Goal: Information Seeking & Learning: Learn about a topic

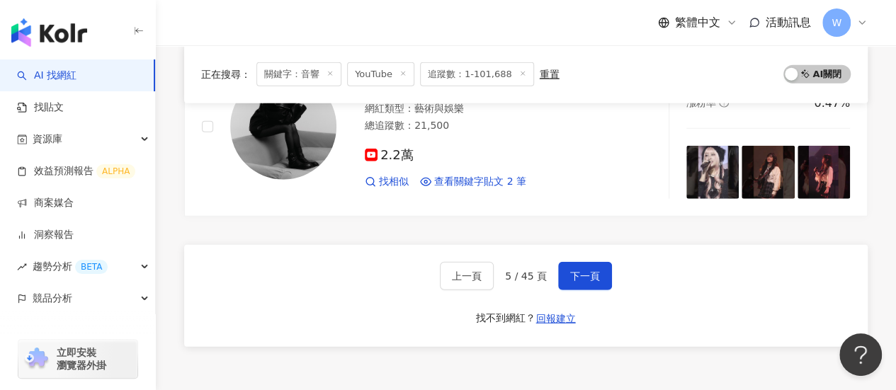
scroll to position [1816, 0]
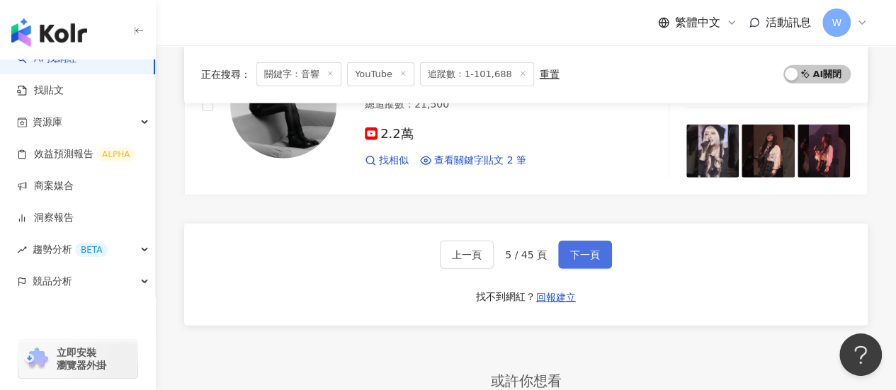
click at [596, 249] on span "下一頁" at bounding box center [585, 254] width 30 height 11
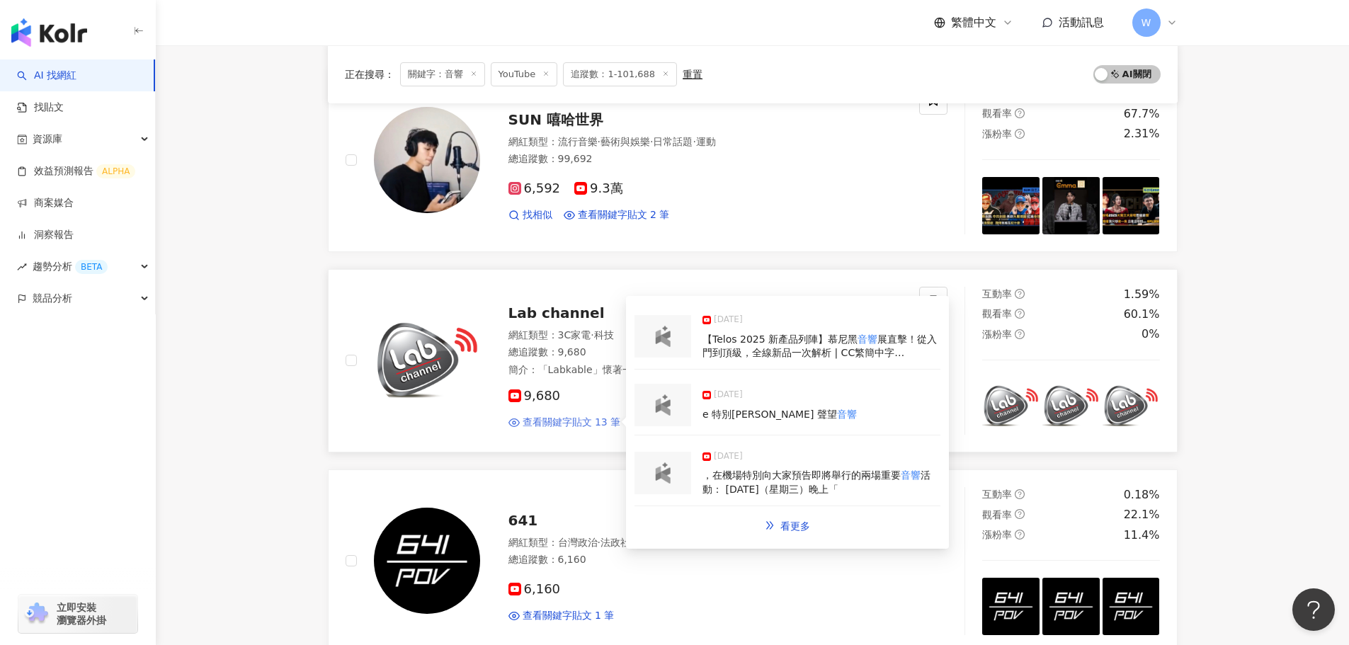
scroll to position [1592, 0]
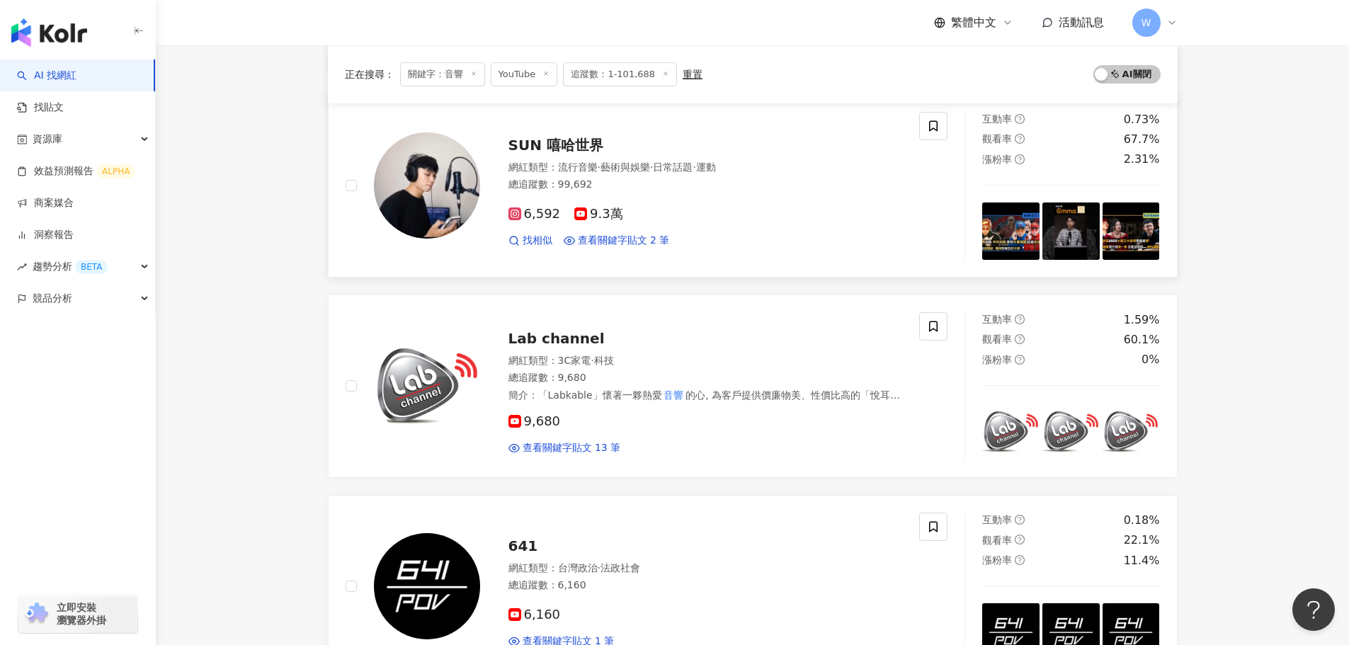
click at [568, 137] on span "SUN 嘻哈世界" at bounding box center [556, 145] width 95 height 17
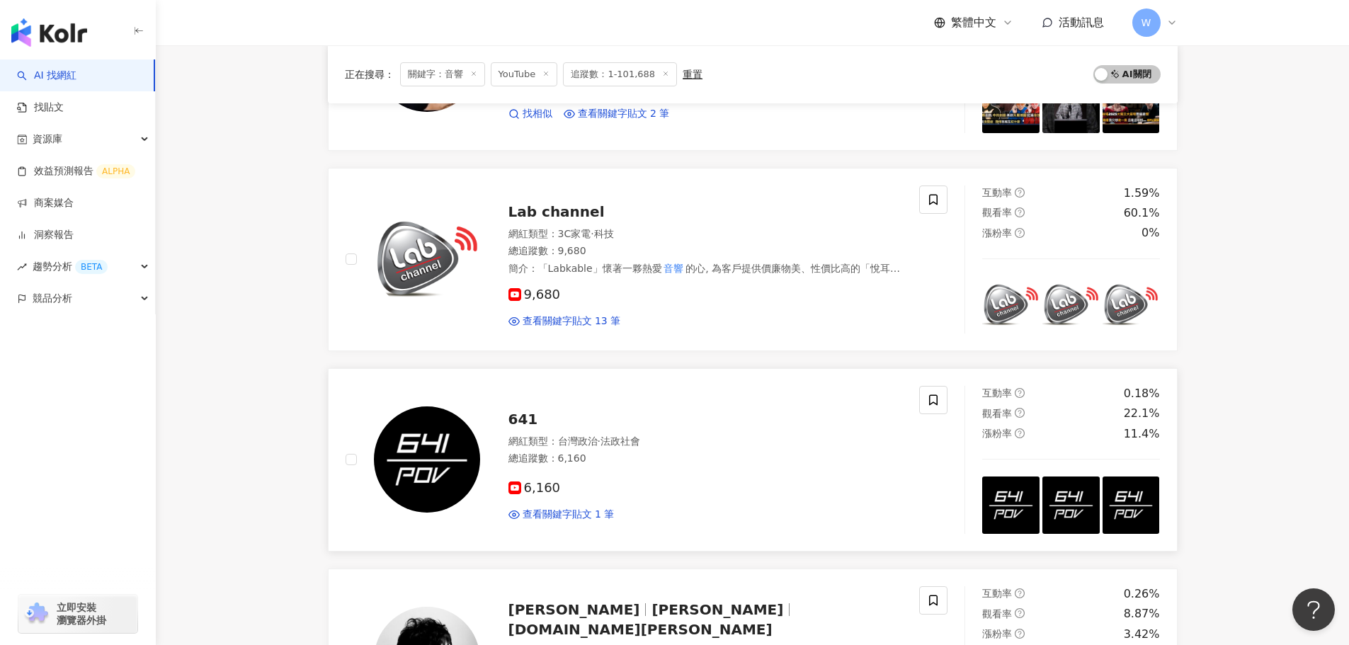
scroll to position [2125, 0]
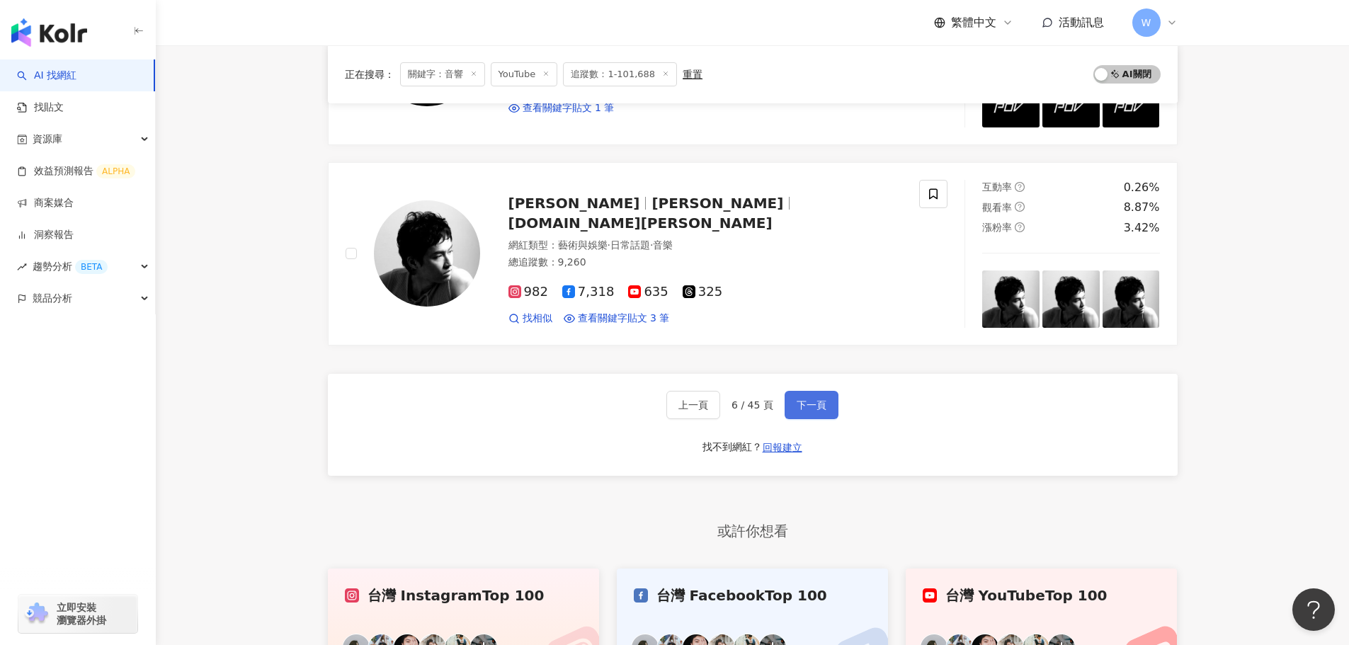
click at [805, 390] on span "下一頁" at bounding box center [812, 404] width 30 height 11
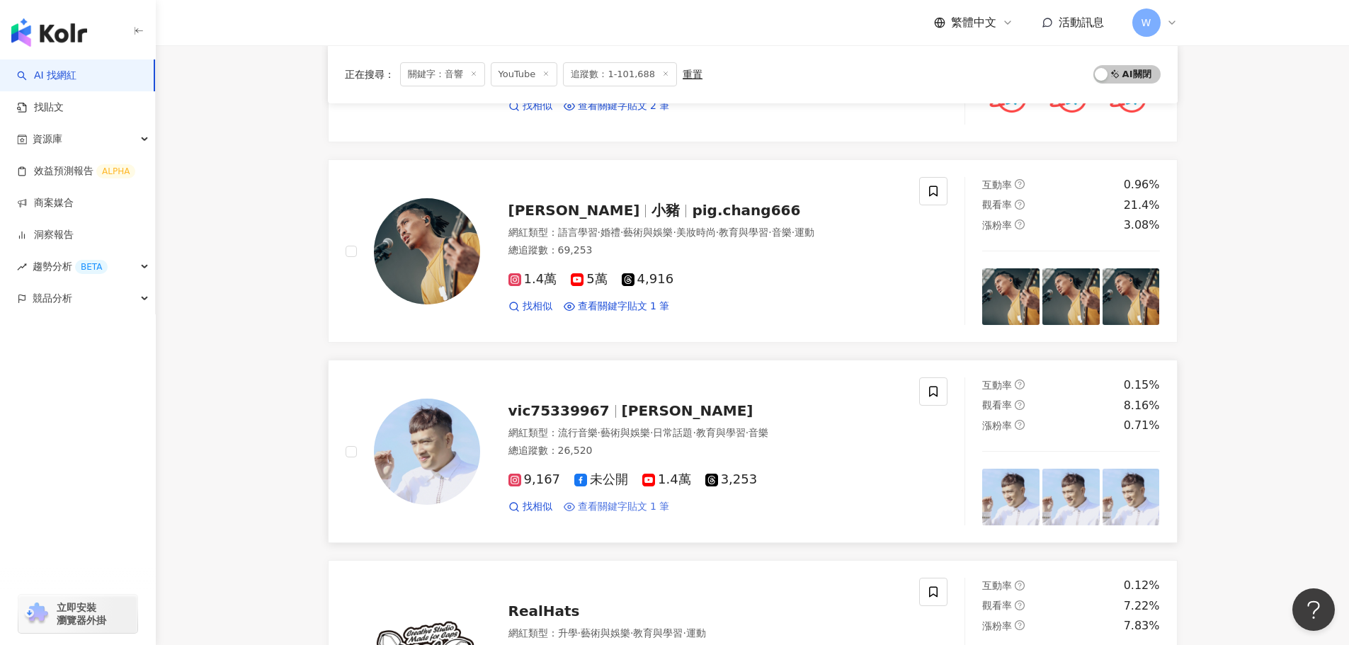
scroll to position [880, 0]
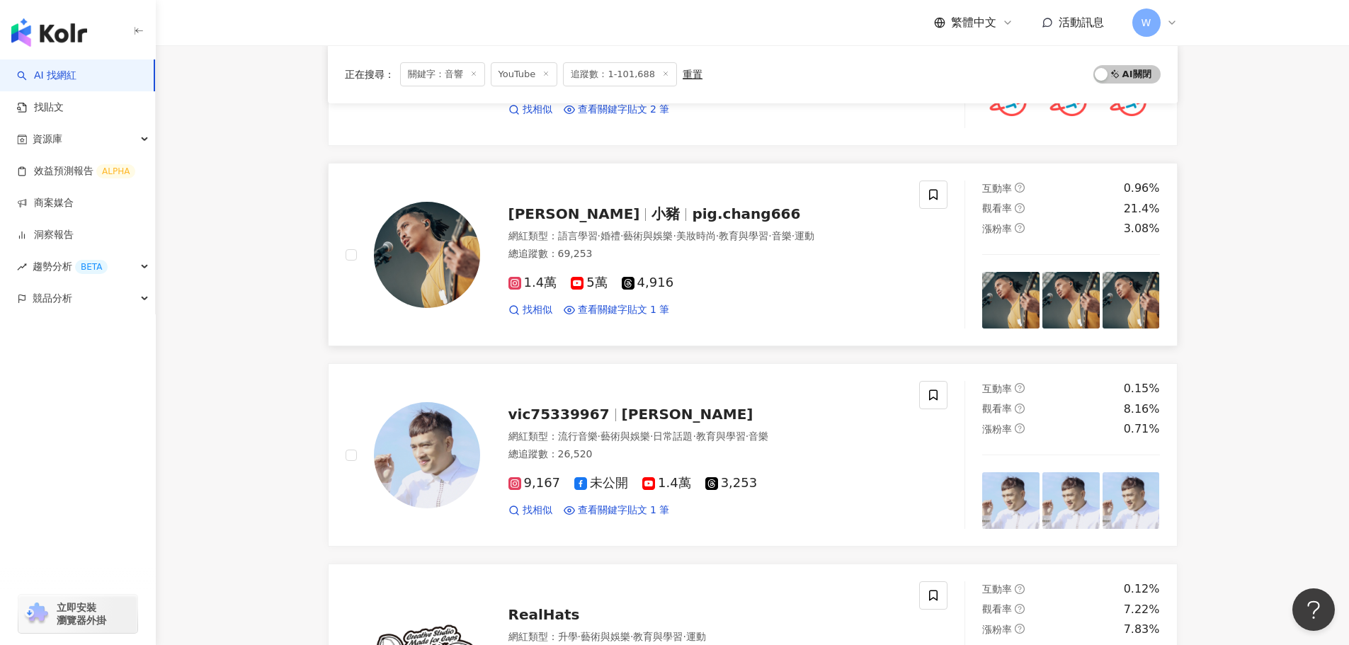
click at [692, 215] on span "pig.chang666" at bounding box center [746, 213] width 108 height 17
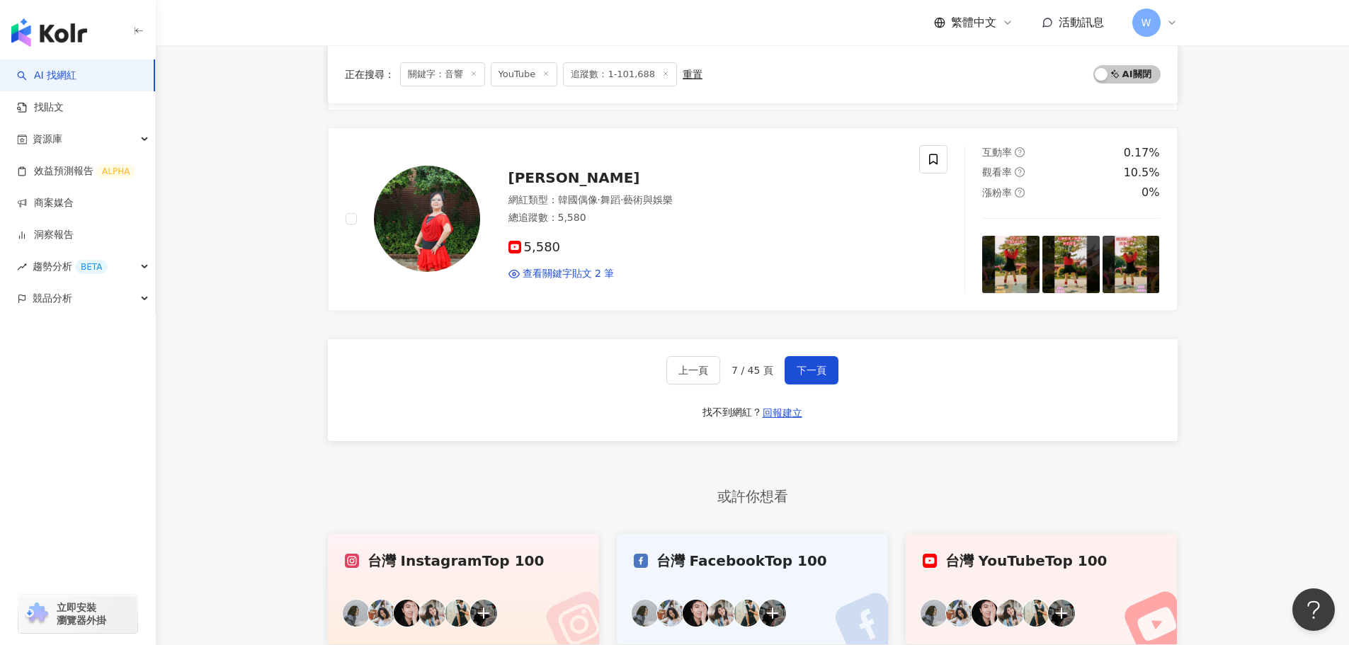
scroll to position [2275, 0]
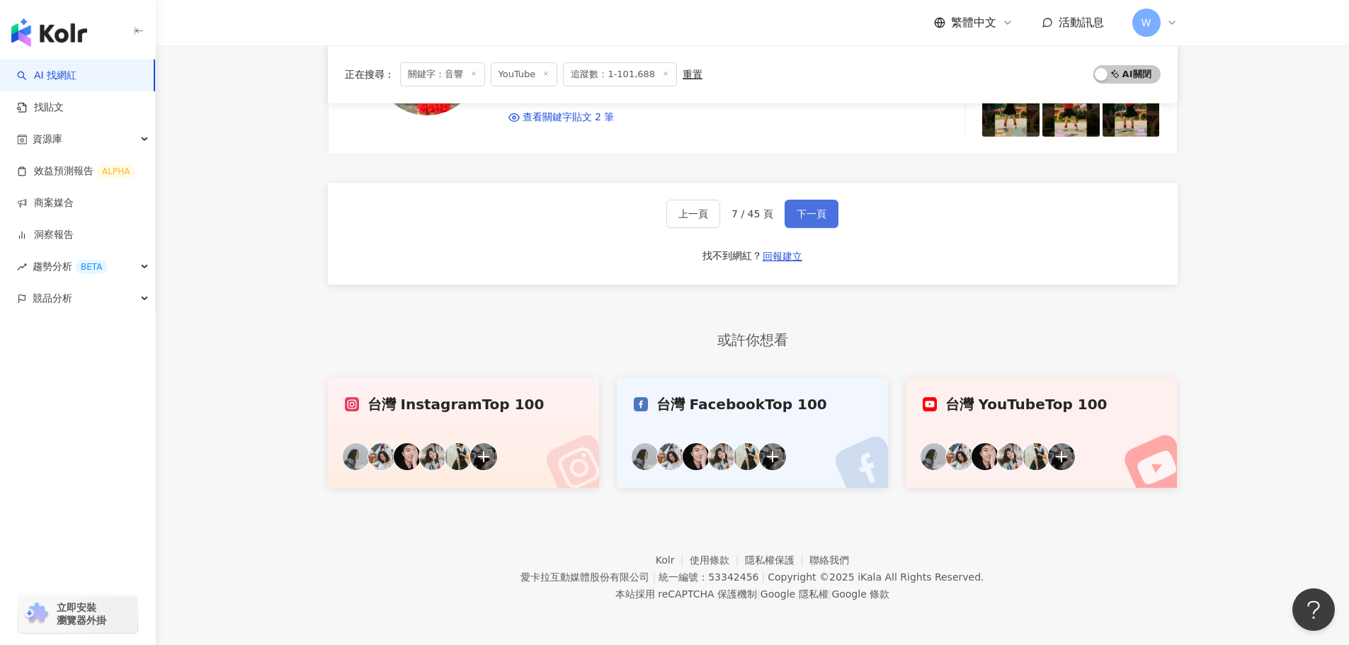
click at [810, 219] on span "下一頁" at bounding box center [812, 213] width 30 height 11
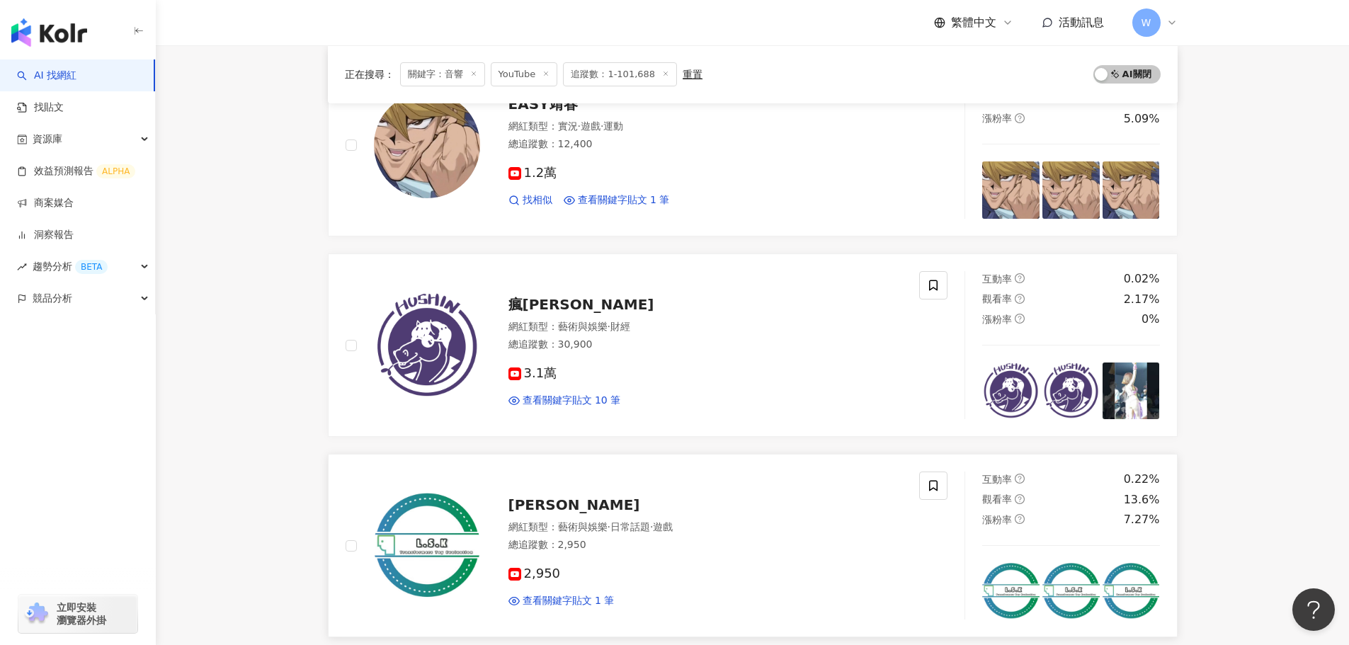
scroll to position [788, 0]
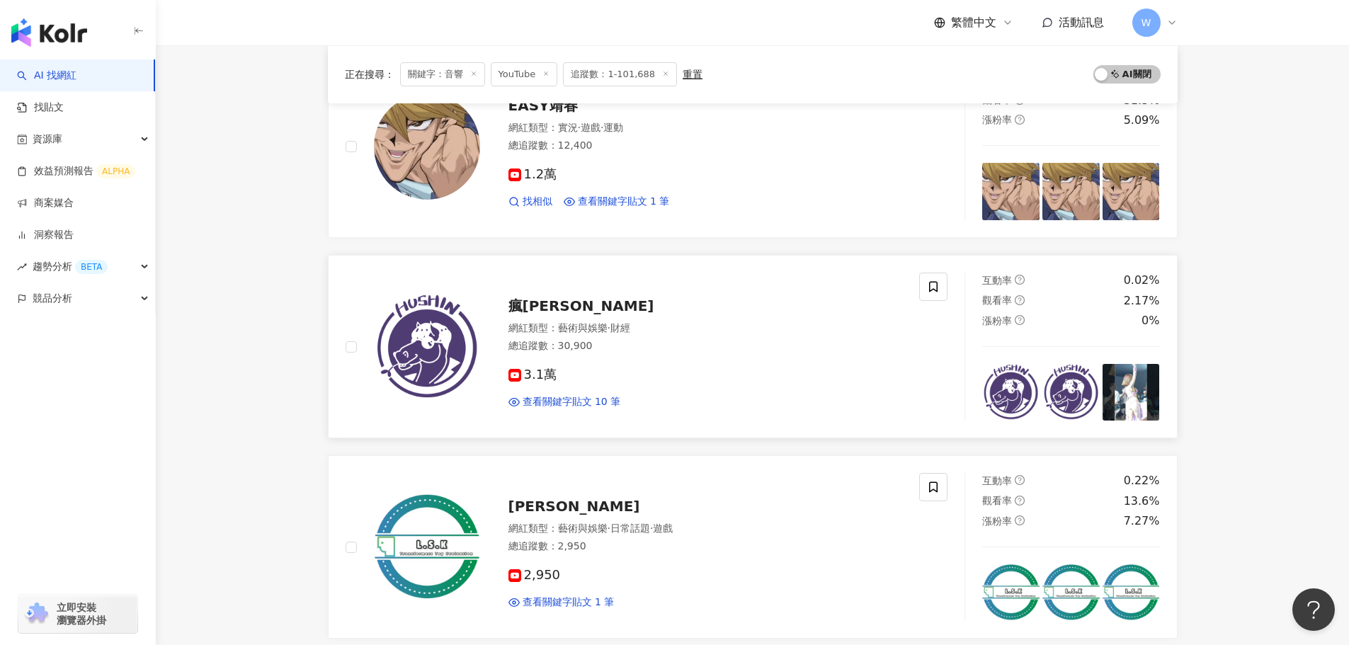
click at [526, 304] on span "瘋信子" at bounding box center [582, 305] width 146 height 17
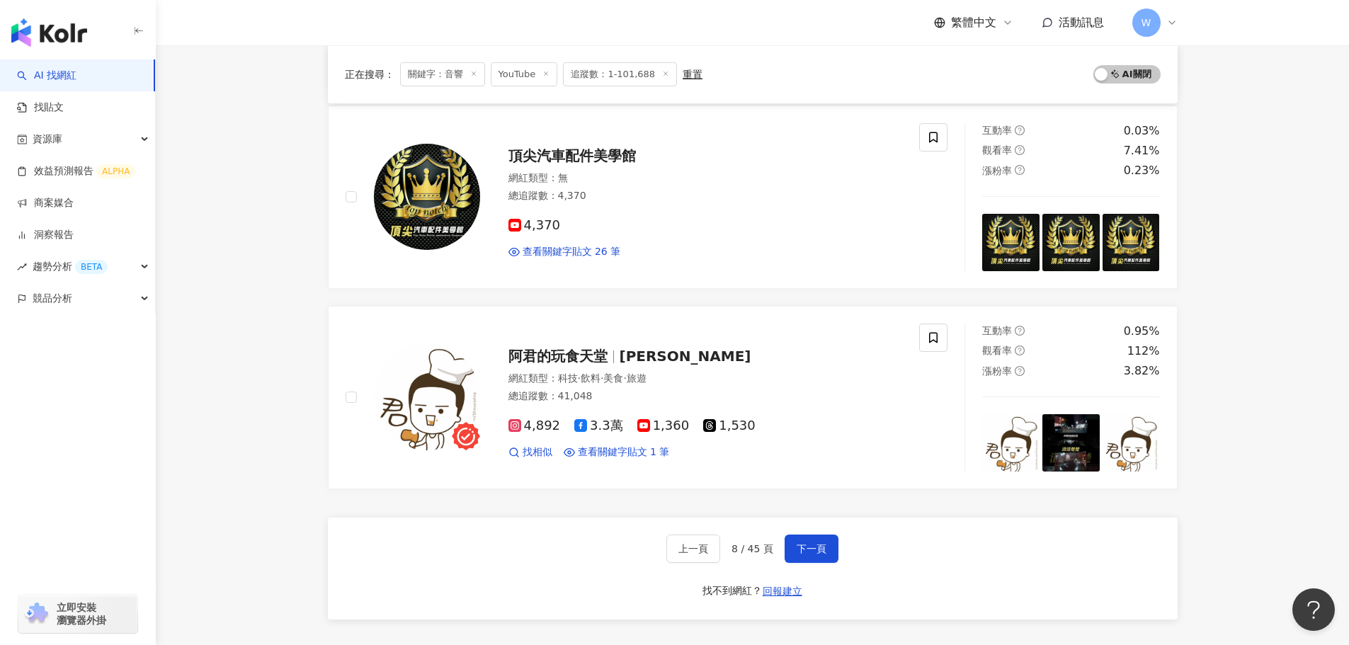
scroll to position [2063, 0]
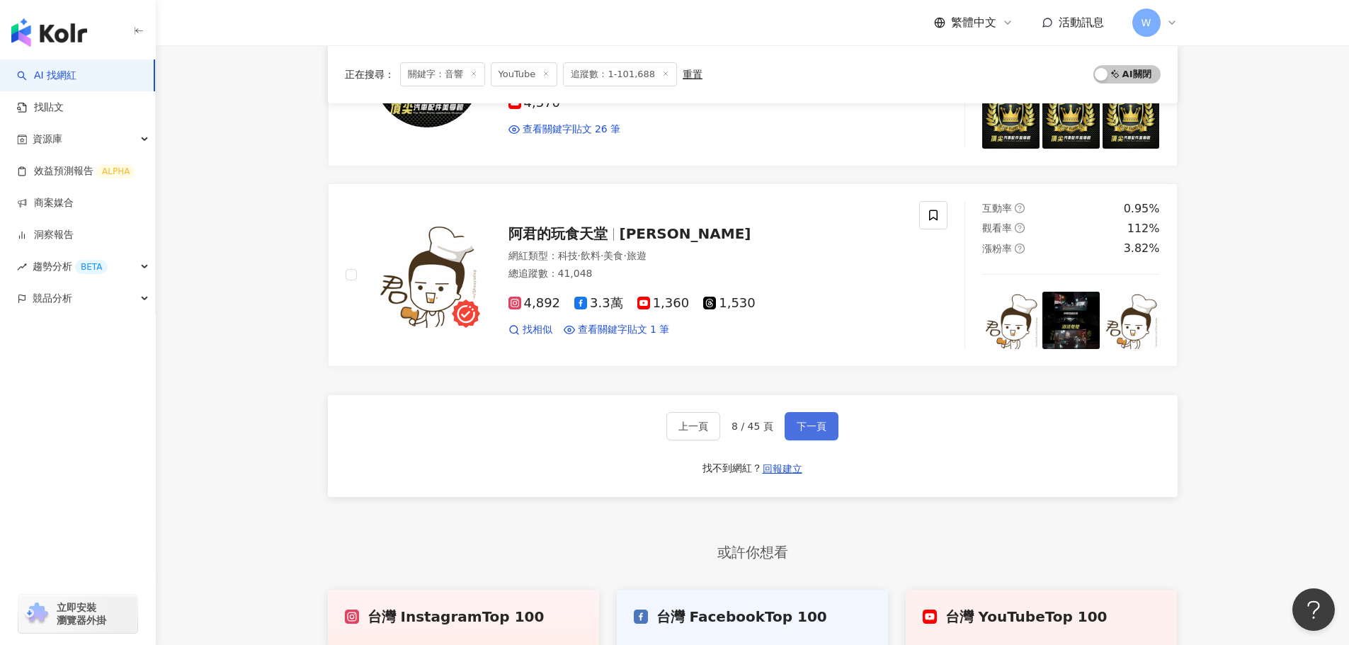
click at [807, 390] on span "下一頁" at bounding box center [812, 426] width 30 height 11
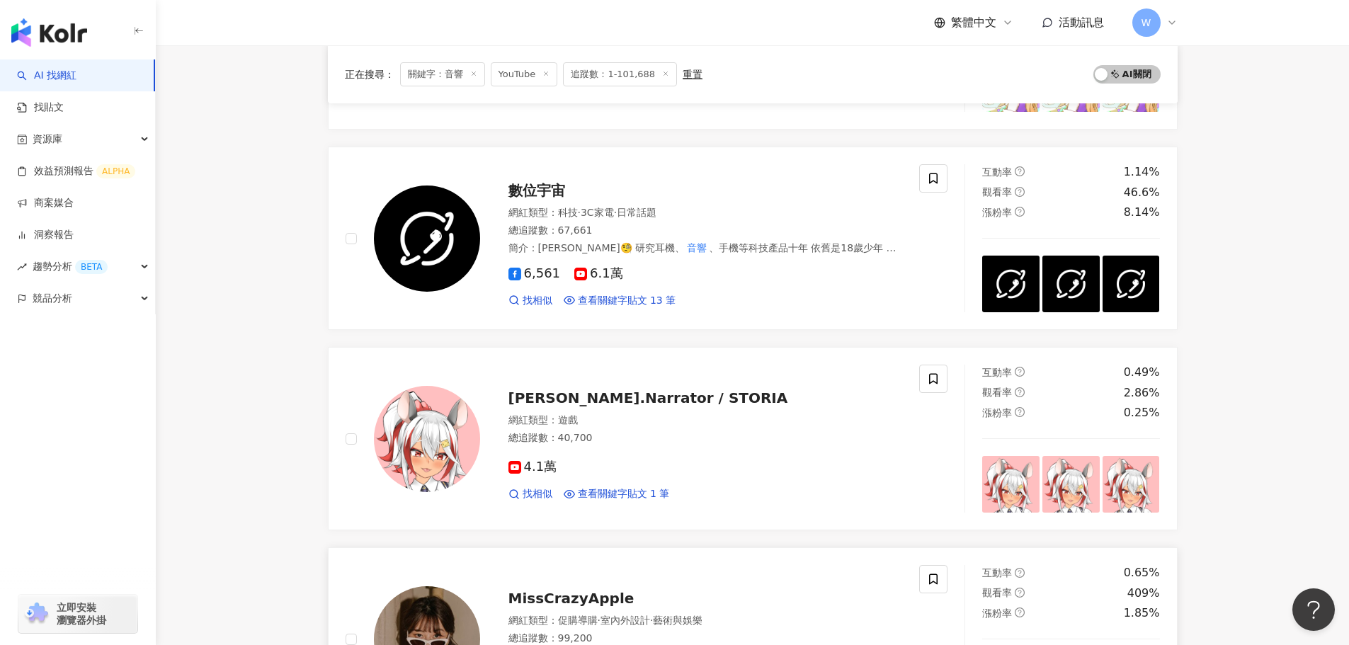
scroll to position [895, 0]
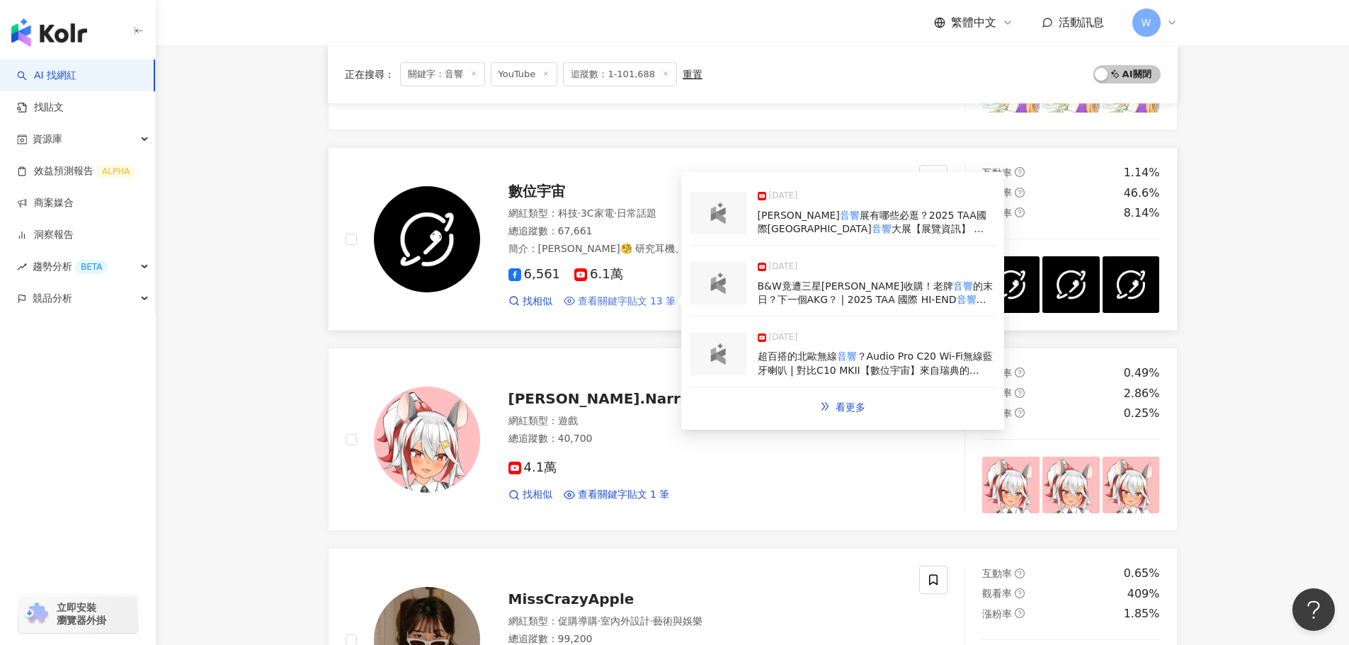
click at [640, 302] on span "查看關鍵字貼文 13 筆" at bounding box center [627, 302] width 98 height 14
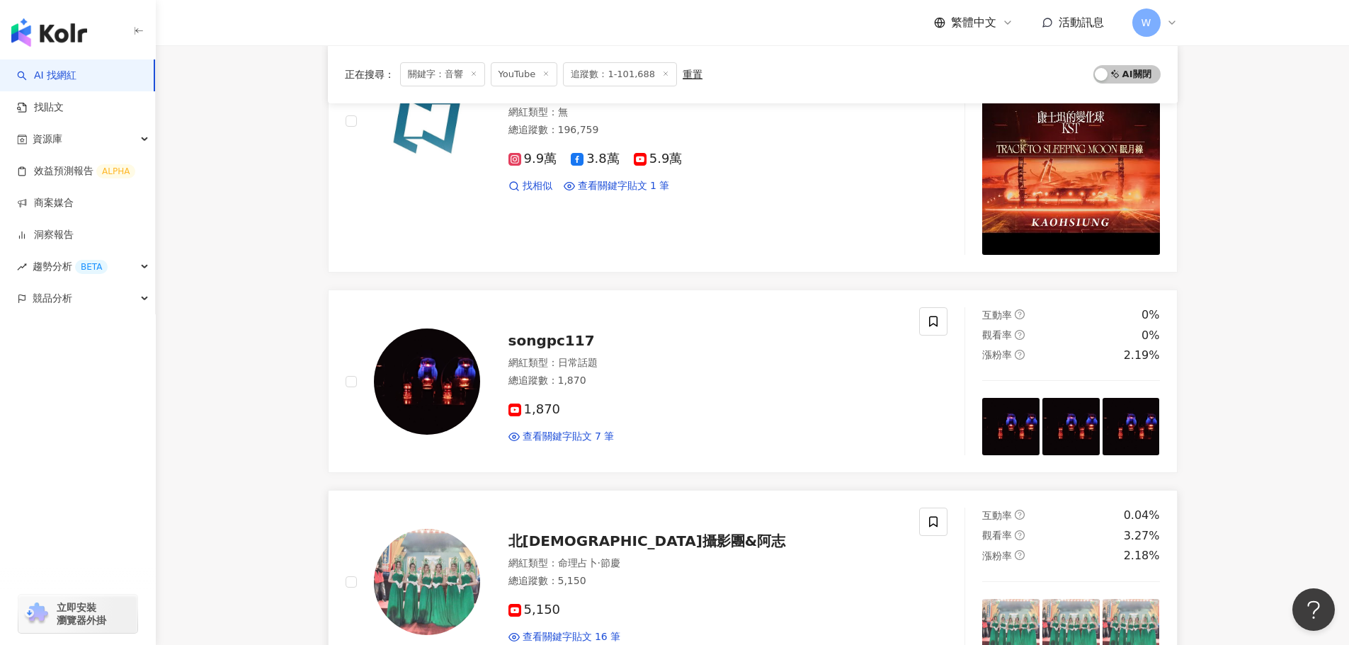
scroll to position [2267, 0]
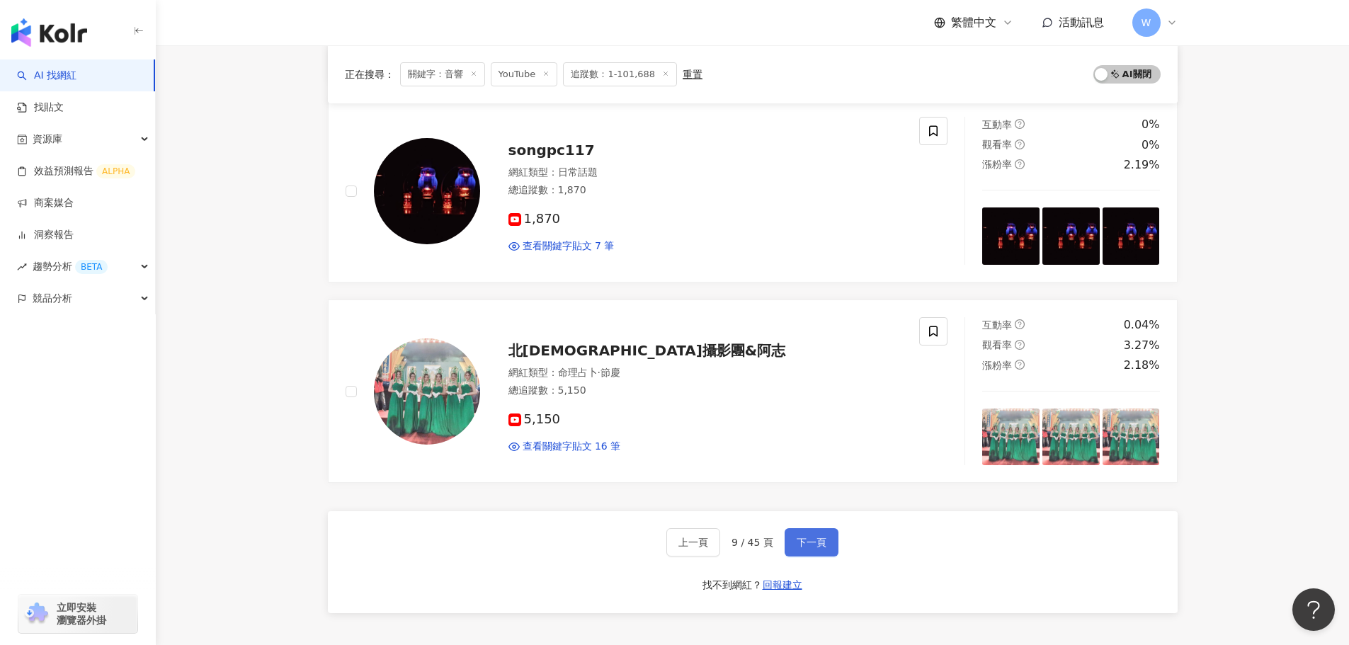
click at [805, 390] on span "下一頁" at bounding box center [812, 542] width 30 height 11
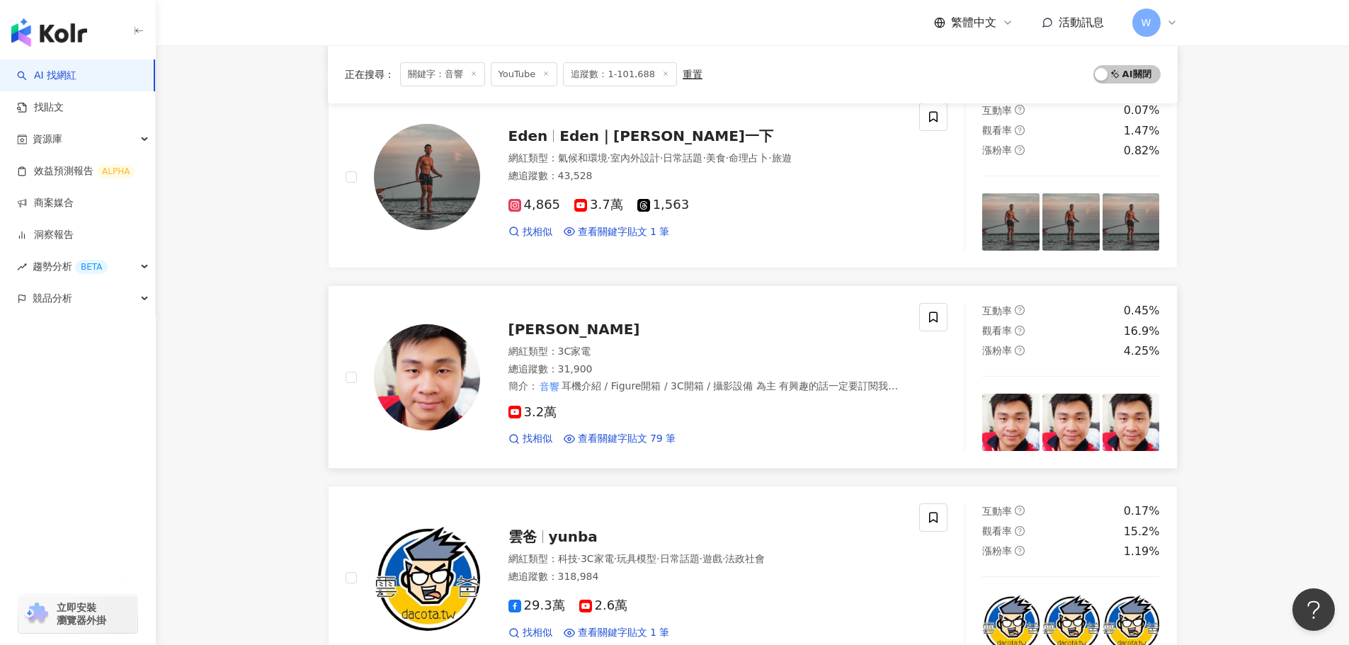
scroll to position [1167, 0]
click at [537, 322] on span "林于凱" at bounding box center [575, 330] width 132 height 17
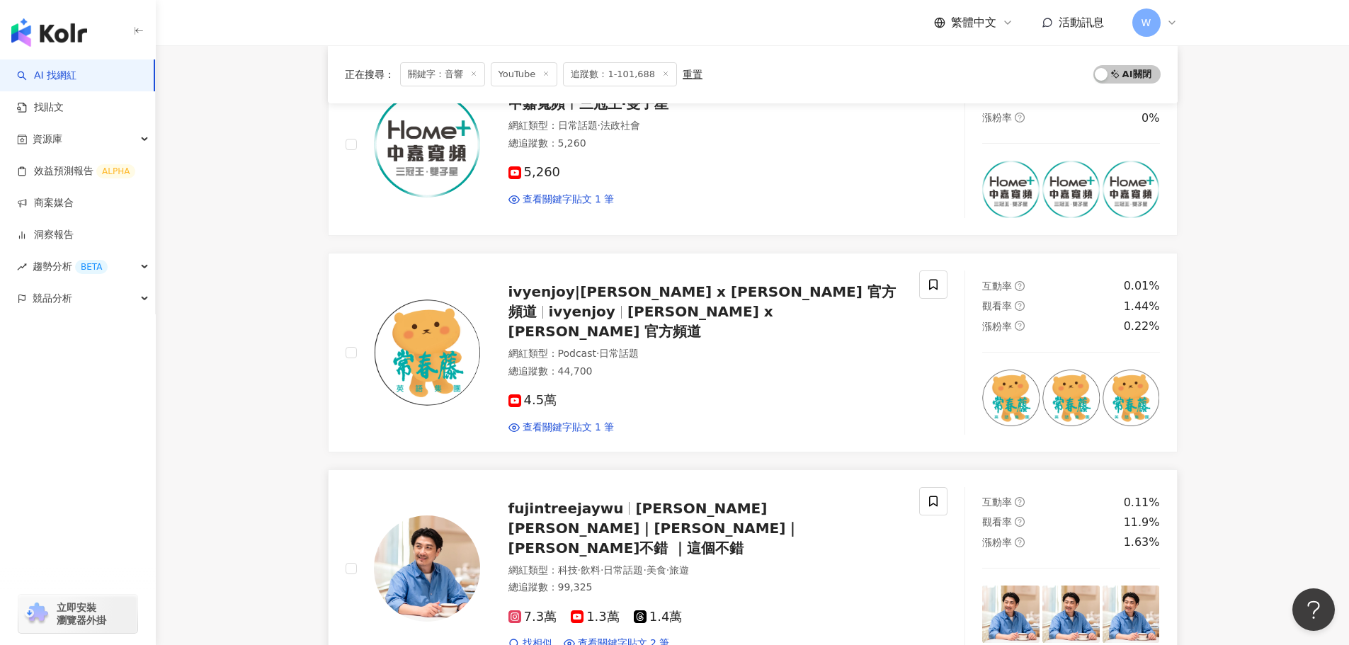
scroll to position [1946, 0]
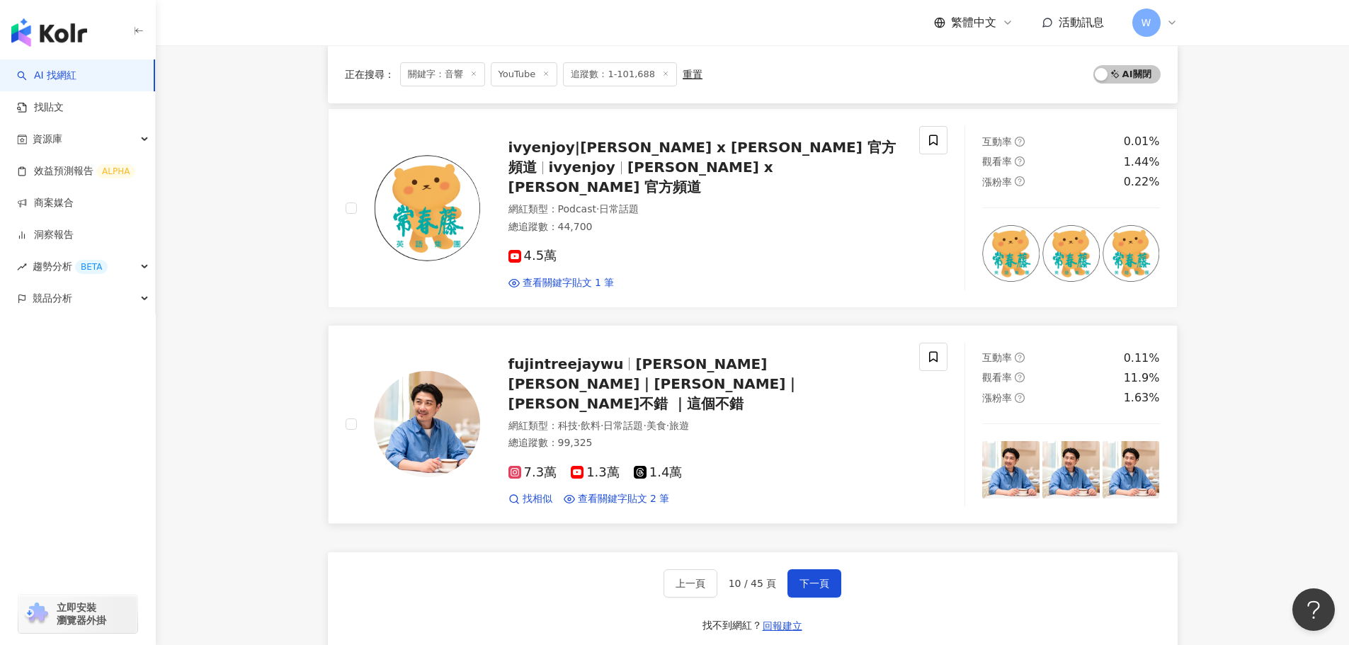
click at [584, 390] on span "1.3萬" at bounding box center [595, 472] width 49 height 15
click at [895, 390] on div "上一頁 10 / 45 頁 下一頁 找不到網紅？ 回報建立" at bounding box center [753, 603] width 850 height 102
click at [805, 390] on span "下一頁" at bounding box center [815, 583] width 30 height 11
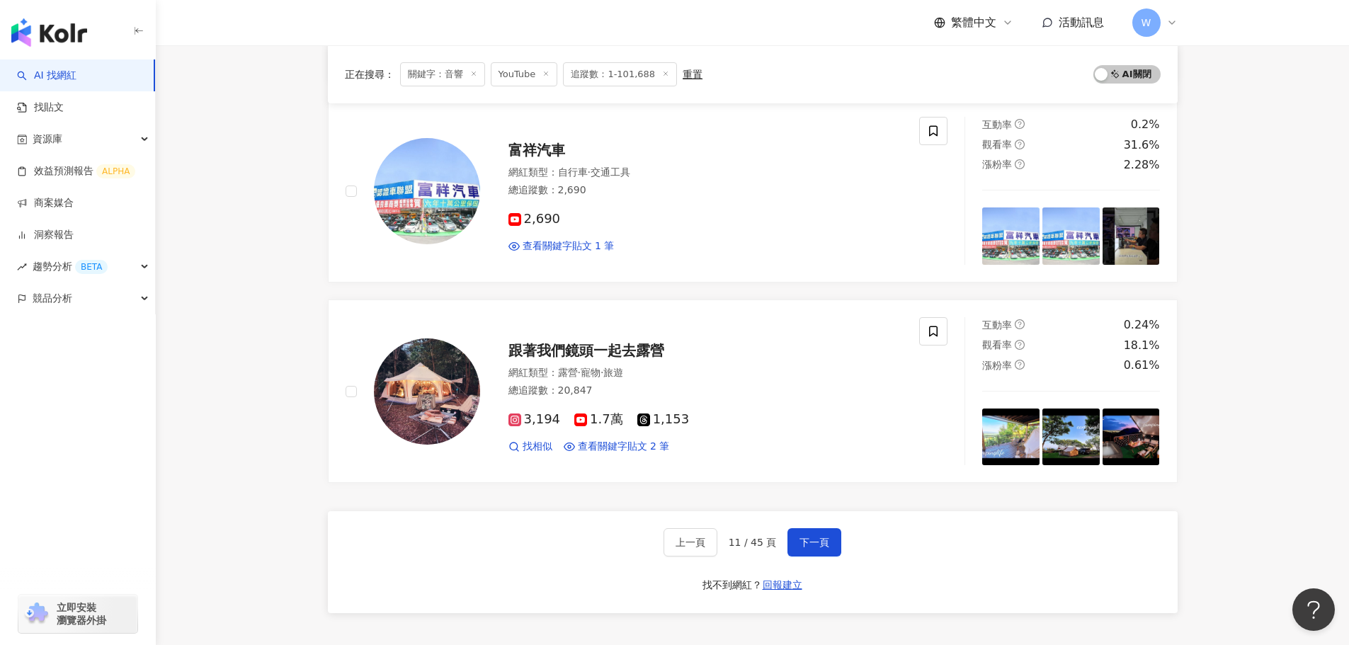
scroll to position [2479, 0]
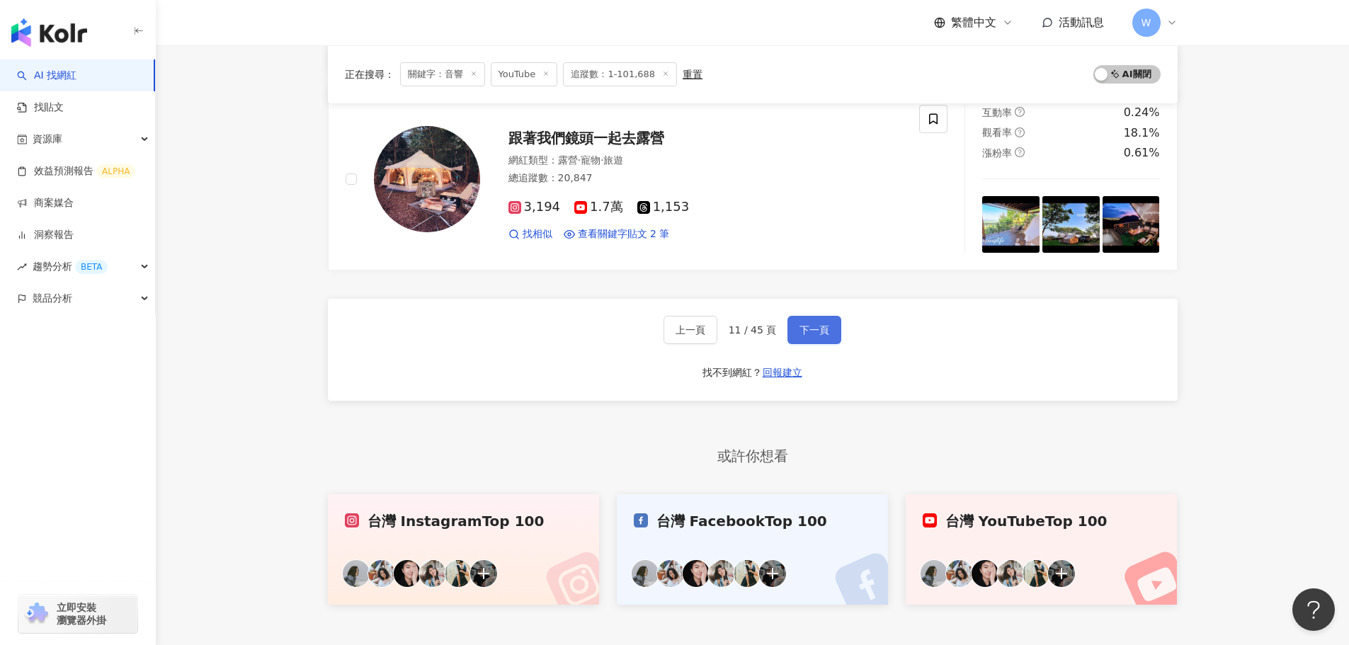
click at [800, 335] on span "下一頁" at bounding box center [815, 329] width 30 height 11
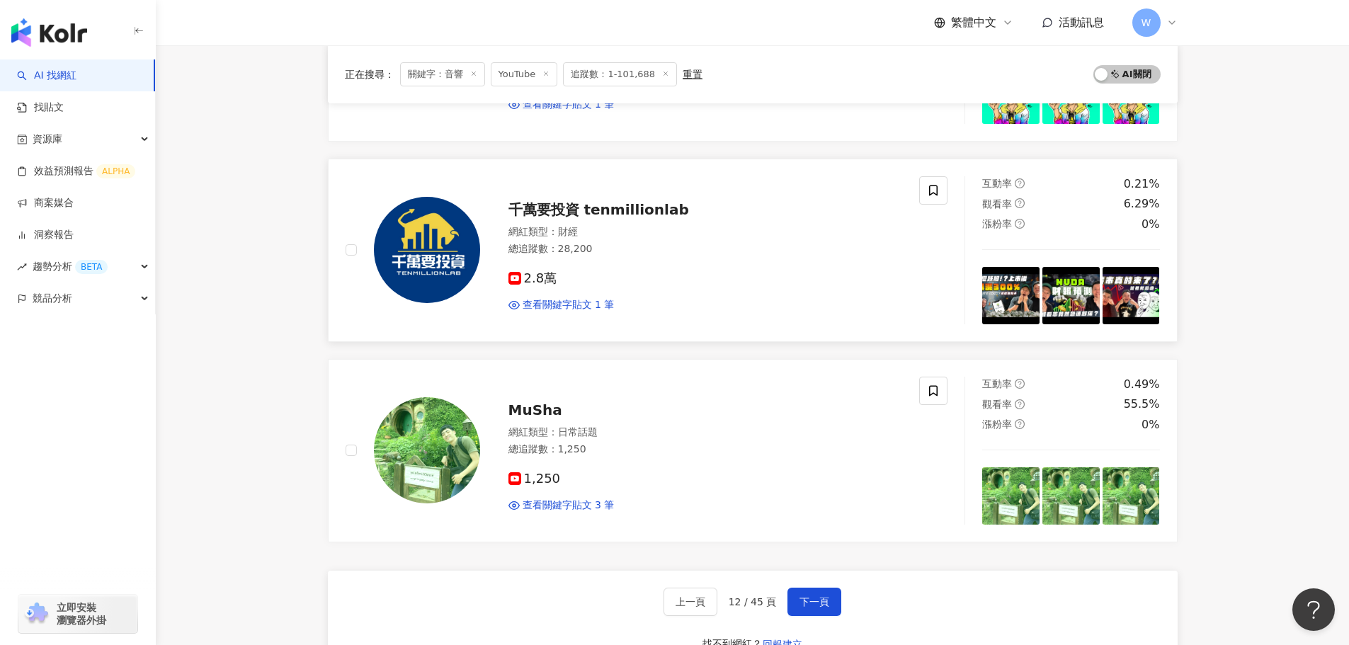
scroll to position [1705, 0]
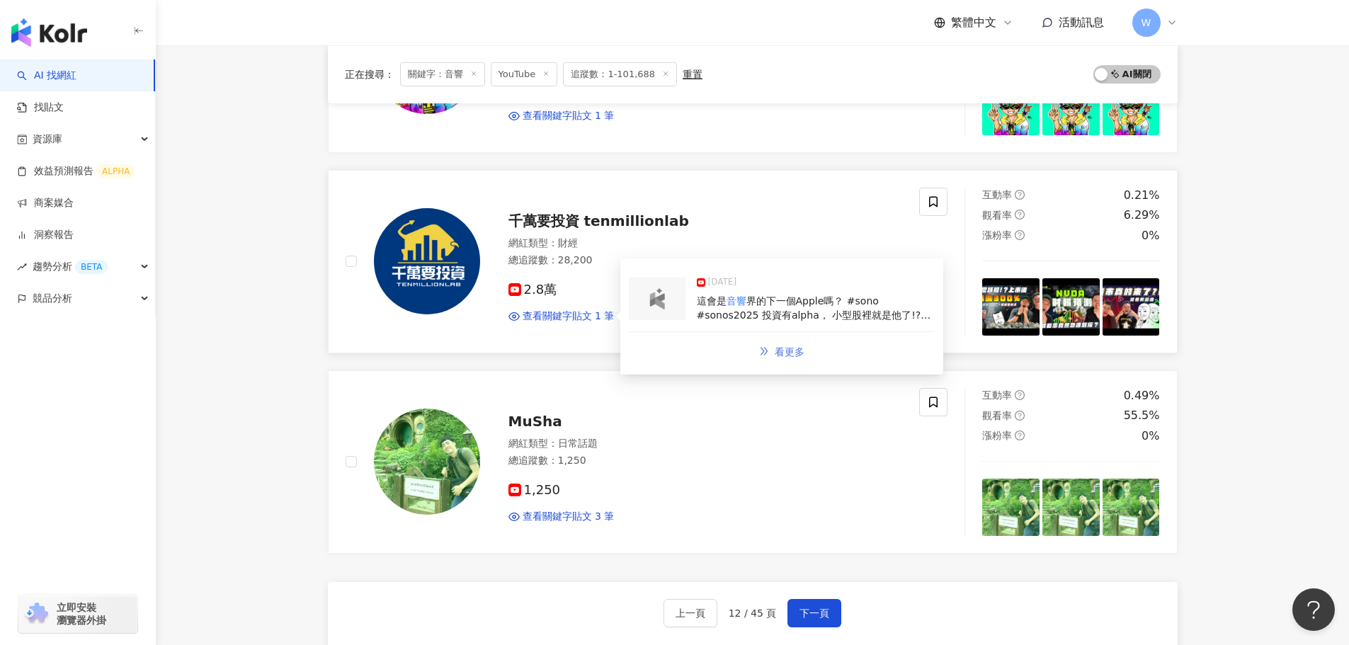
click at [773, 348] on link "看更多" at bounding box center [781, 352] width 75 height 28
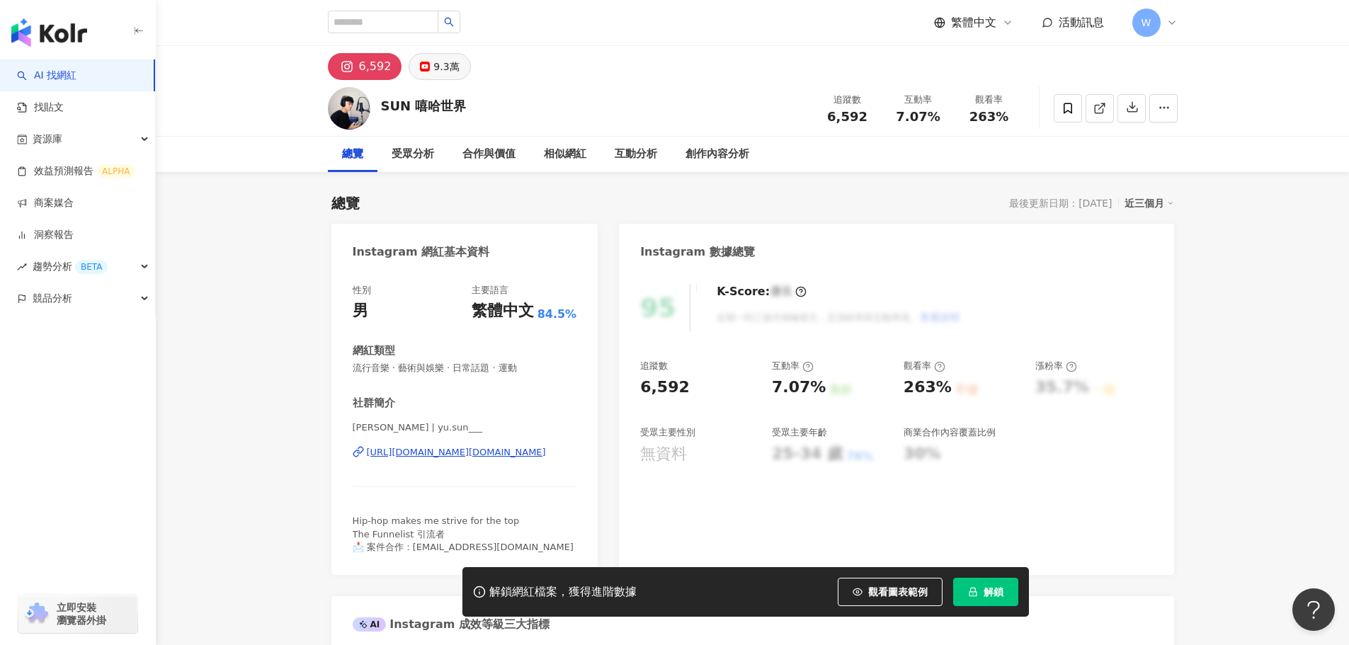
click at [442, 74] on div "9.3萬" at bounding box center [445, 67] width 25 height 20
click at [438, 69] on div "9.3萬" at bounding box center [445, 67] width 25 height 20
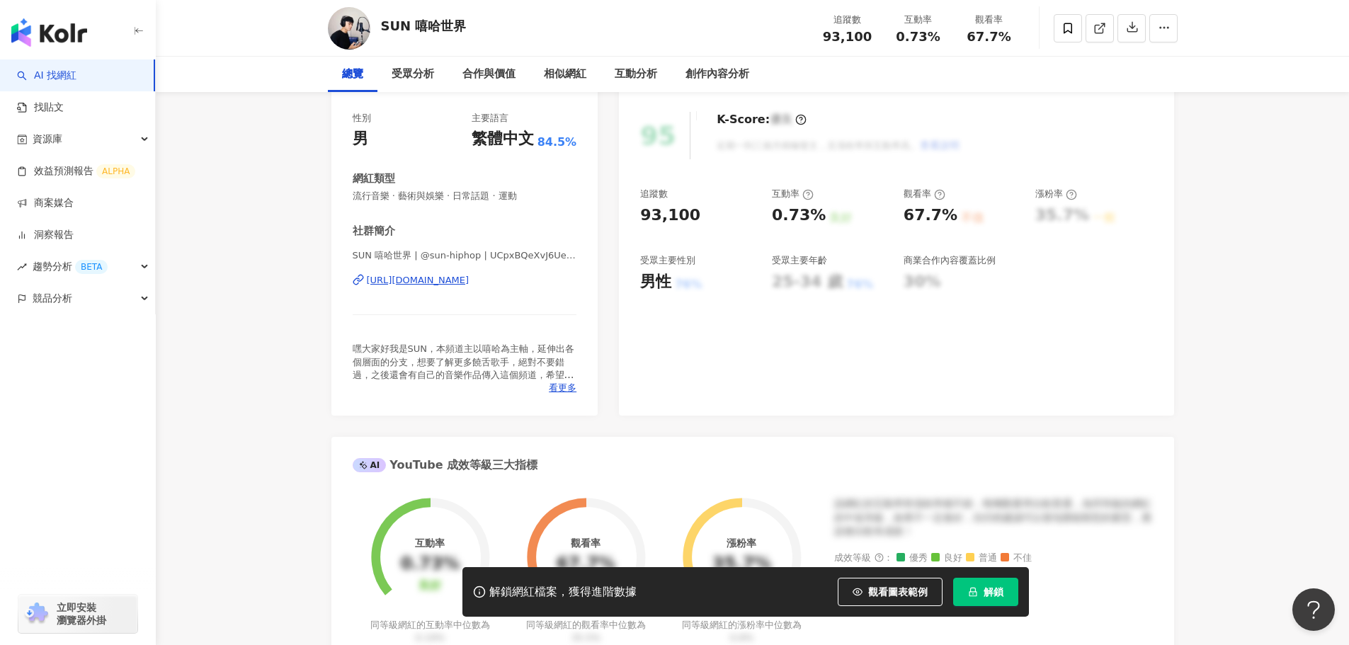
scroll to position [212, 0]
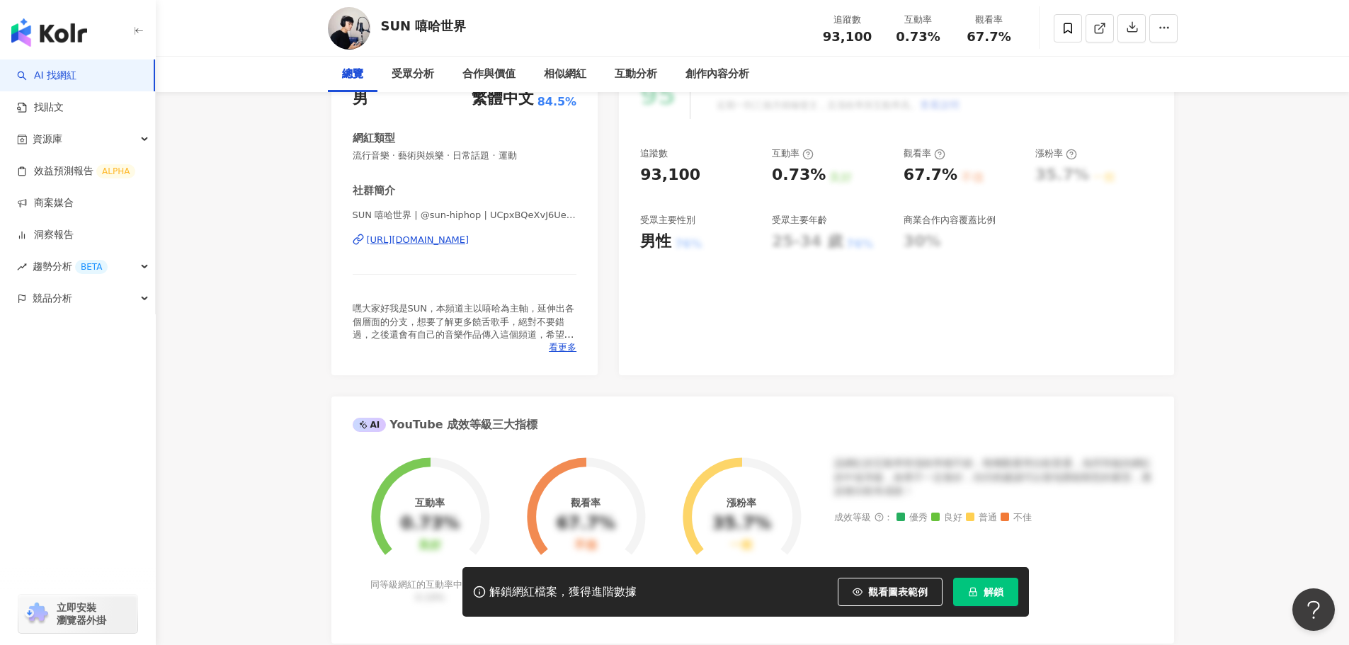
click at [470, 244] on div "https://www.youtube.com/channel/UCpxBQeXvJ6UeahXrBI88ARA" at bounding box center [418, 240] width 103 height 13
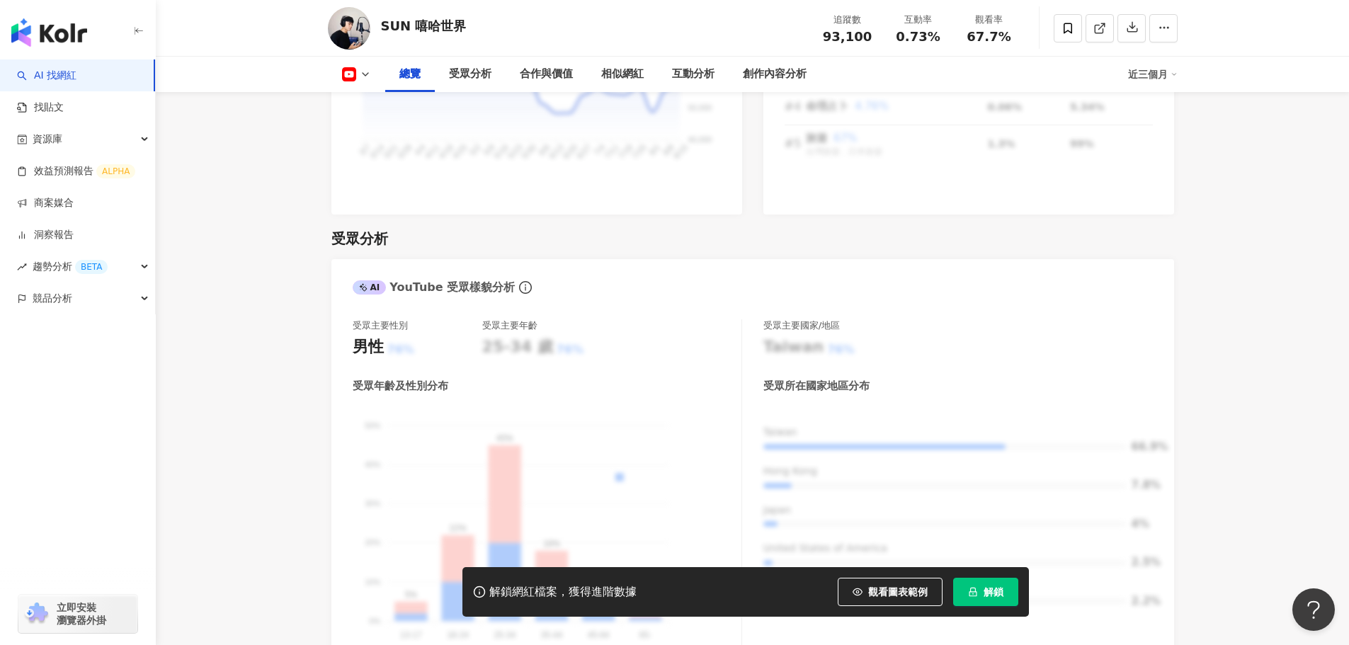
scroll to position [1133, 0]
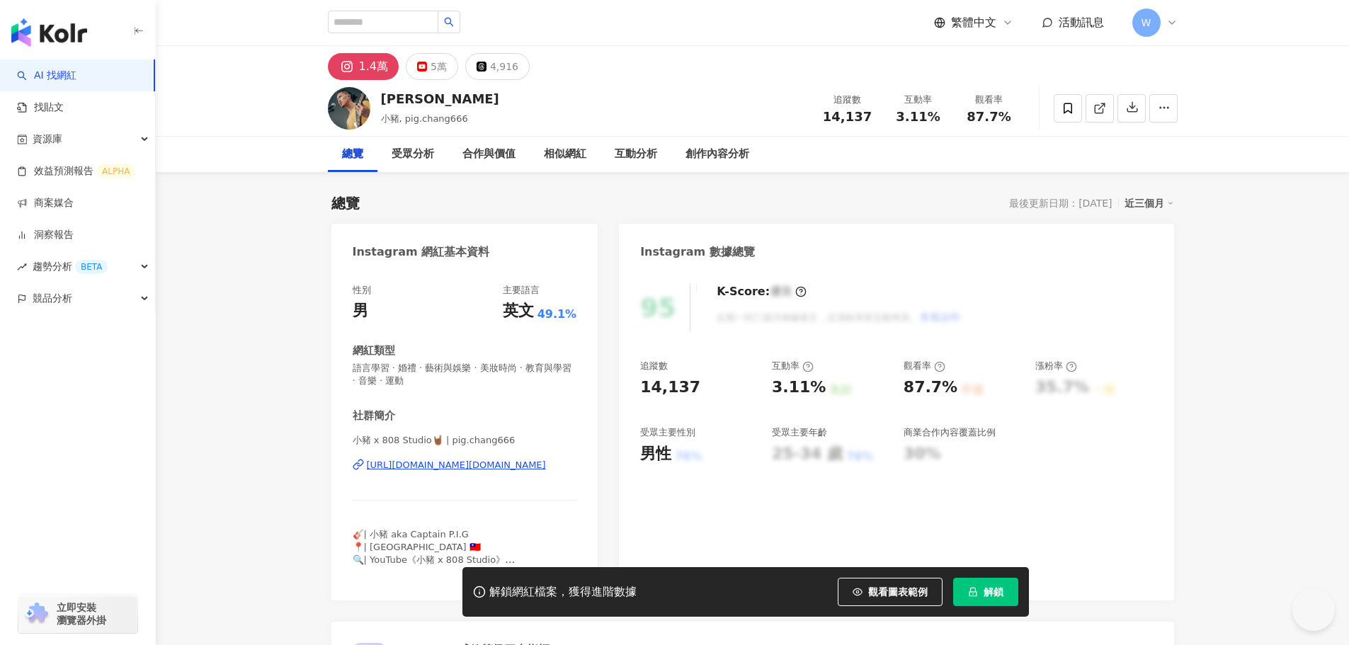
click at [434, 72] on div "5萬" at bounding box center [439, 67] width 16 height 20
click at [431, 72] on div "5萬" at bounding box center [439, 67] width 16 height 20
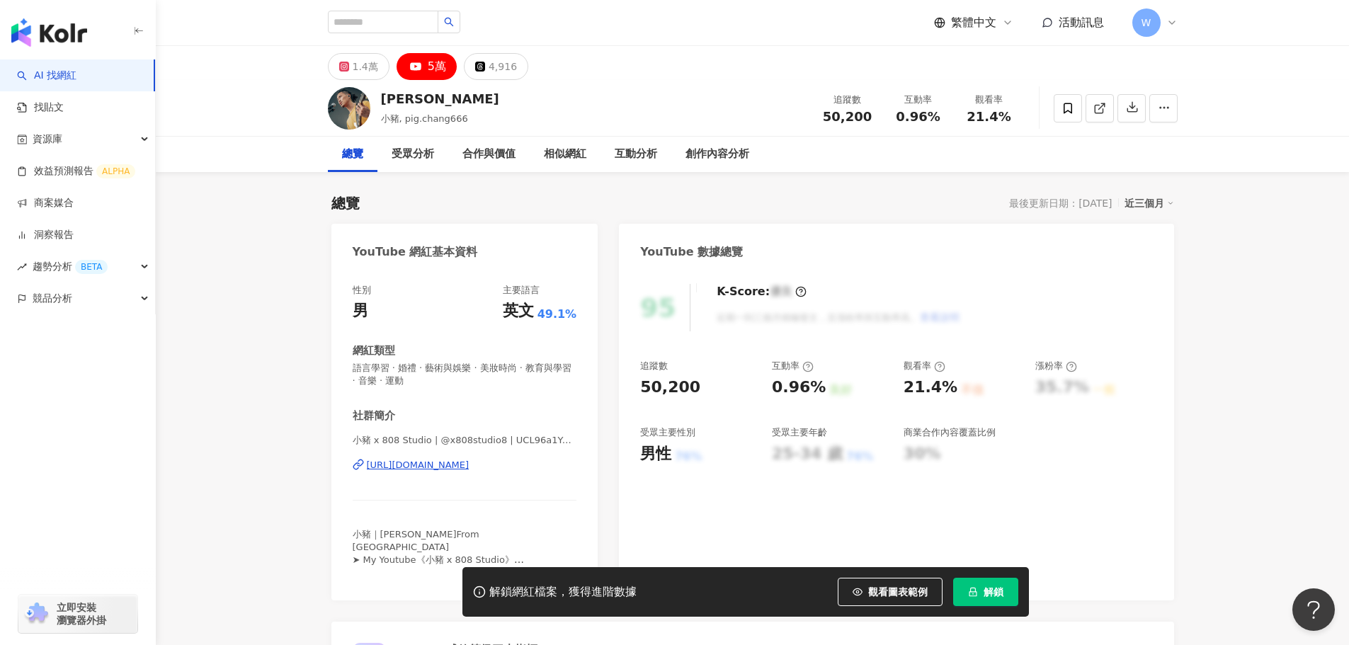
click at [454, 460] on div "https://www.youtube.com/channel/UCL96a1YeldMzr8tADeJ1BqA" at bounding box center [418, 465] width 103 height 13
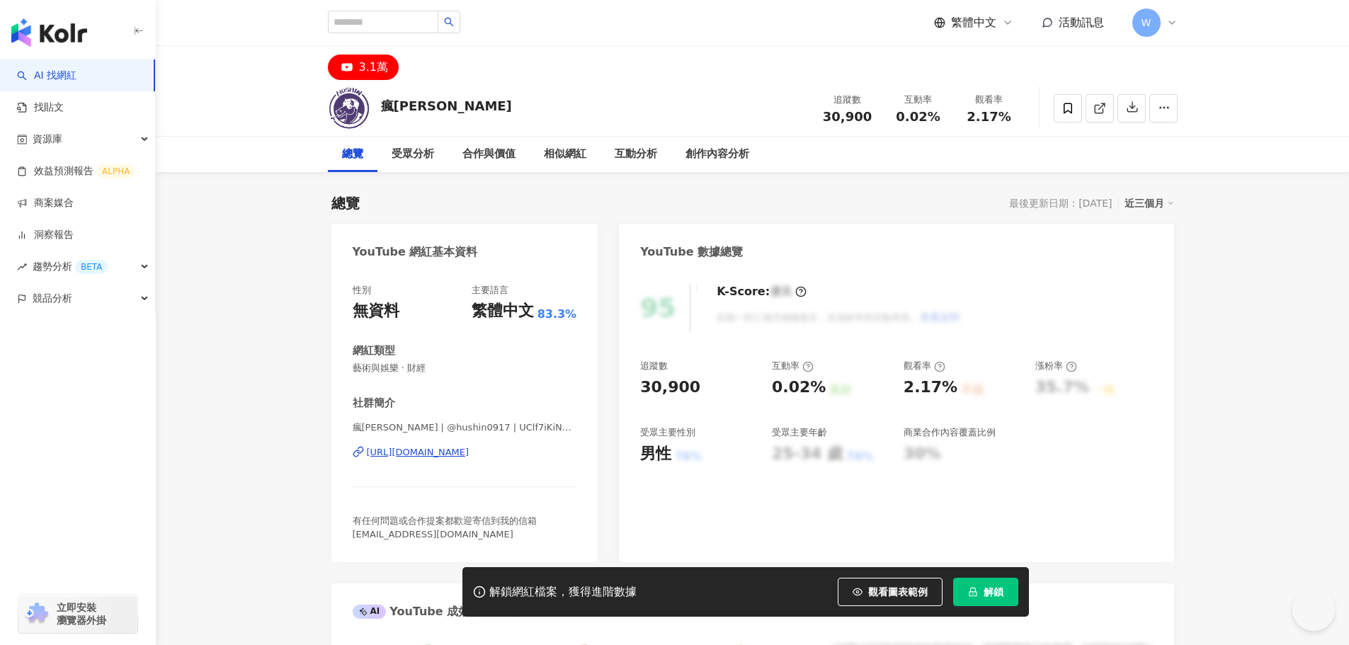
click at [354, 66] on icon at bounding box center [347, 67] width 17 height 17
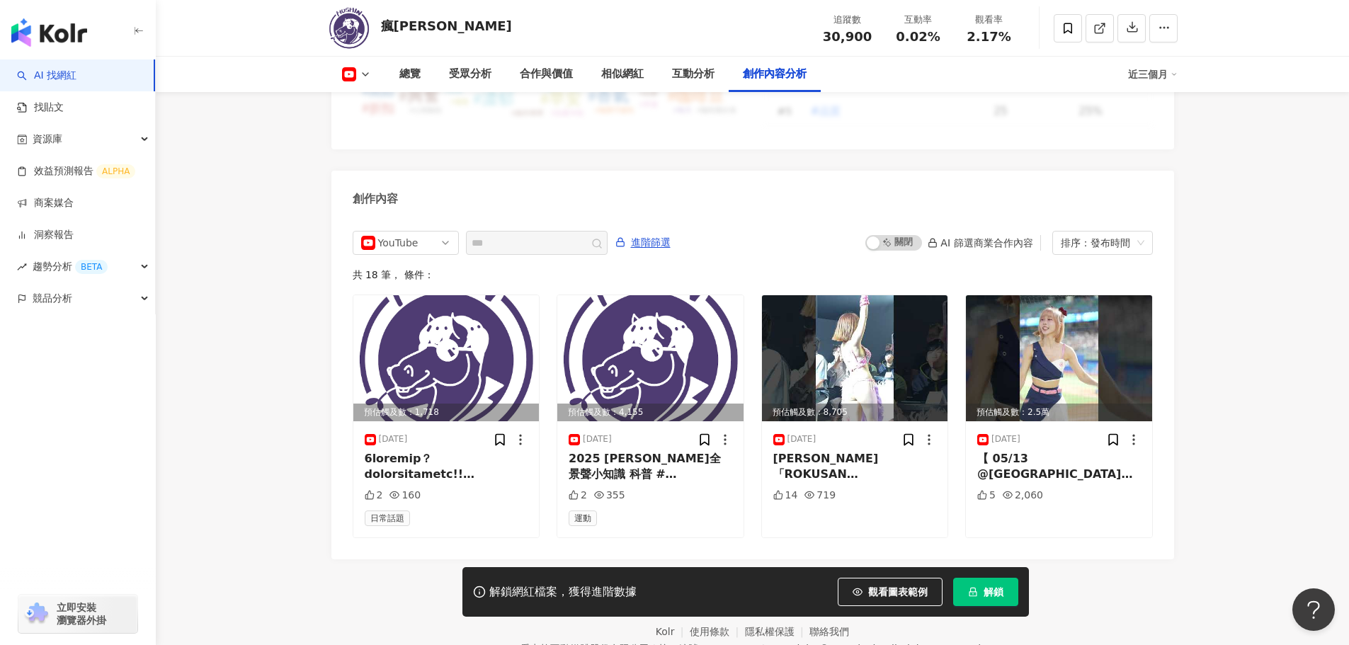
scroll to position [3860, 0]
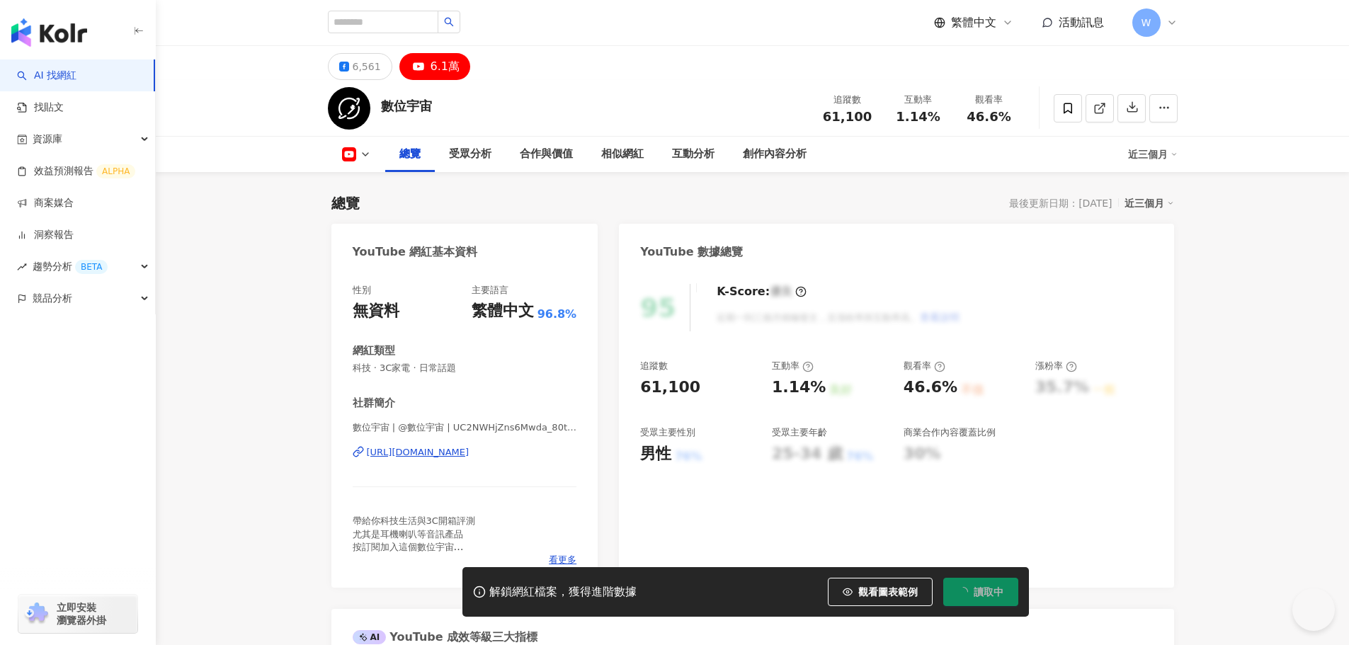
click at [434, 69] on div "6.1萬" at bounding box center [445, 67] width 29 height 20
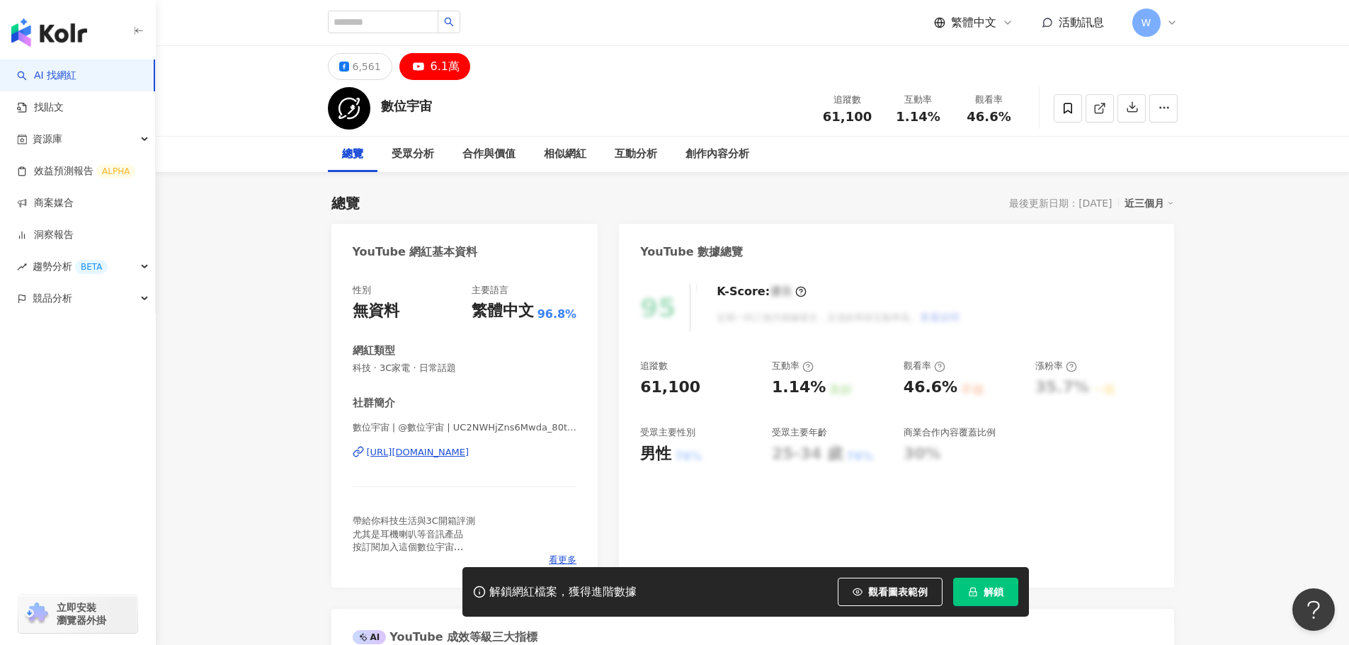
click at [470, 450] on div "https://www.youtube.com/channel/UC2NWHjZns6Mwda_80tntoEg" at bounding box center [418, 452] width 103 height 13
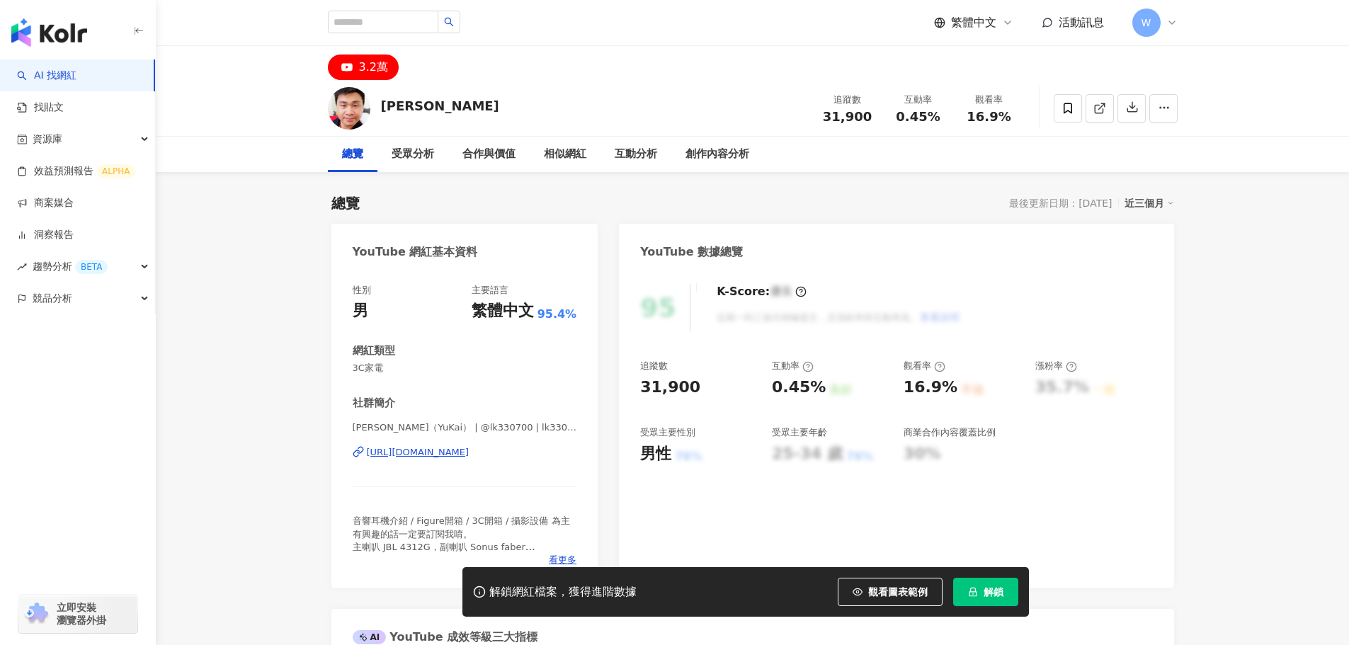
click at [380, 70] on div "3.2萬" at bounding box center [373, 67] width 29 height 20
click at [359, 62] on div "3.2萬" at bounding box center [373, 67] width 29 height 20
click at [370, 68] on div "3.2萬" at bounding box center [373, 67] width 29 height 20
click at [454, 448] on div "https://www.youtube.com/channel/UC5FcXraX-SeoX8bQvviUzQg" at bounding box center [418, 452] width 103 height 13
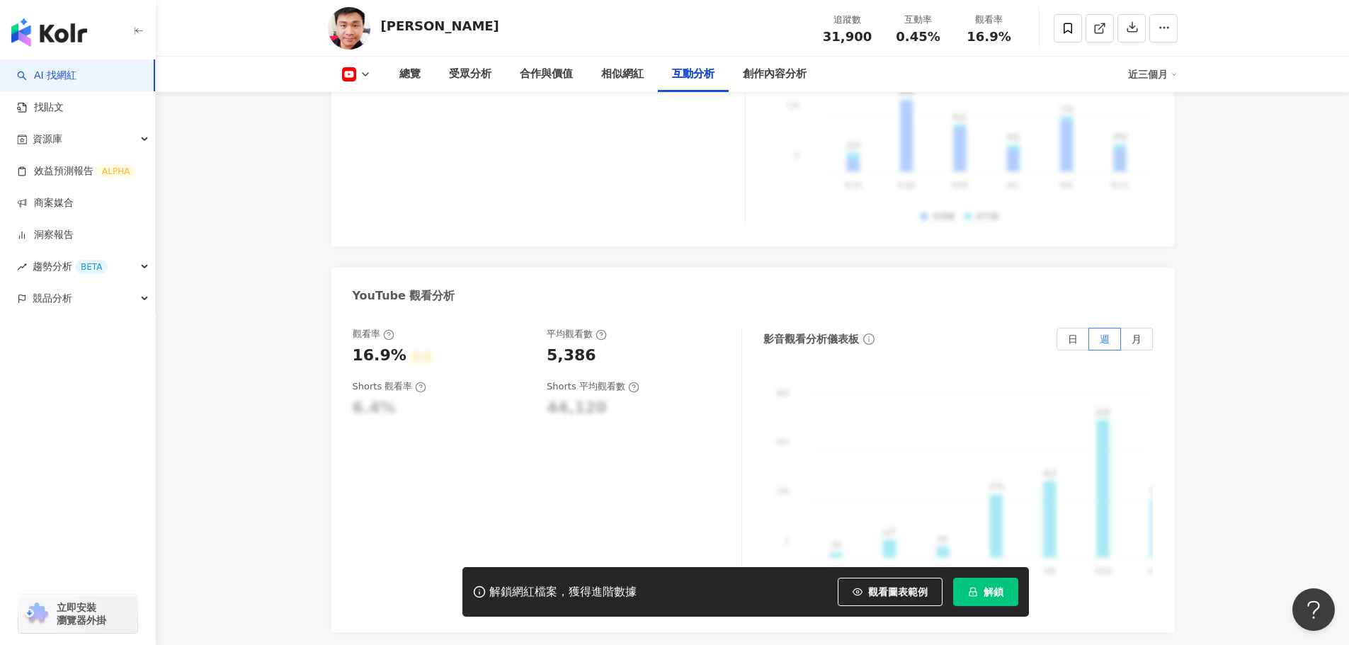
scroll to position [2833, 0]
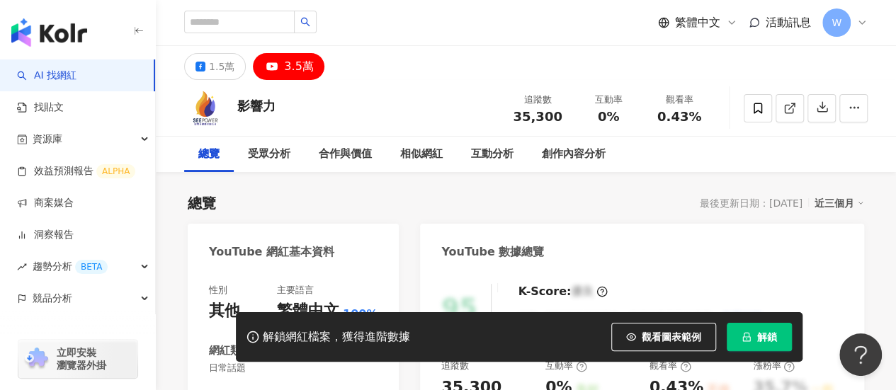
drag, startPoint x: 273, startPoint y: 63, endPoint x: 273, endPoint y: 55, distance: 8.5
click at [273, 63] on rect at bounding box center [272, 67] width 14 height 10
click at [284, 57] on div "3.5萬" at bounding box center [298, 67] width 29 height 20
click at [284, 66] on div "3.5萬" at bounding box center [298, 67] width 29 height 20
click at [278, 62] on button "3.5萬" at bounding box center [288, 66] width 71 height 27
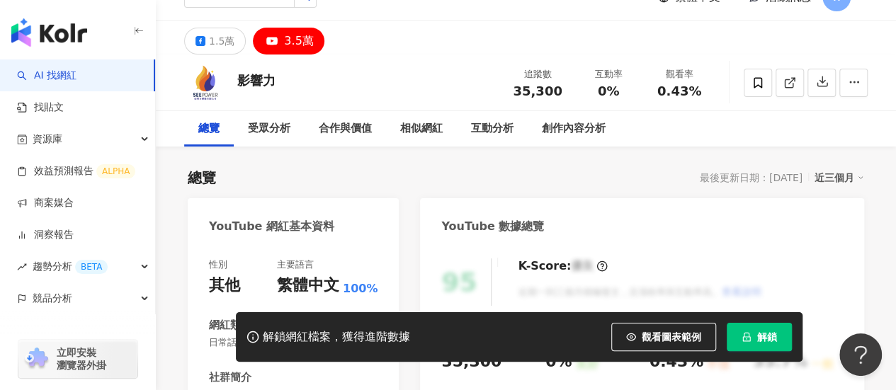
scroll to position [212, 0]
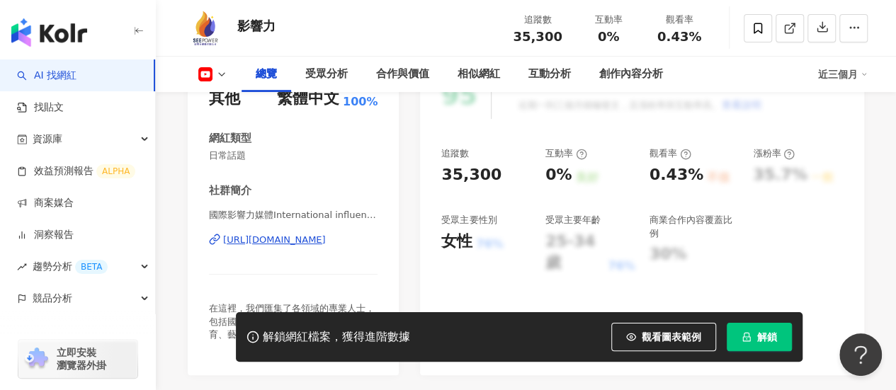
click at [326, 239] on div "https://www.youtube.com/channel/UCtzraMxuRM_HMjXlBpTfYKA" at bounding box center [274, 240] width 103 height 13
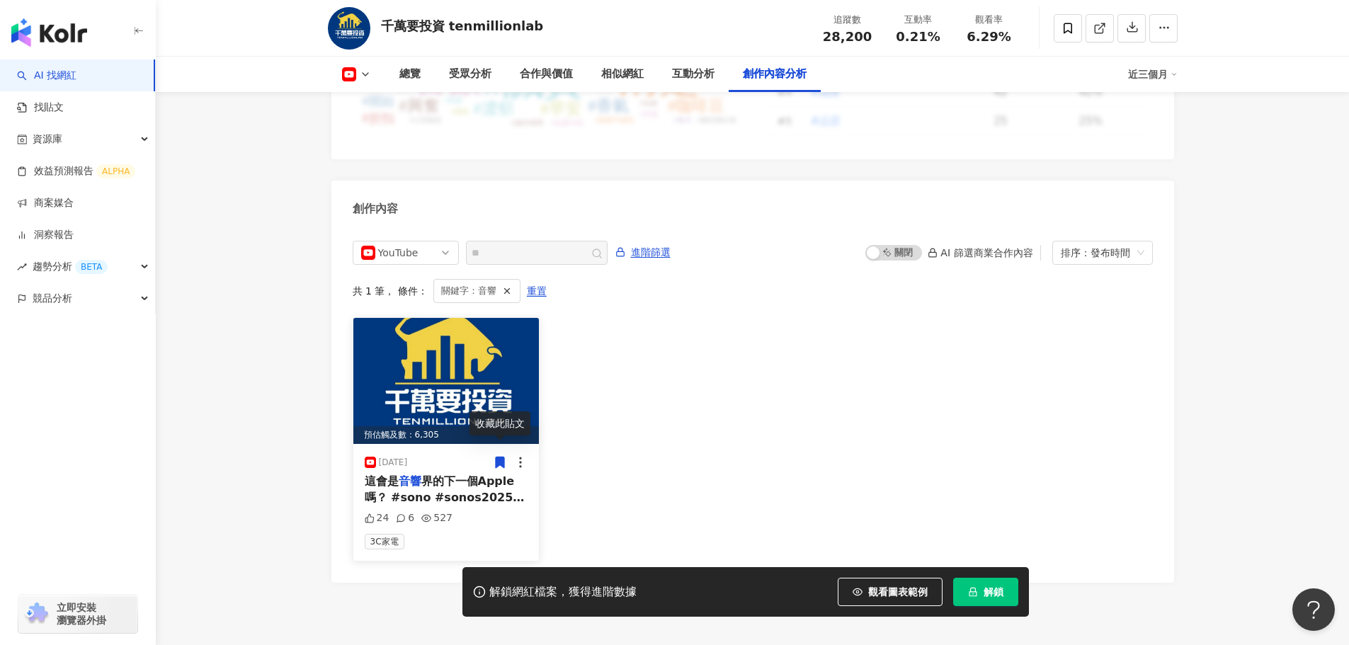
scroll to position [3899, 0]
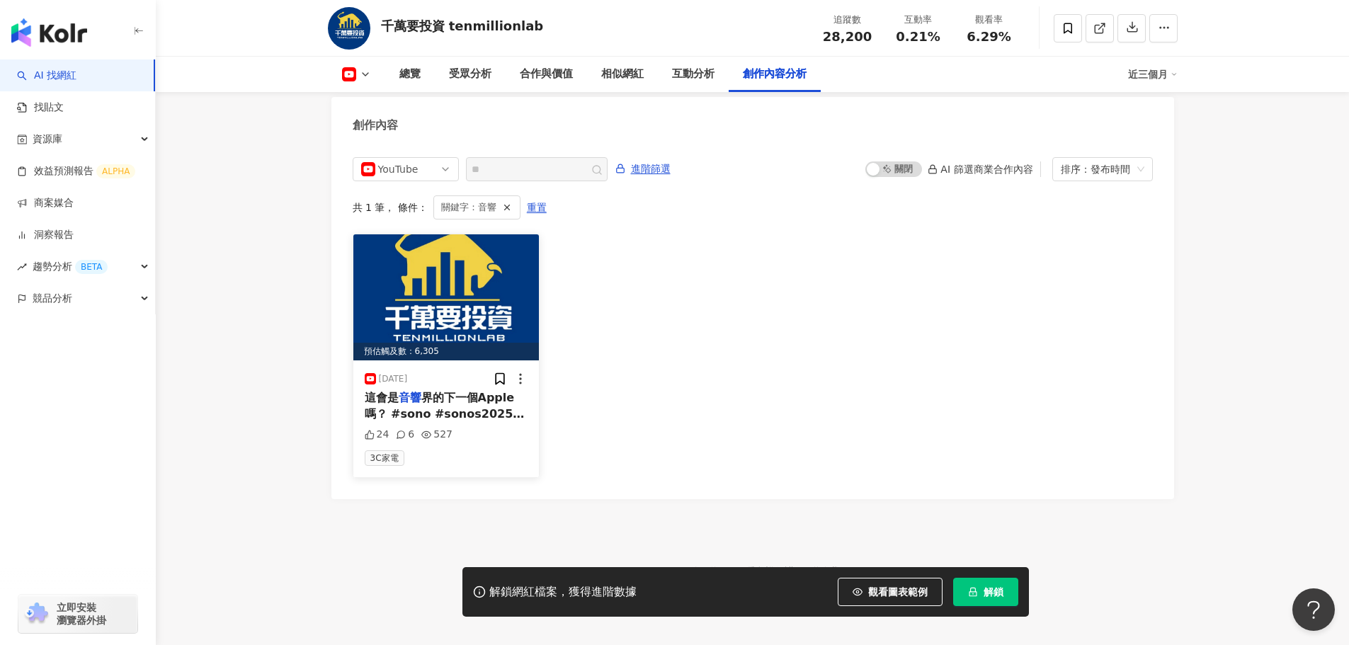
click at [464, 372] on div "2025/1/7" at bounding box center [447, 379] width 164 height 14
click at [442, 278] on img at bounding box center [446, 297] width 186 height 126
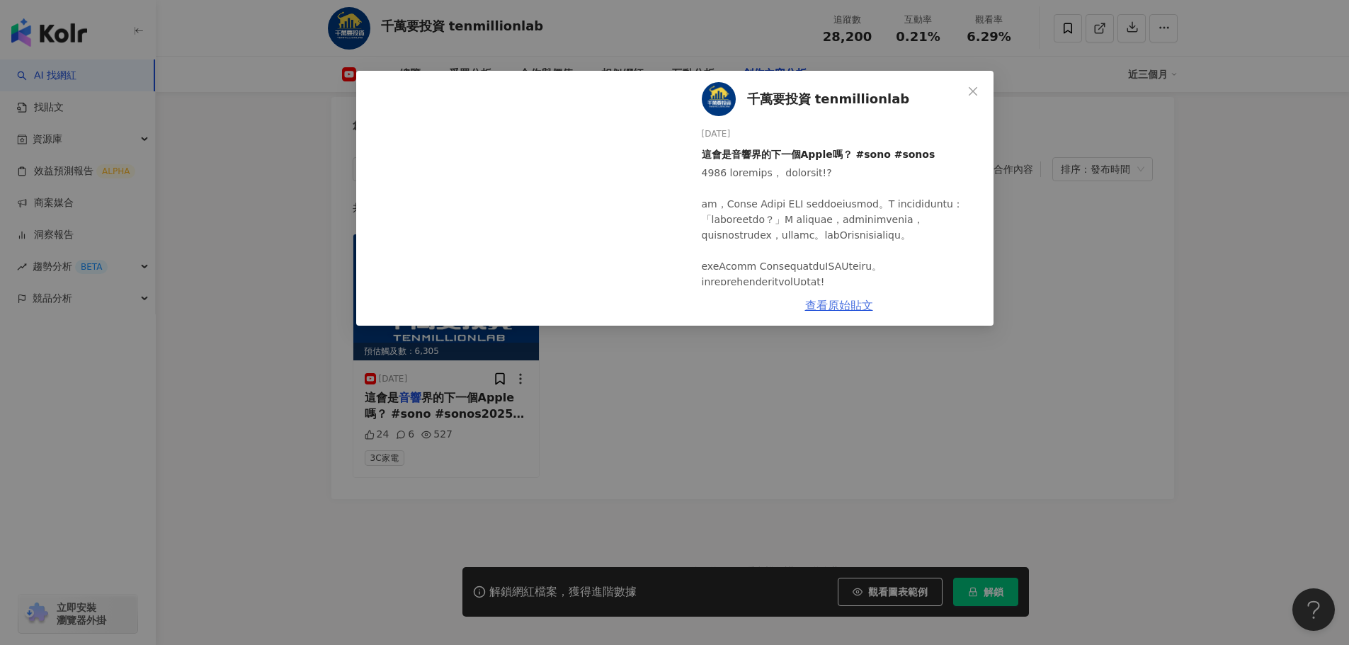
click at [846, 304] on link "查看原始貼文" at bounding box center [839, 305] width 68 height 13
click at [754, 431] on div "千萬要投資 tenmillionlab 2025/1/7 這會是音響界的下一個Apple嗎？ #sono #sonos 24 6 527 查看原始貼文" at bounding box center [674, 322] width 1349 height 645
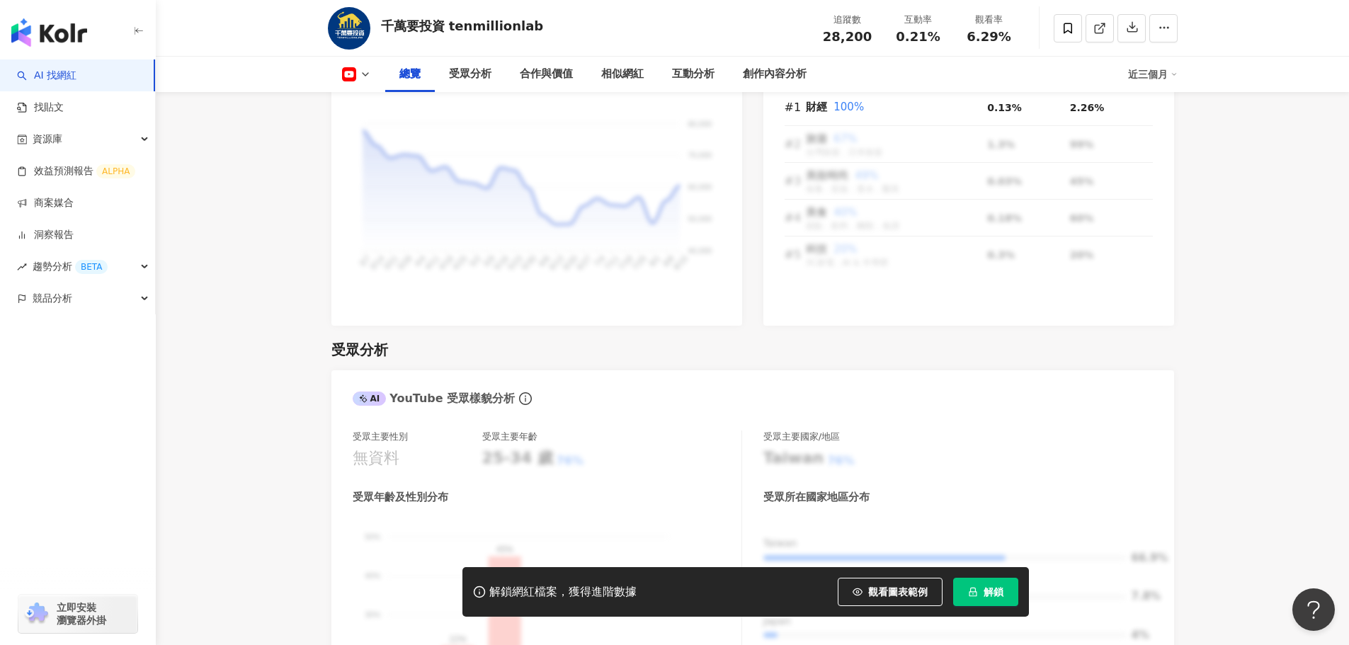
scroll to position [782, 0]
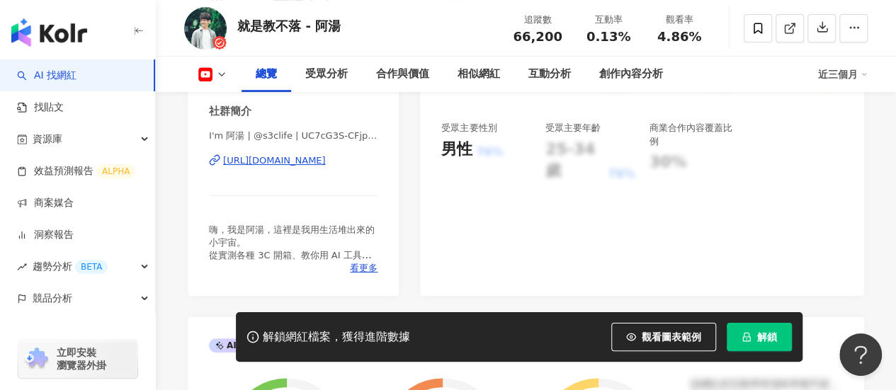
scroll to position [354, 0]
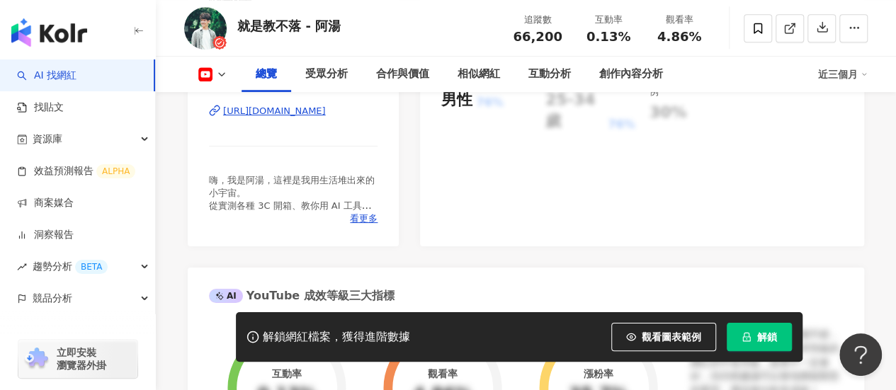
click at [323, 113] on div "[URL][DOMAIN_NAME]" at bounding box center [274, 111] width 103 height 13
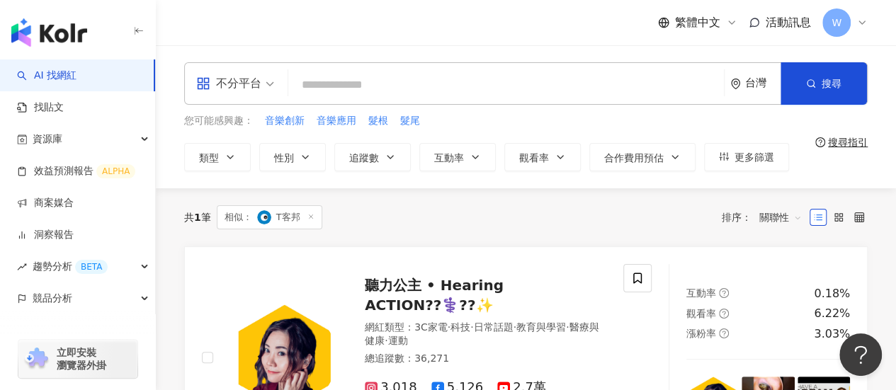
click at [348, 86] on input "search" at bounding box center [506, 85] width 424 height 27
click at [302, 154] on icon "button" at bounding box center [305, 157] width 11 height 11
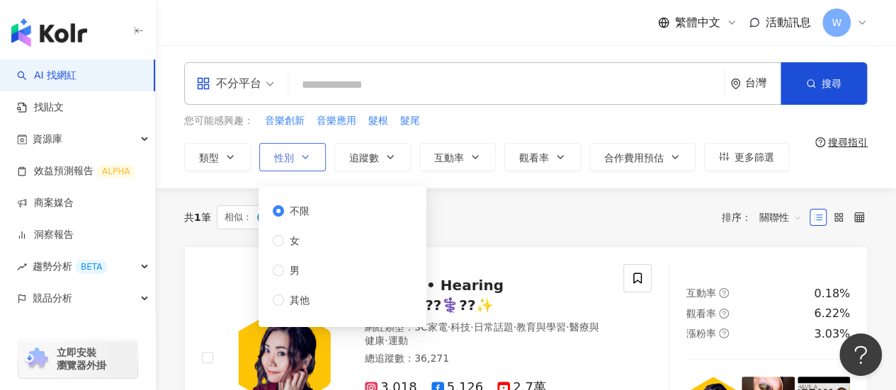
click at [286, 152] on span "性別" at bounding box center [284, 157] width 20 height 11
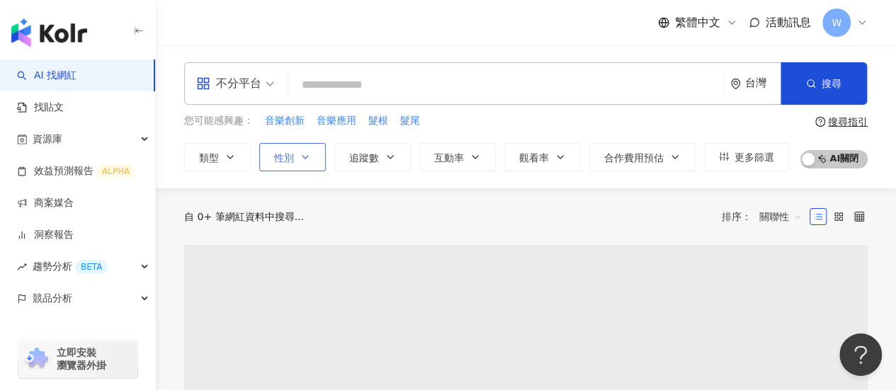
click at [302, 158] on icon "button" at bounding box center [305, 157] width 11 height 11
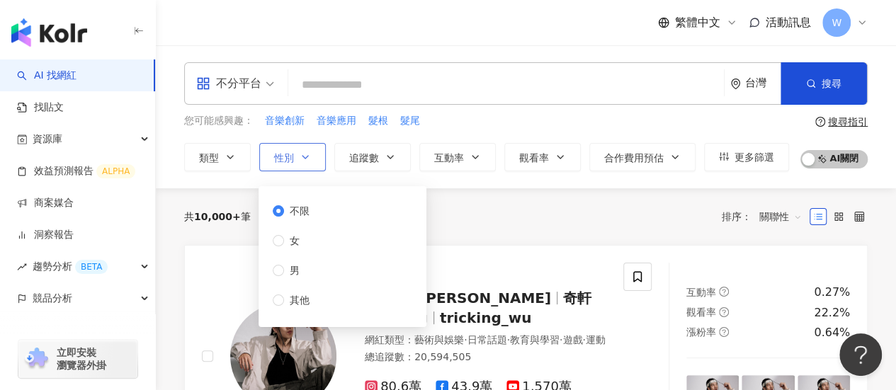
click at [303, 157] on icon "button" at bounding box center [305, 157] width 6 height 3
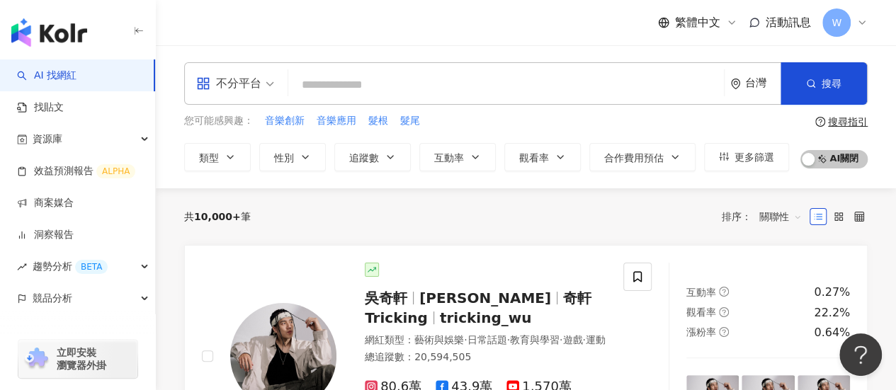
click at [271, 83] on span "不分平台" at bounding box center [235, 83] width 78 height 23
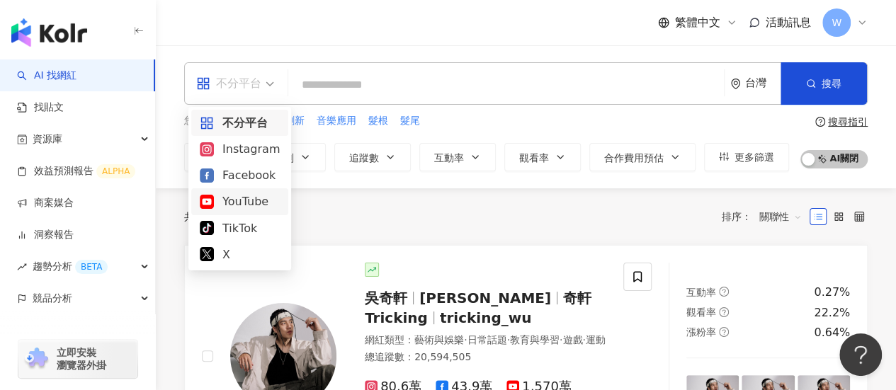
click at [255, 201] on div "YouTube" at bounding box center [240, 202] width 80 height 18
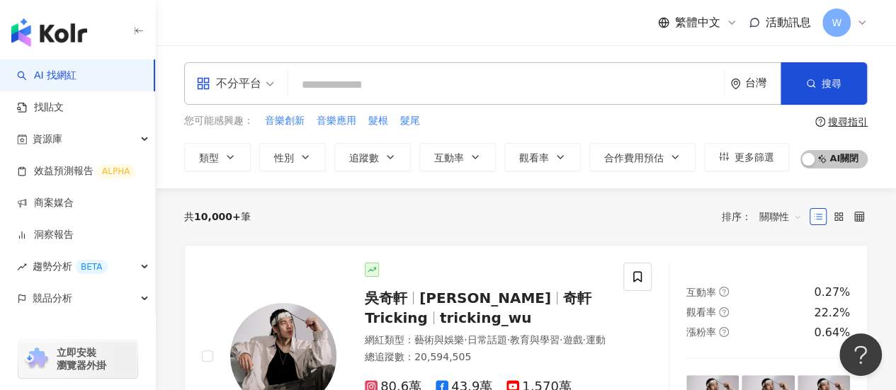
click at [347, 89] on input "search" at bounding box center [506, 85] width 424 height 27
click at [348, 89] on input "search" at bounding box center [506, 85] width 424 height 27
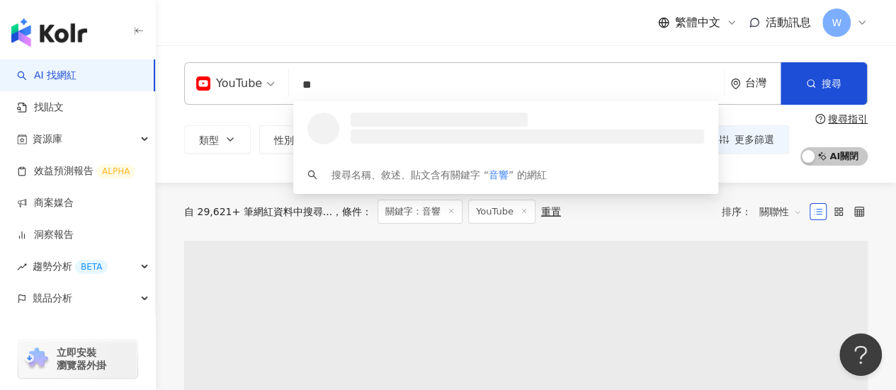
type input "**"
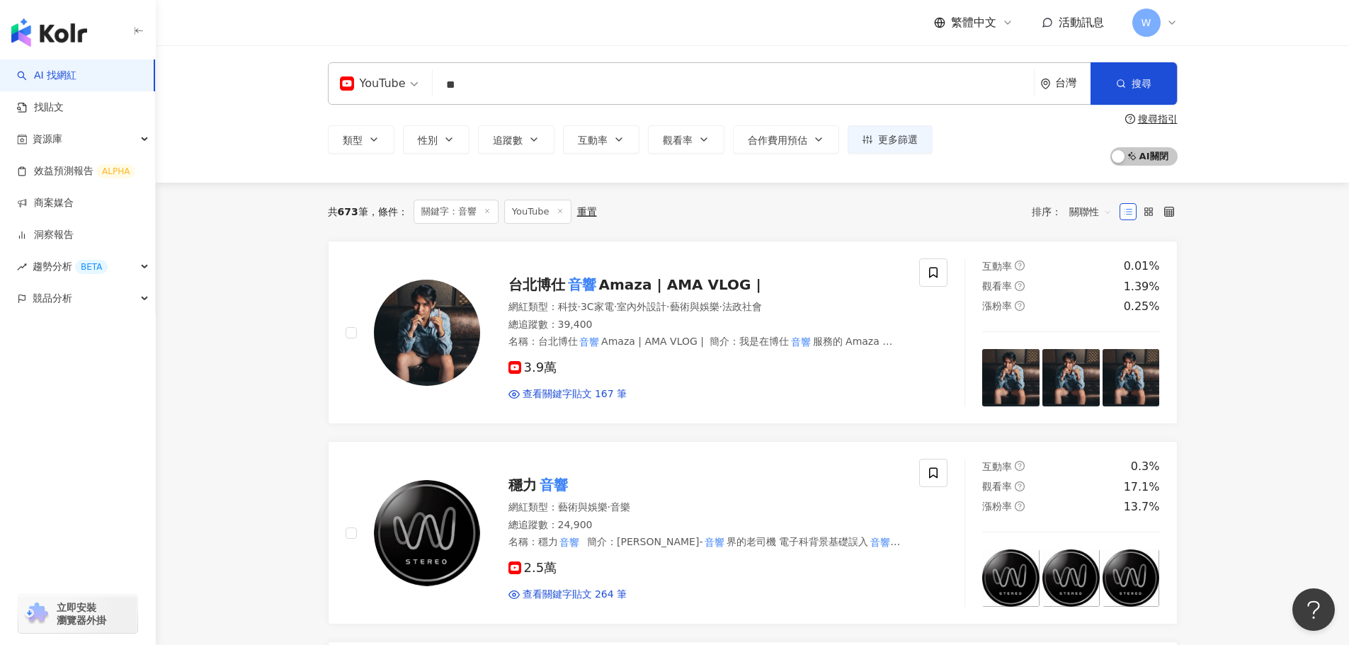
drag, startPoint x: 1294, startPoint y: 388, endPoint x: 1197, endPoint y: 102, distance: 302.2
click at [439, 132] on button "性別" at bounding box center [436, 139] width 67 height 28
click at [781, 209] on div "共 673 筆 條件 ： 關鍵字：音響 YouTube 重置 排序： 關聯性" at bounding box center [753, 212] width 850 height 24
click at [586, 142] on span "互動率" at bounding box center [593, 140] width 30 height 11
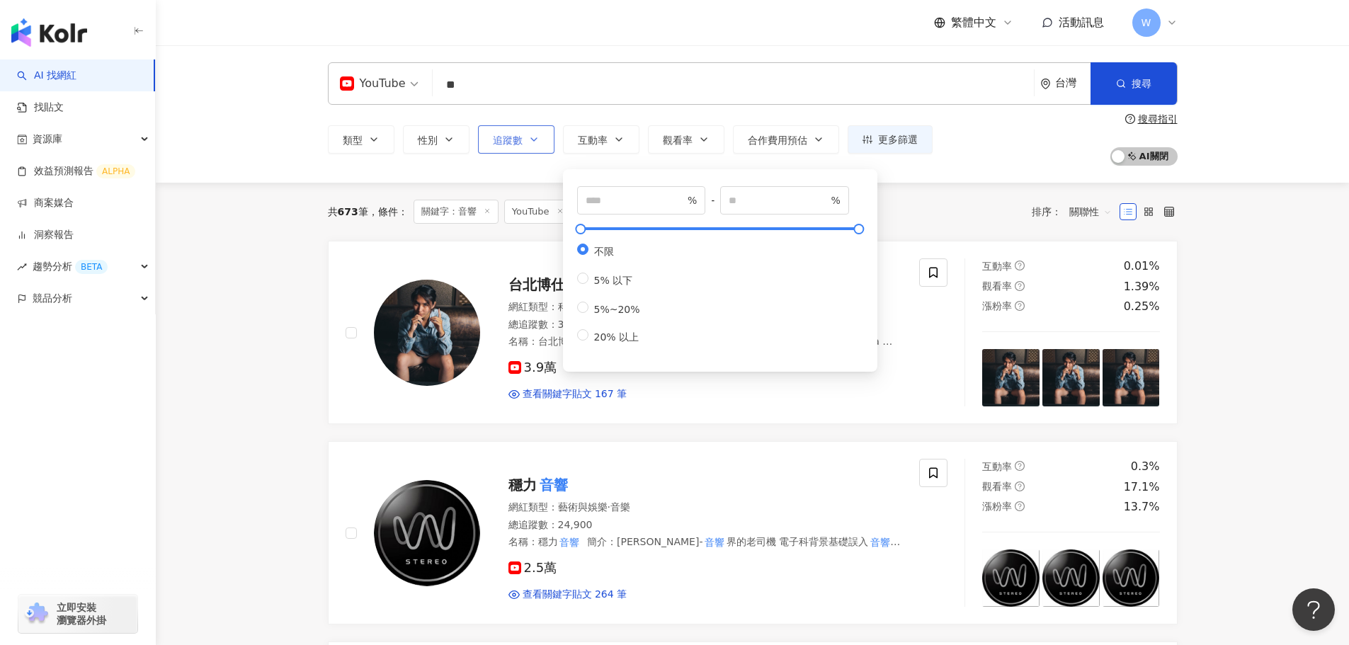
click at [509, 140] on span "追蹤數" at bounding box center [508, 140] width 30 height 11
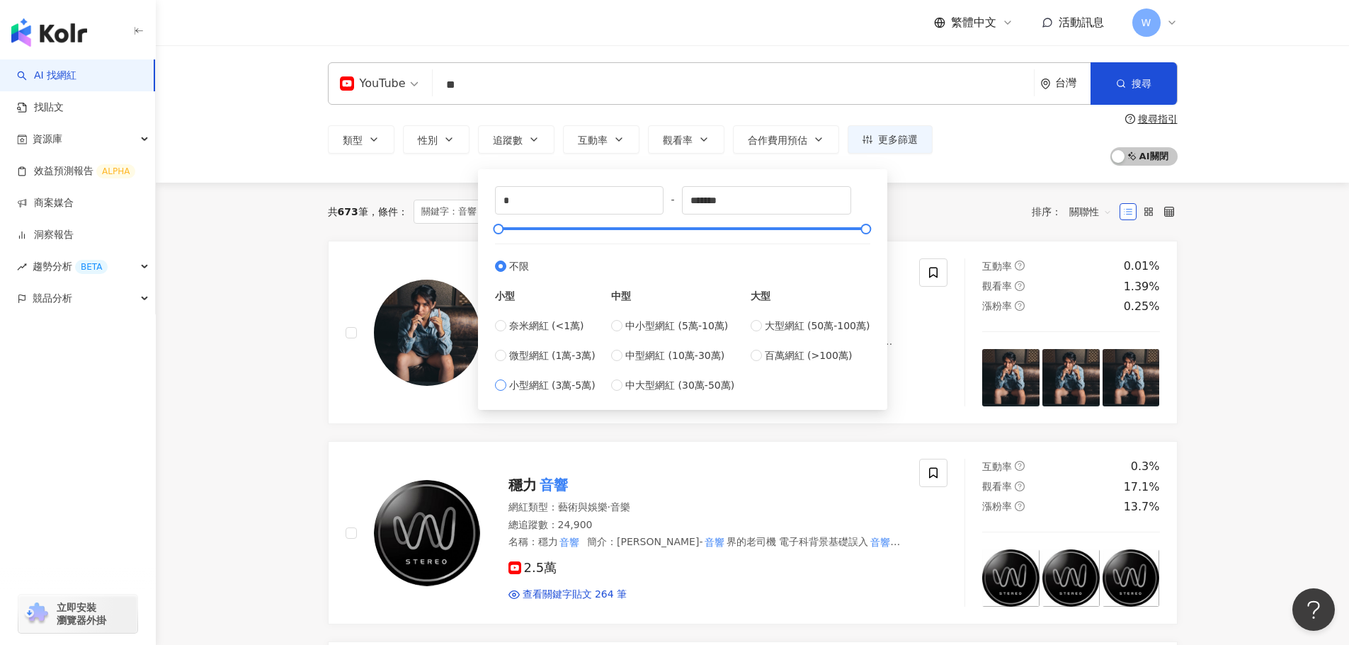
click at [580, 381] on span "小型網紅 (3萬-5萬)" at bounding box center [552, 386] width 86 height 16
type input "*****"
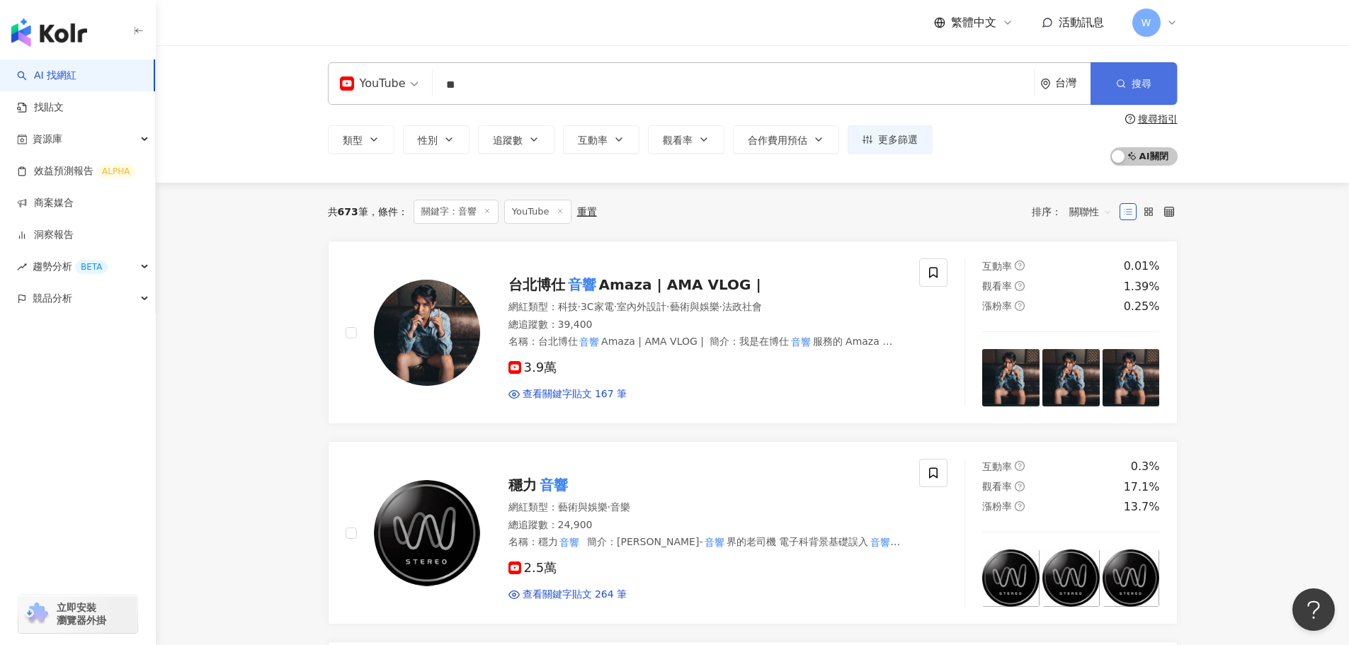
click at [895, 91] on button "搜尋" at bounding box center [1134, 83] width 86 height 42
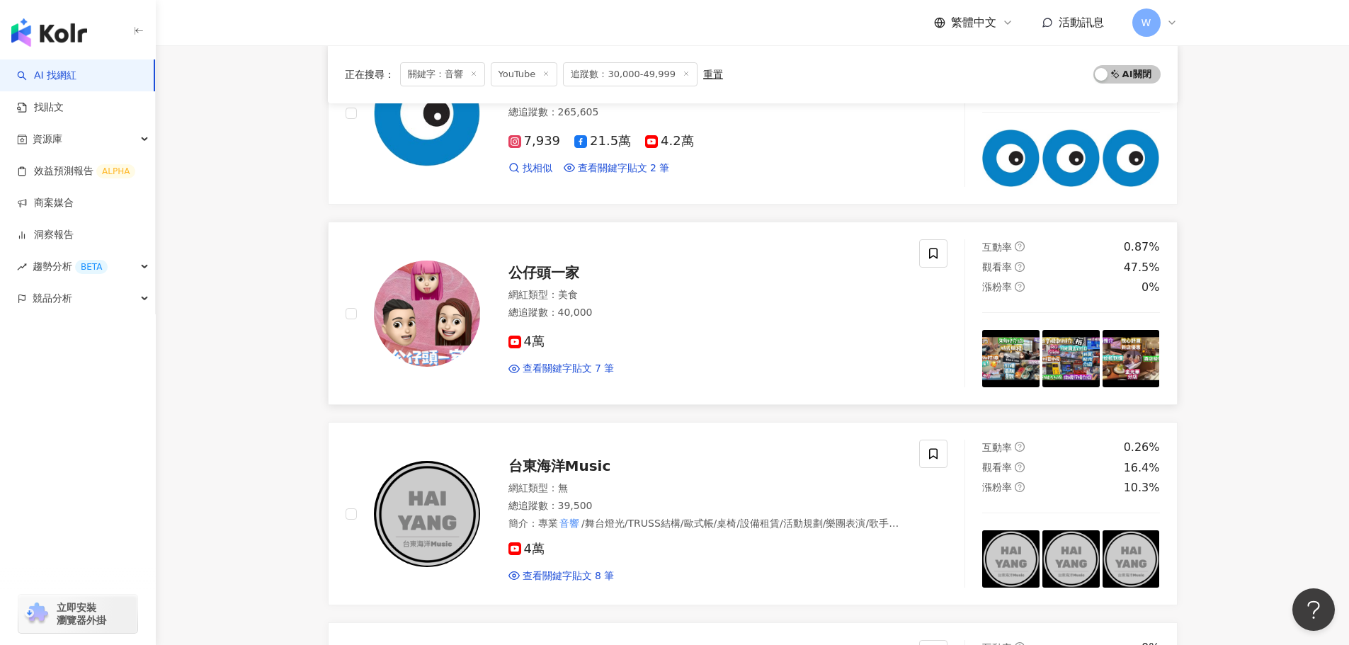
scroll to position [425, 0]
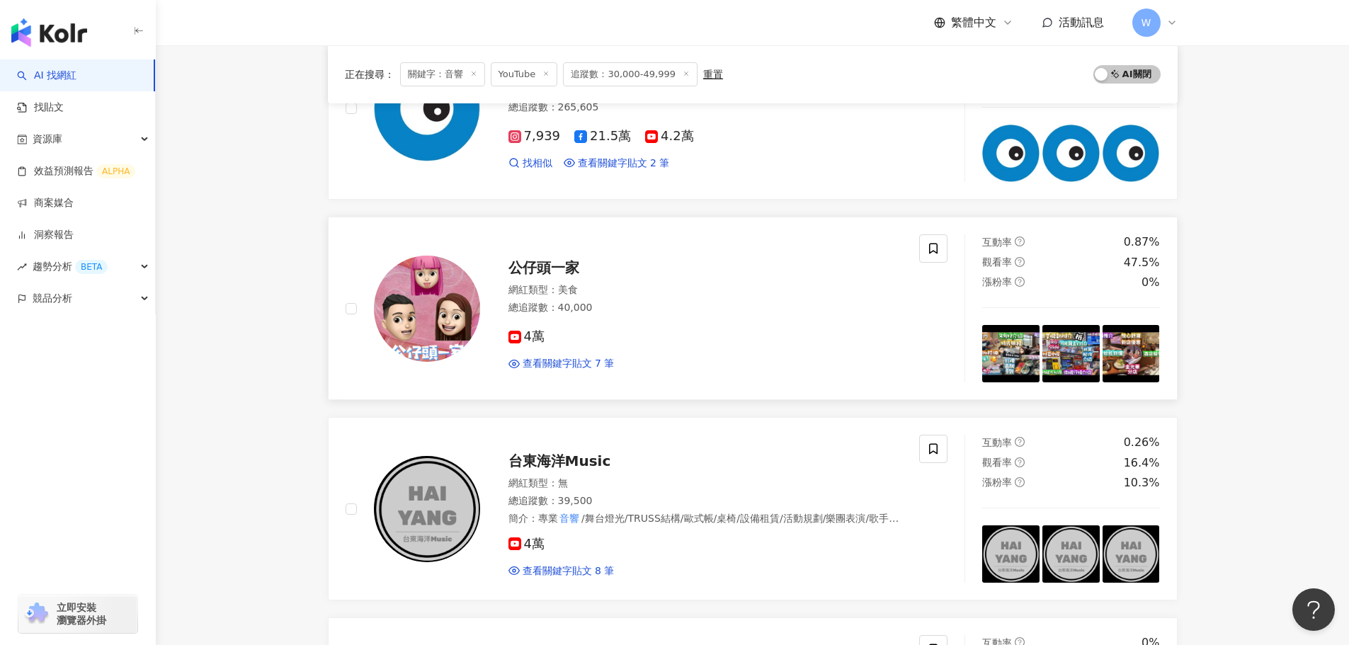
click at [557, 268] on span "公仔頭一家" at bounding box center [544, 267] width 71 height 17
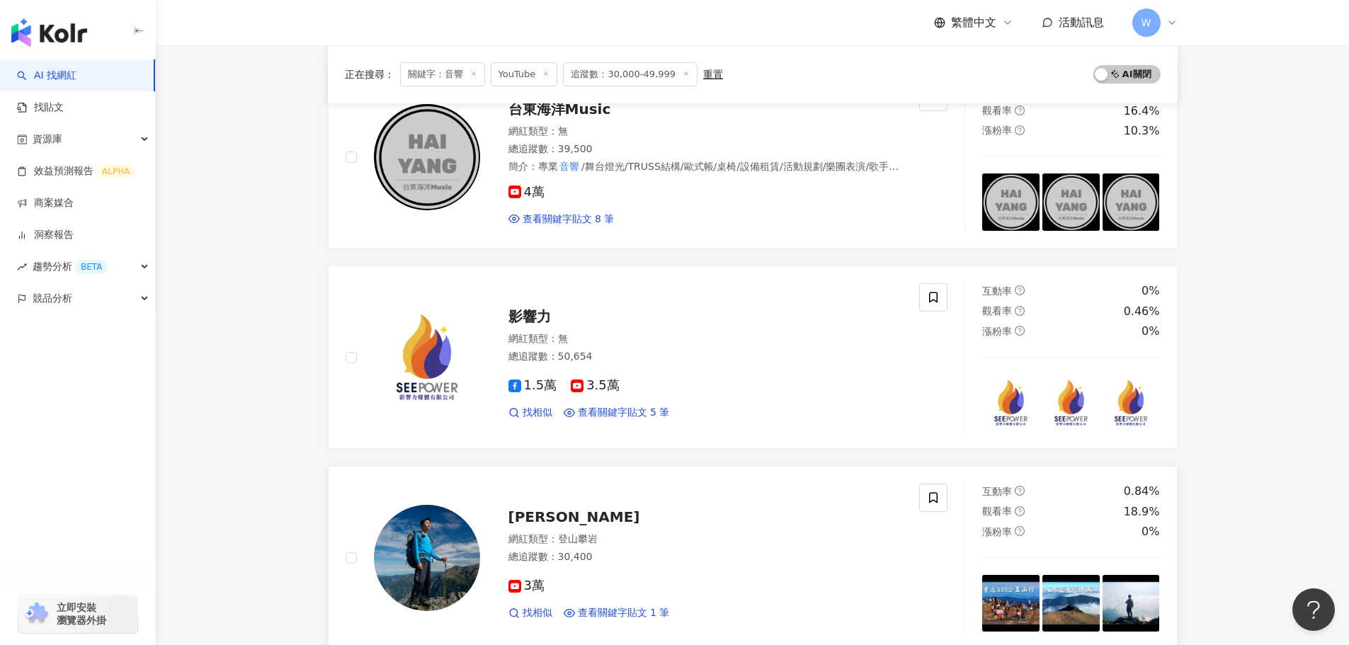
scroll to position [779, 0]
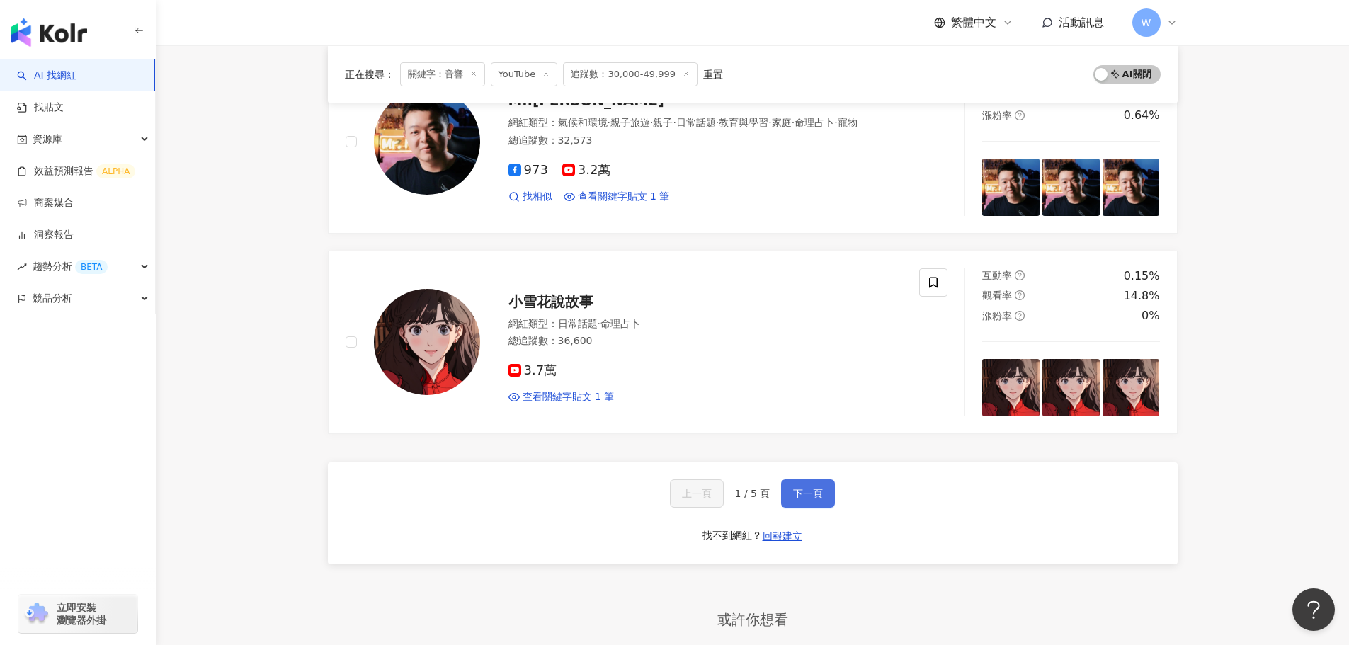
click at [817, 390] on span "下一頁" at bounding box center [808, 493] width 30 height 11
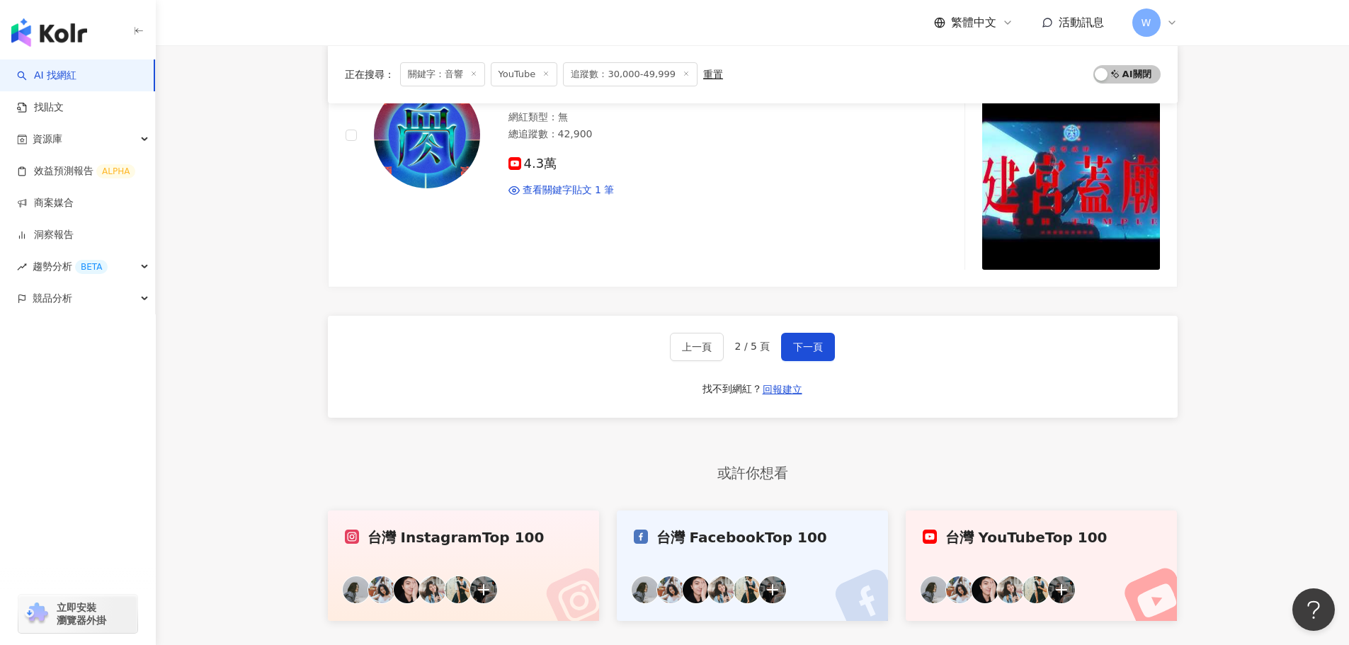
scroll to position [2596, 0]
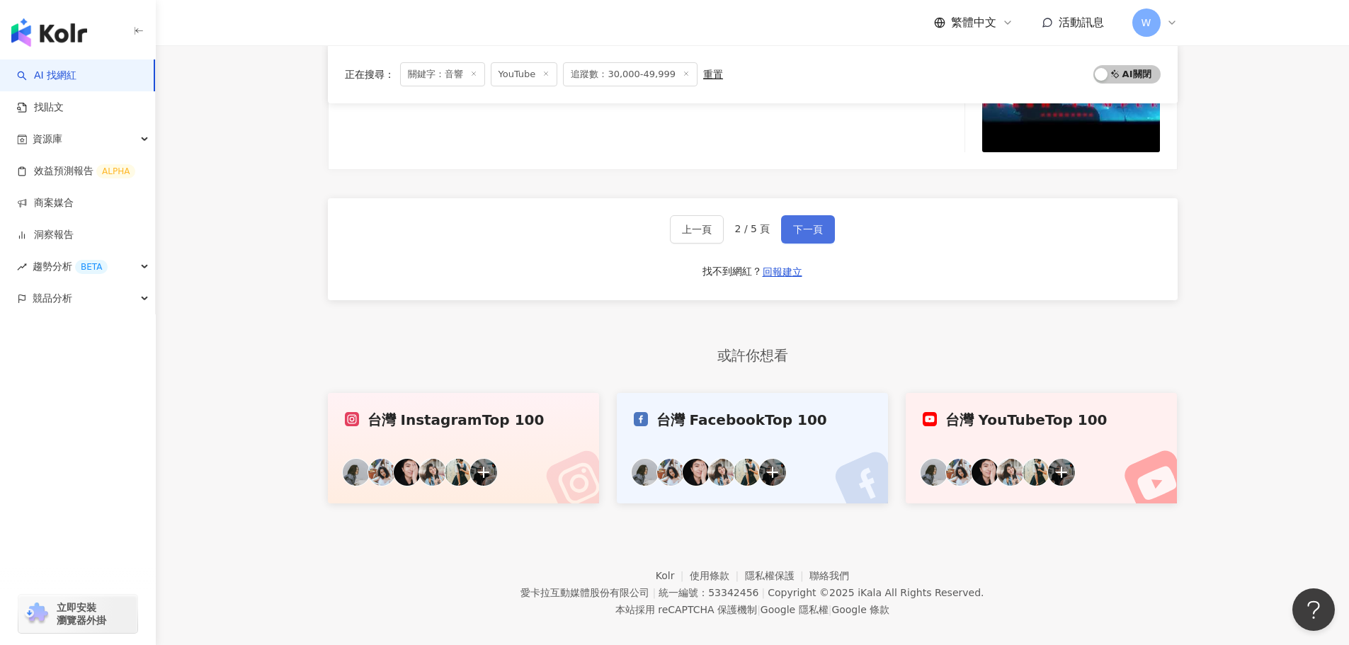
click at [803, 224] on span "下一頁" at bounding box center [808, 229] width 30 height 11
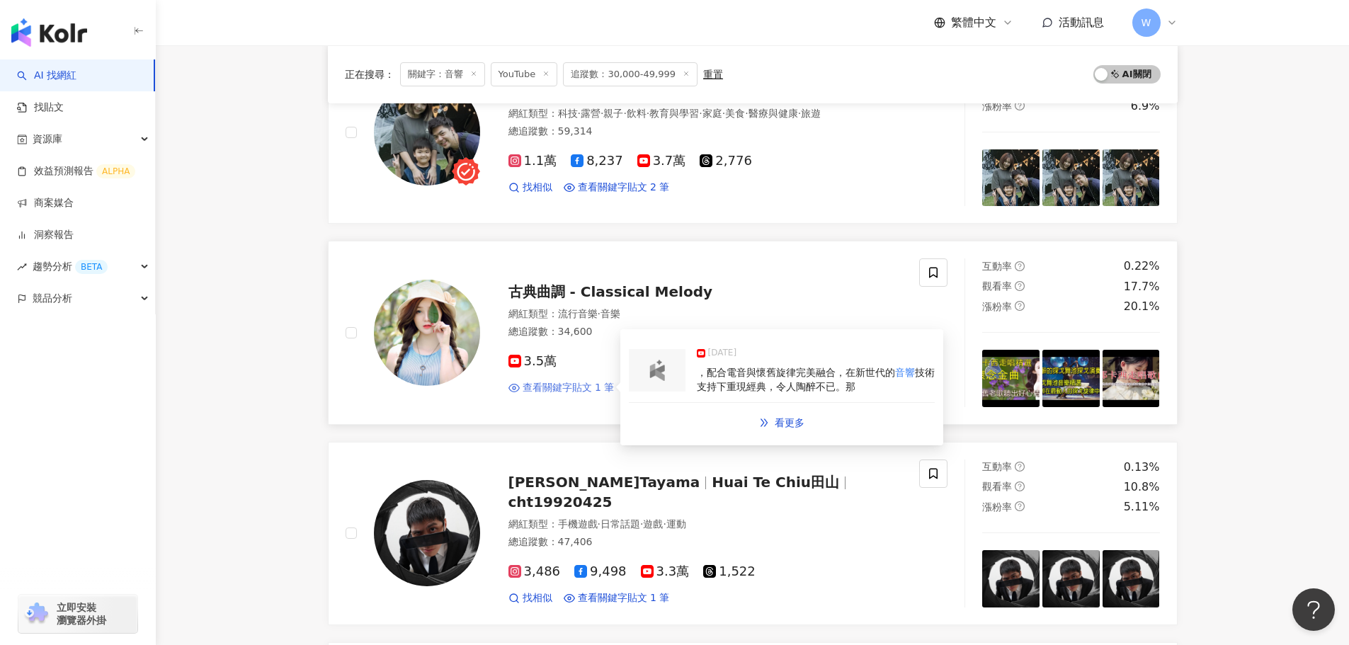
scroll to position [554, 0]
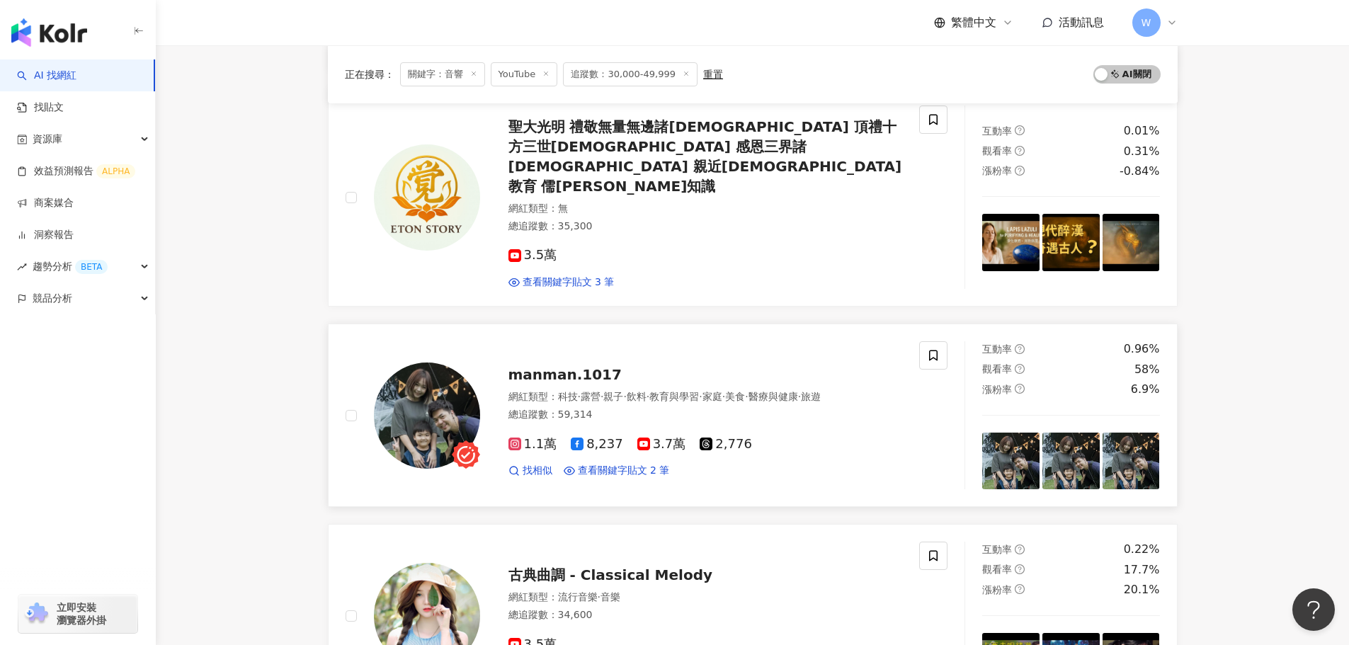
click at [643, 390] on div "網紅類型 ： 科技 · 露營 · 親子 · 飲料 · 教育與學習 · 家庭 · 美食 · 醫療與健康 · 旅遊 總追蹤數 ： 59,314" at bounding box center [706, 407] width 395 height 35
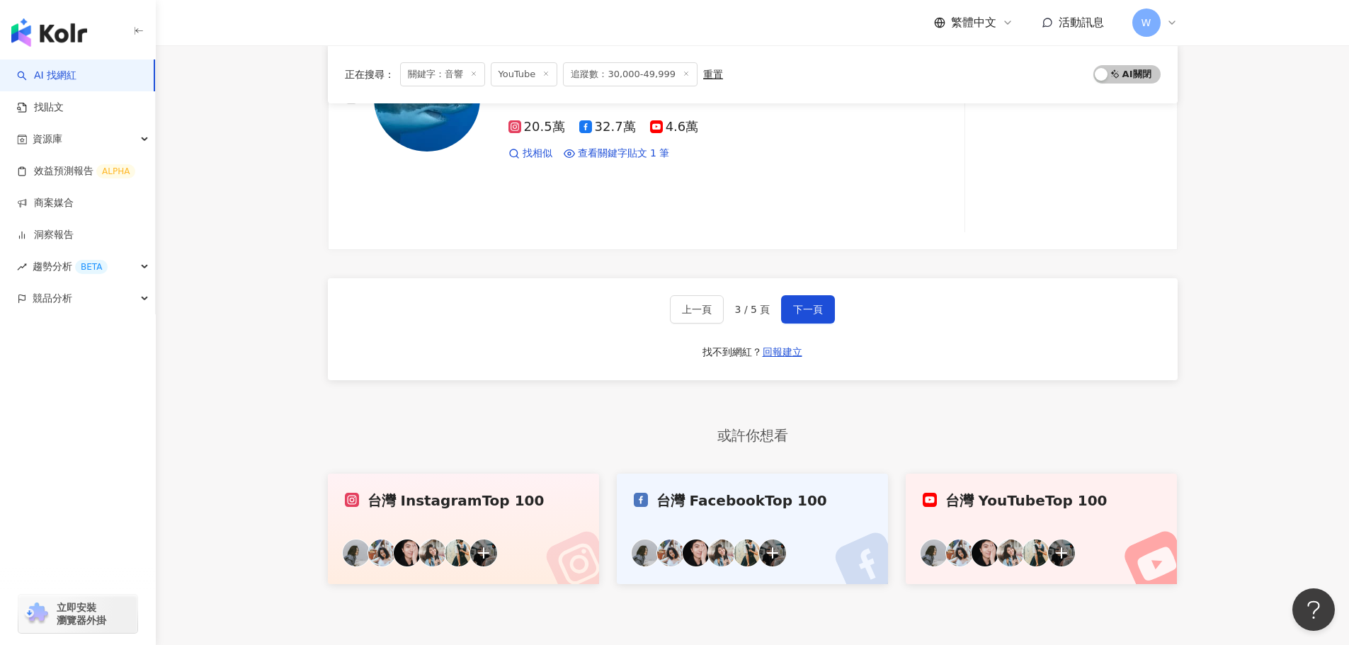
scroll to position [2396, 0]
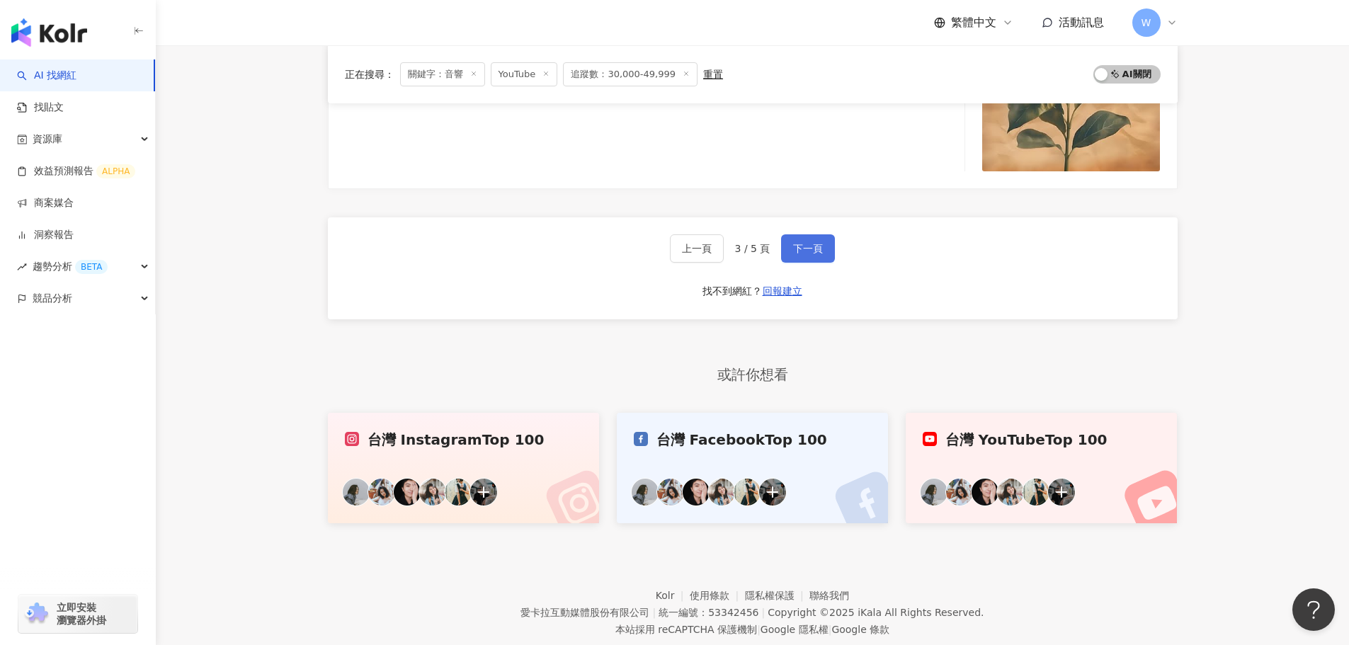
click at [786, 234] on button "下一頁" at bounding box center [808, 248] width 54 height 28
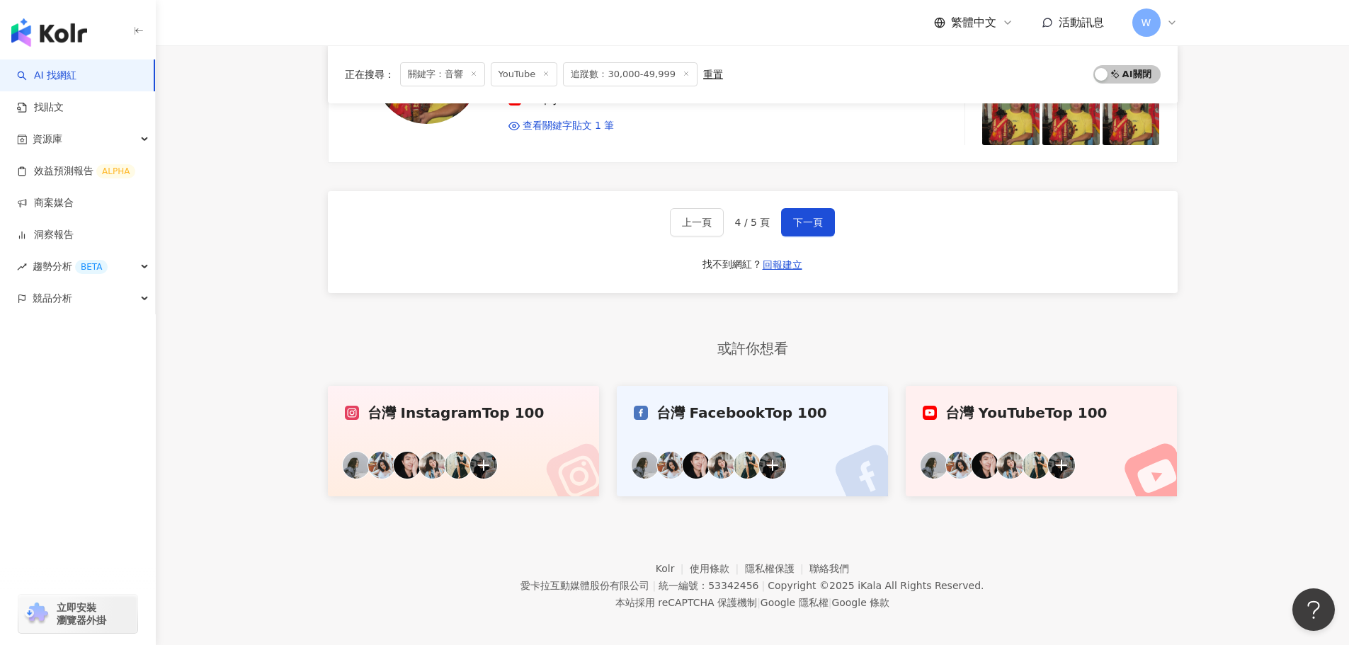
scroll to position [2275, 0]
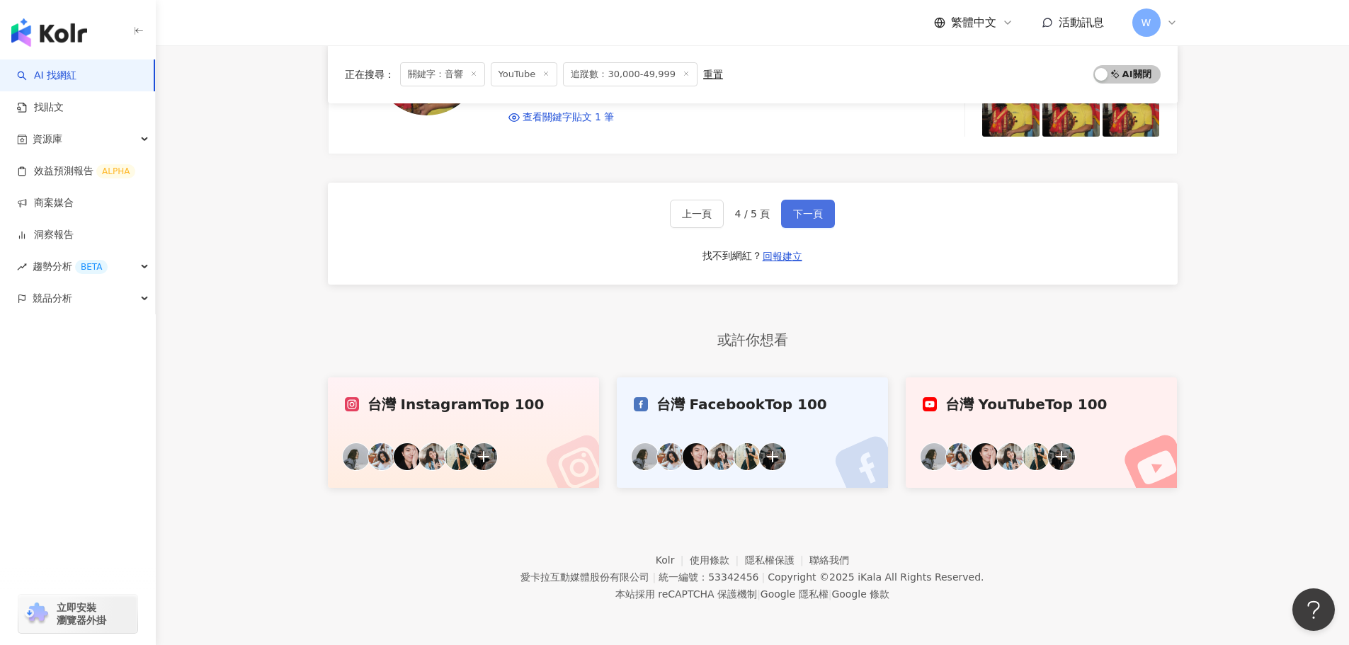
click at [805, 220] on span "下一頁" at bounding box center [808, 213] width 30 height 11
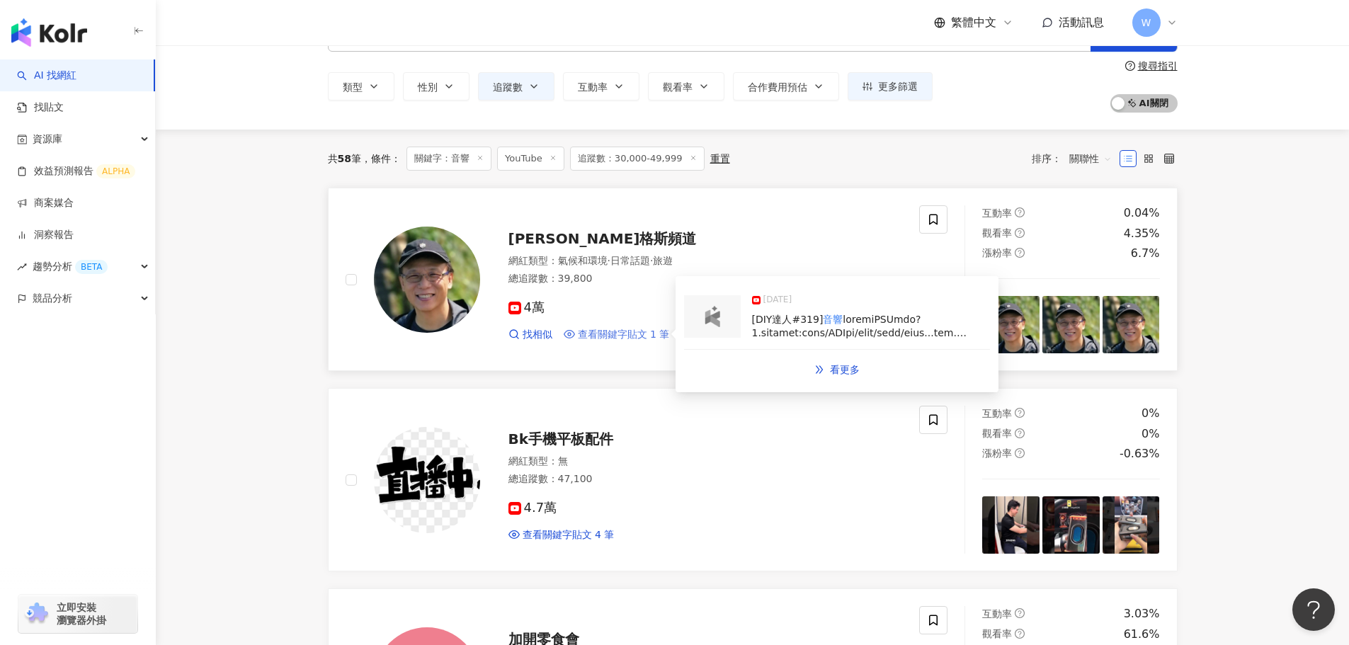
scroll to position [0, 0]
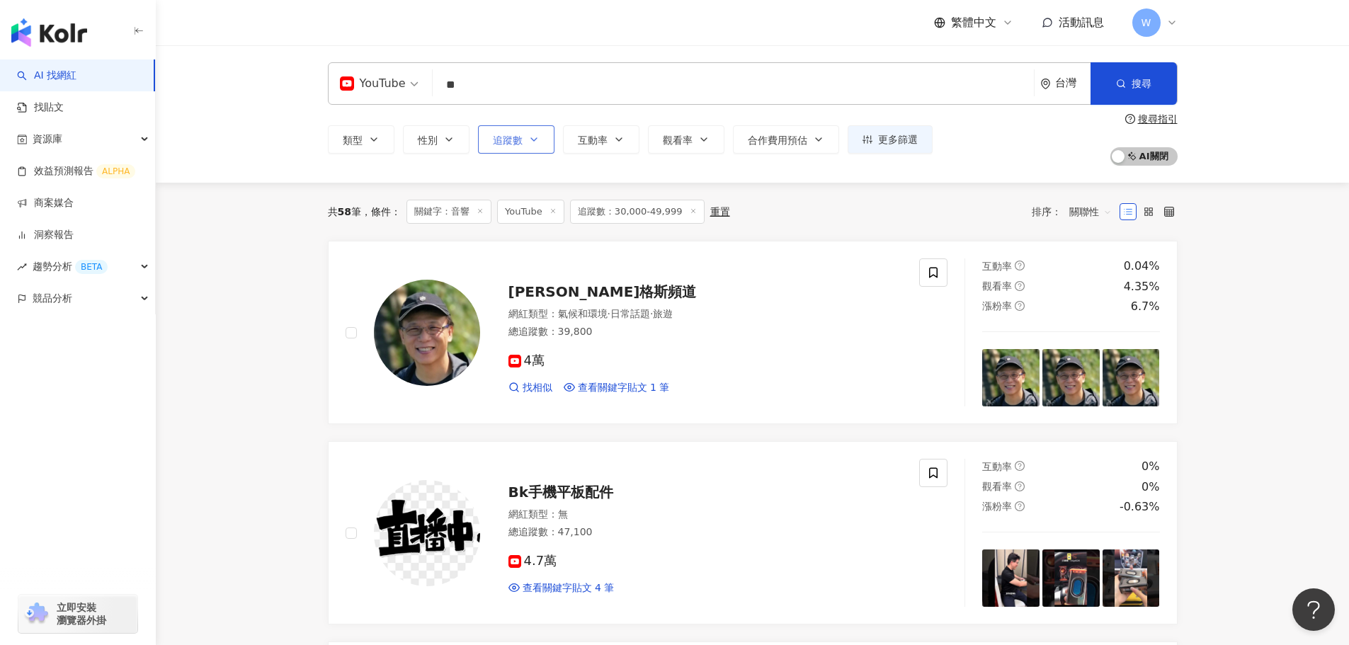
click at [532, 142] on icon "button" at bounding box center [533, 139] width 11 height 11
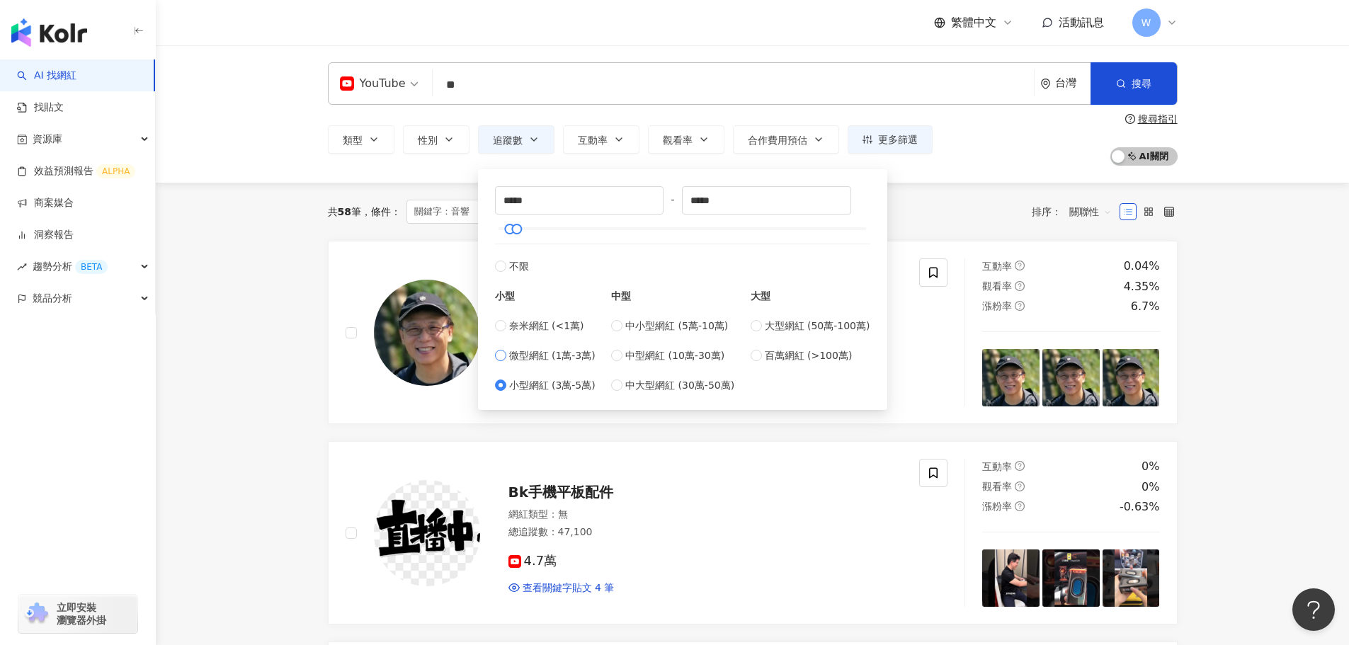
click at [548, 358] on span "微型網紅 (1萬-3萬)" at bounding box center [552, 356] width 86 height 16
type input "*****"
click at [895, 93] on button "搜尋" at bounding box center [1134, 83] width 86 height 42
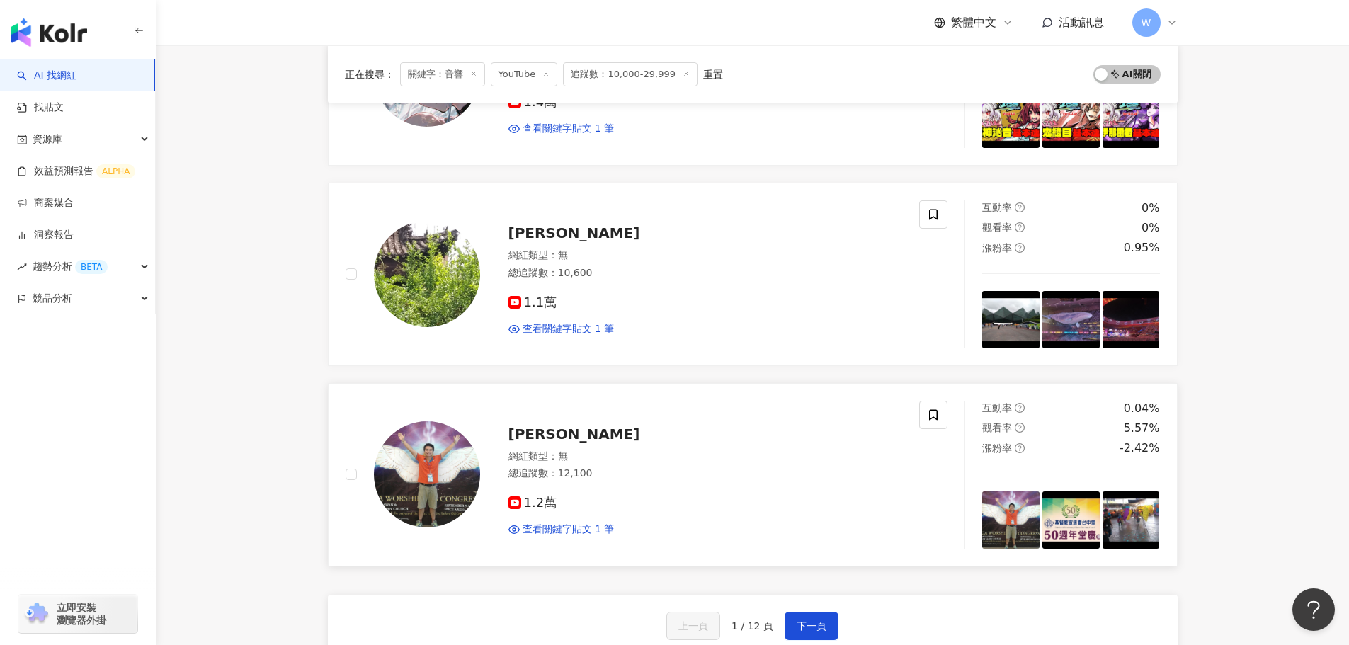
scroll to position [2267, 0]
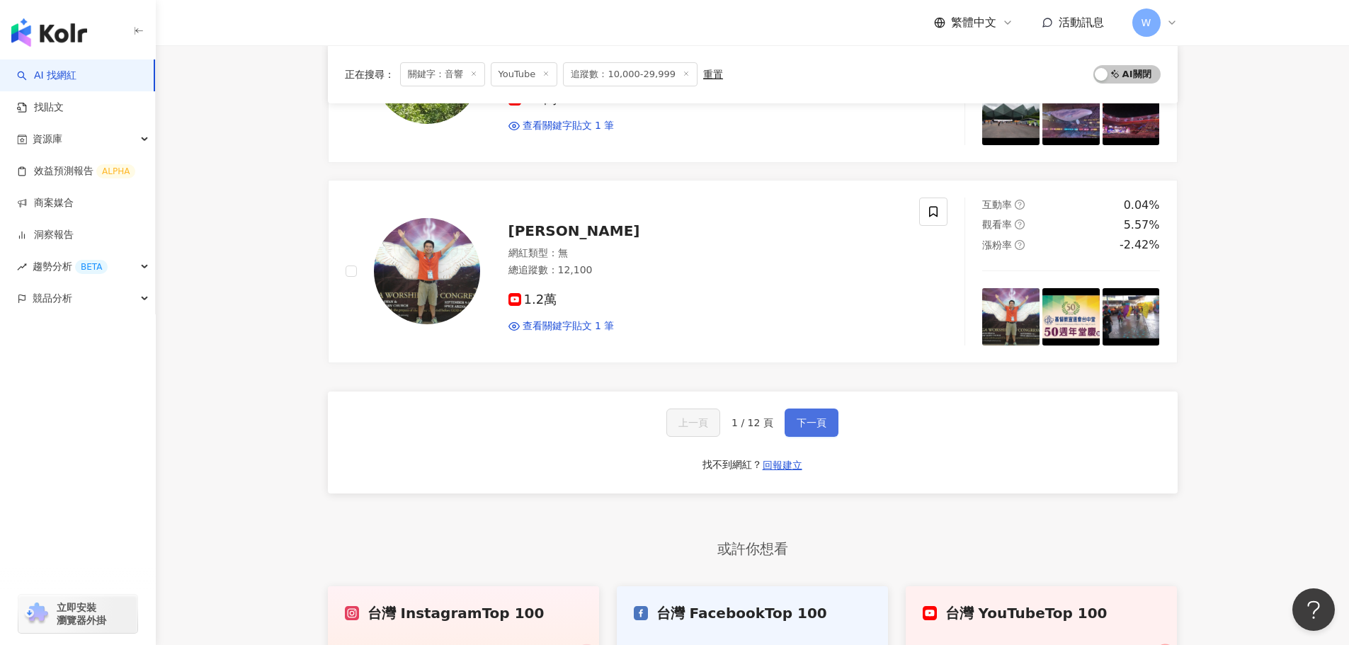
click at [801, 390] on span "下一頁" at bounding box center [812, 422] width 30 height 11
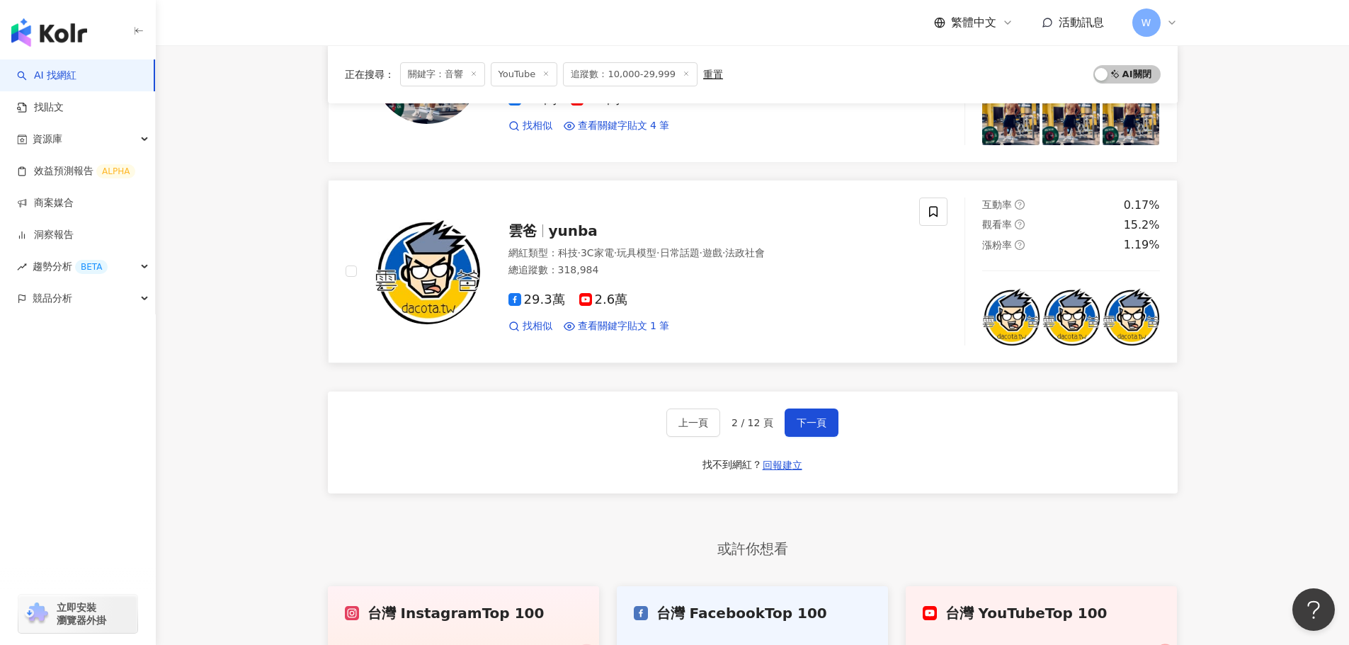
click at [565, 232] on span "yunba" at bounding box center [573, 230] width 49 height 17
click at [802, 390] on span "下一頁" at bounding box center [812, 422] width 30 height 11
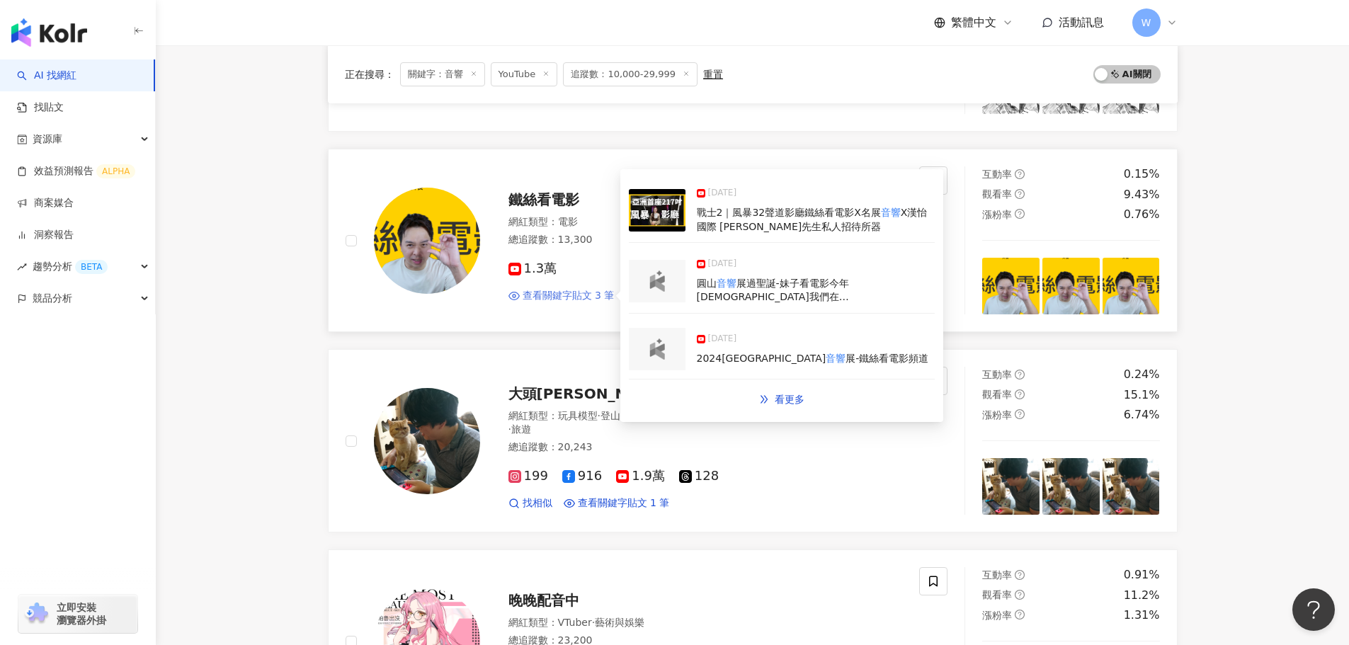
scroll to position [1820, 0]
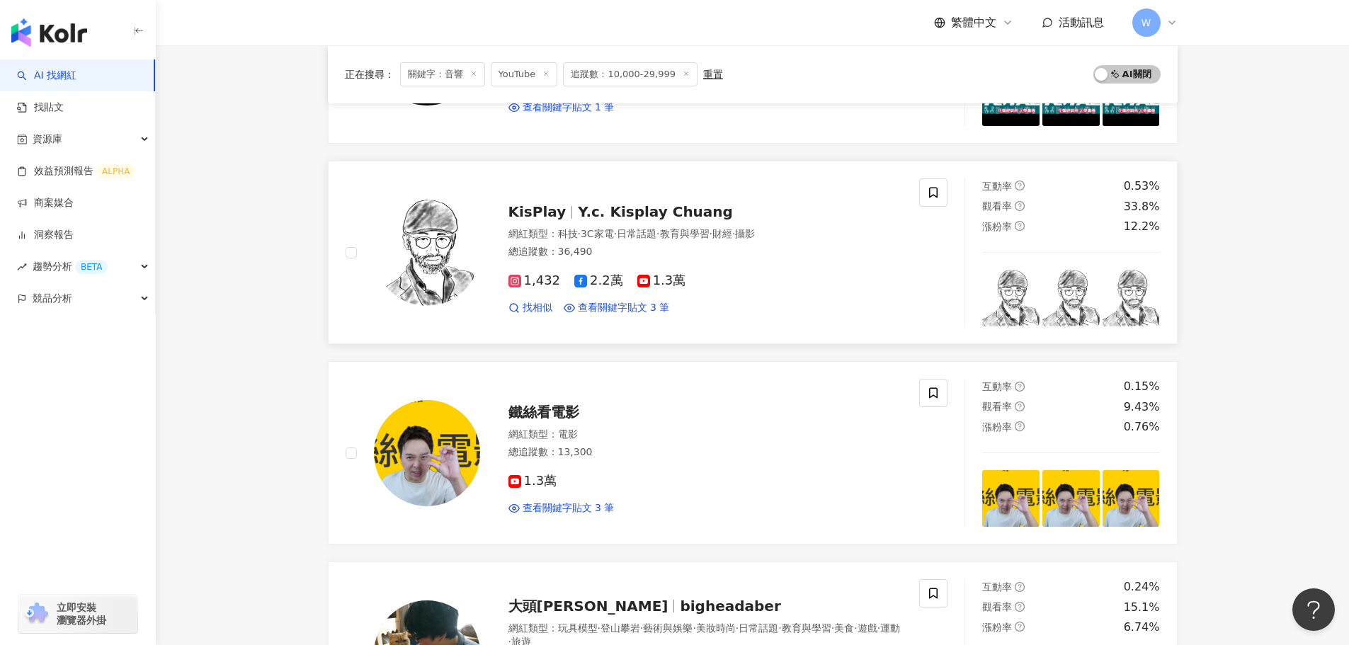
click at [638, 277] on rect at bounding box center [643, 281] width 11 height 8
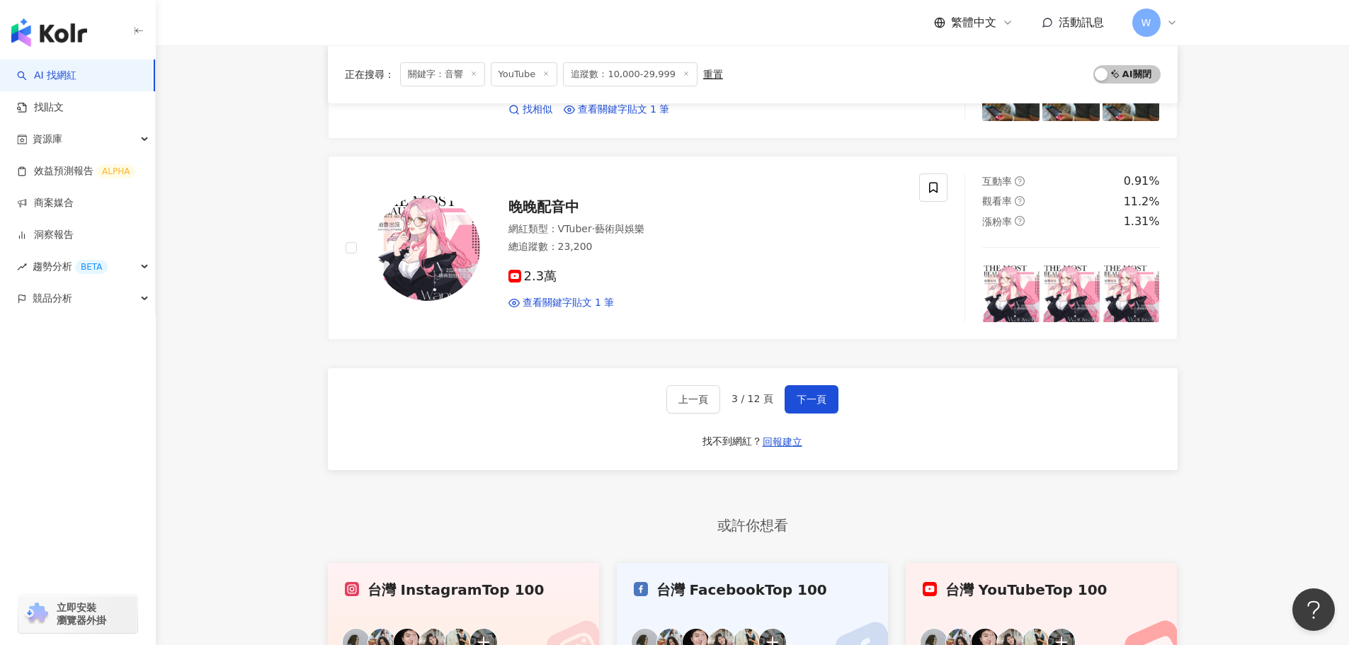
scroll to position [2596, 0]
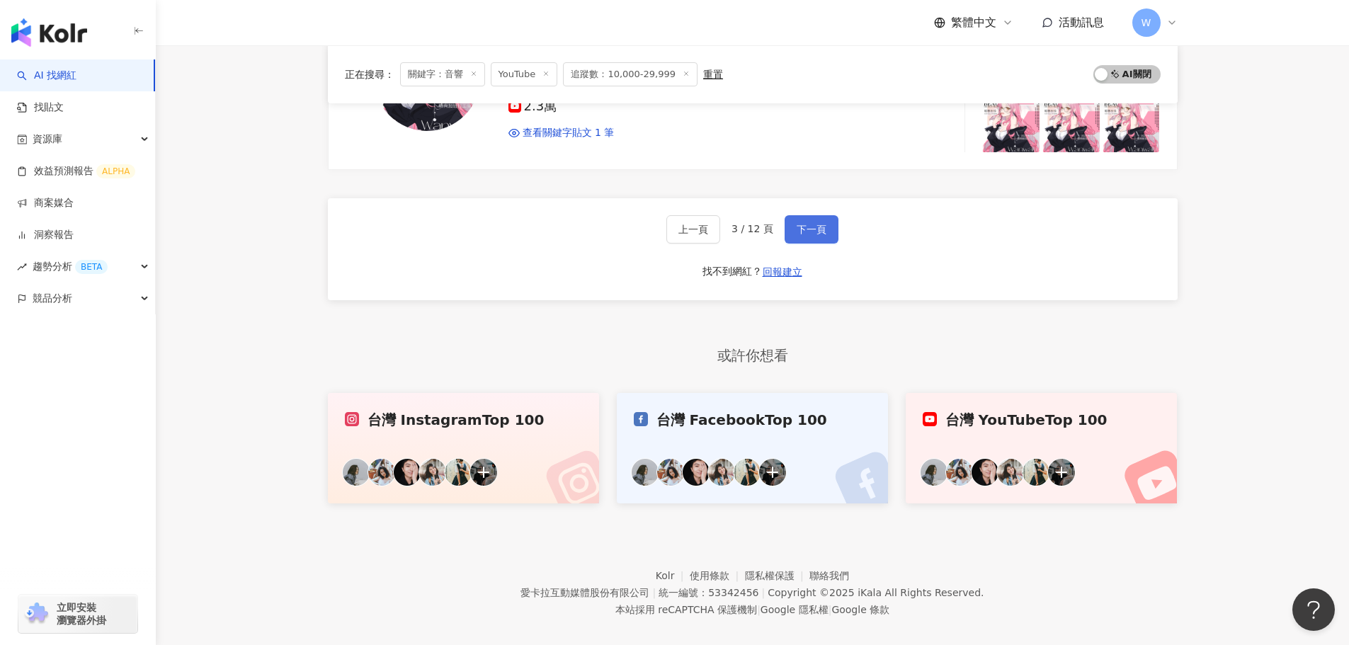
click at [818, 224] on span "下一頁" at bounding box center [812, 229] width 30 height 11
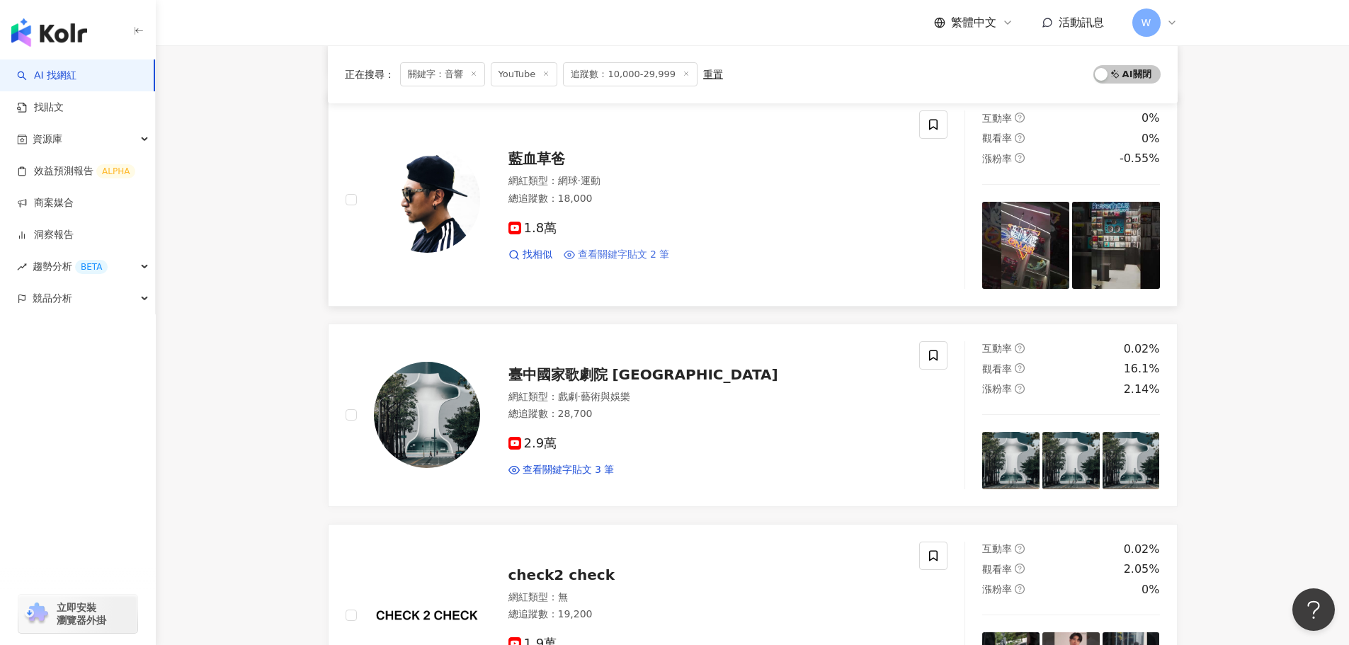
scroll to position [877, 0]
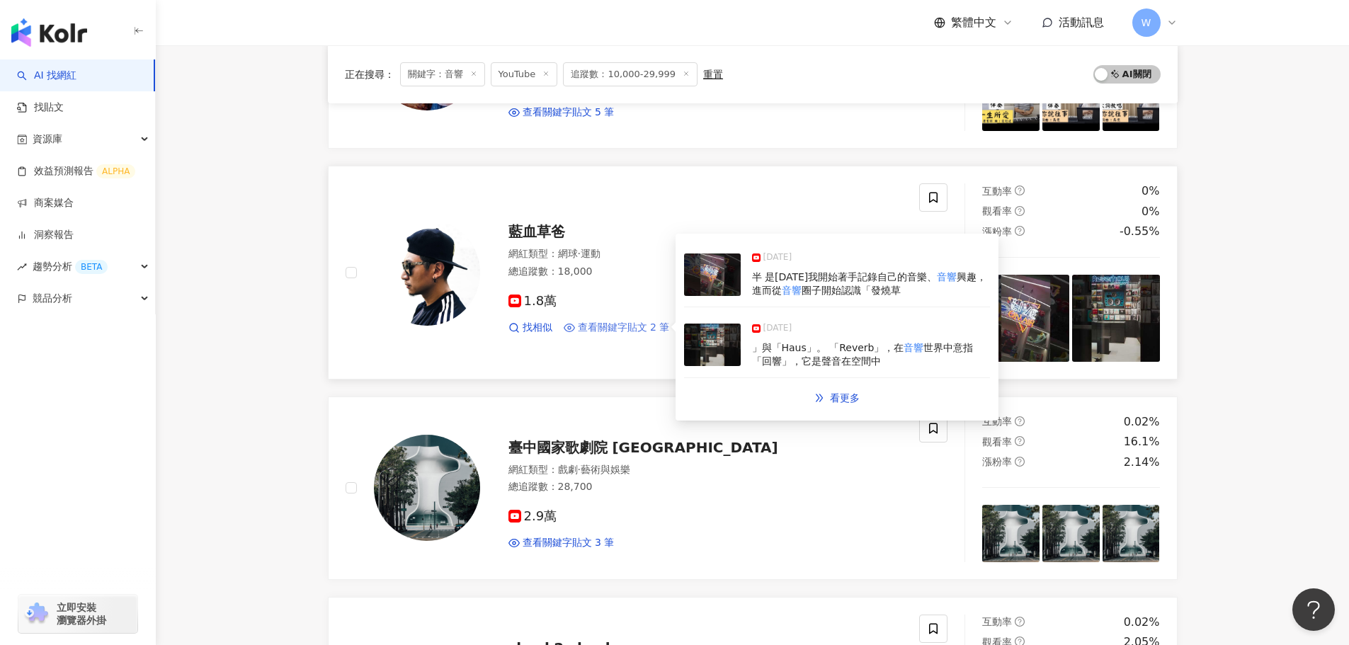
click at [607, 324] on span "查看關鍵字貼文 2 筆" at bounding box center [624, 328] width 92 height 14
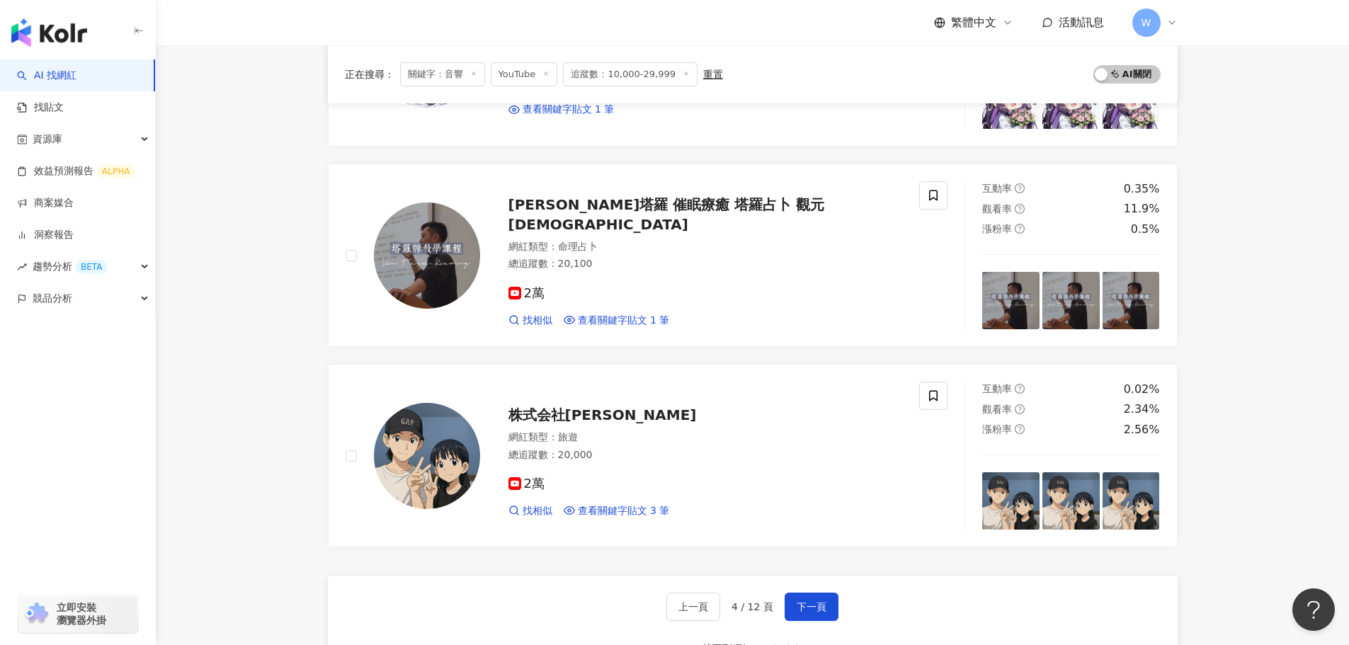
scroll to position [2435, 0]
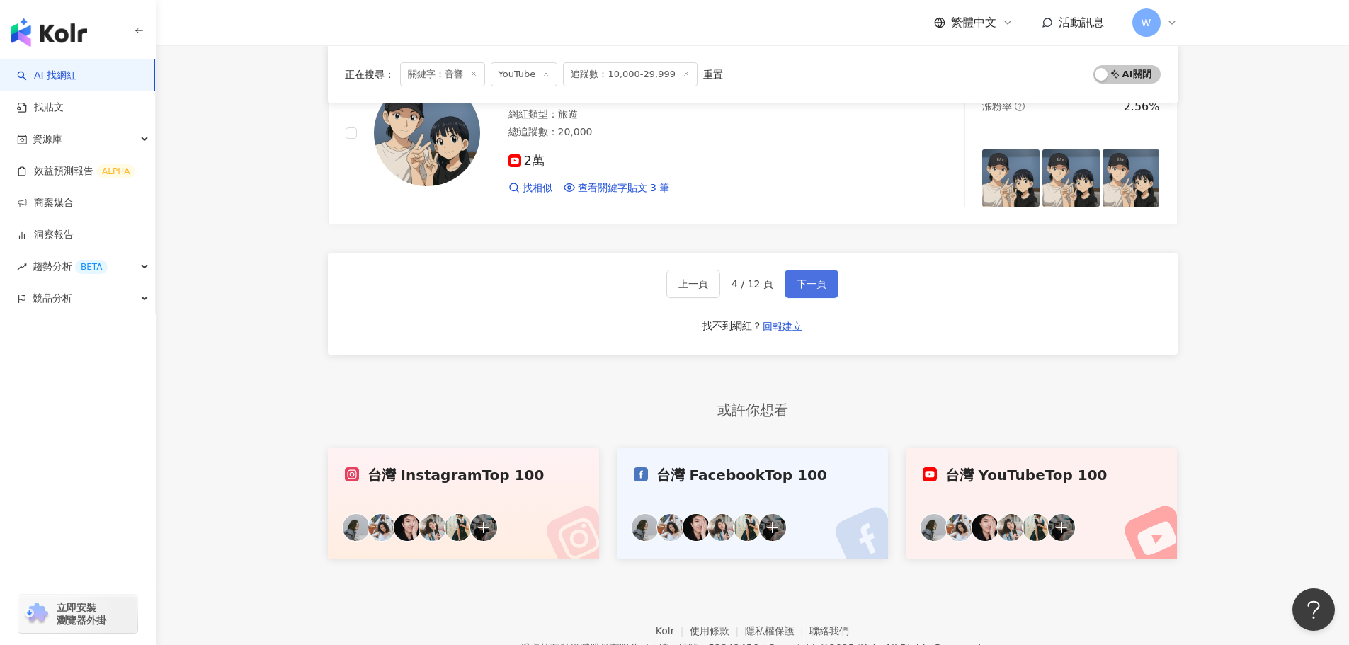
click at [788, 283] on button "下一頁" at bounding box center [812, 284] width 54 height 28
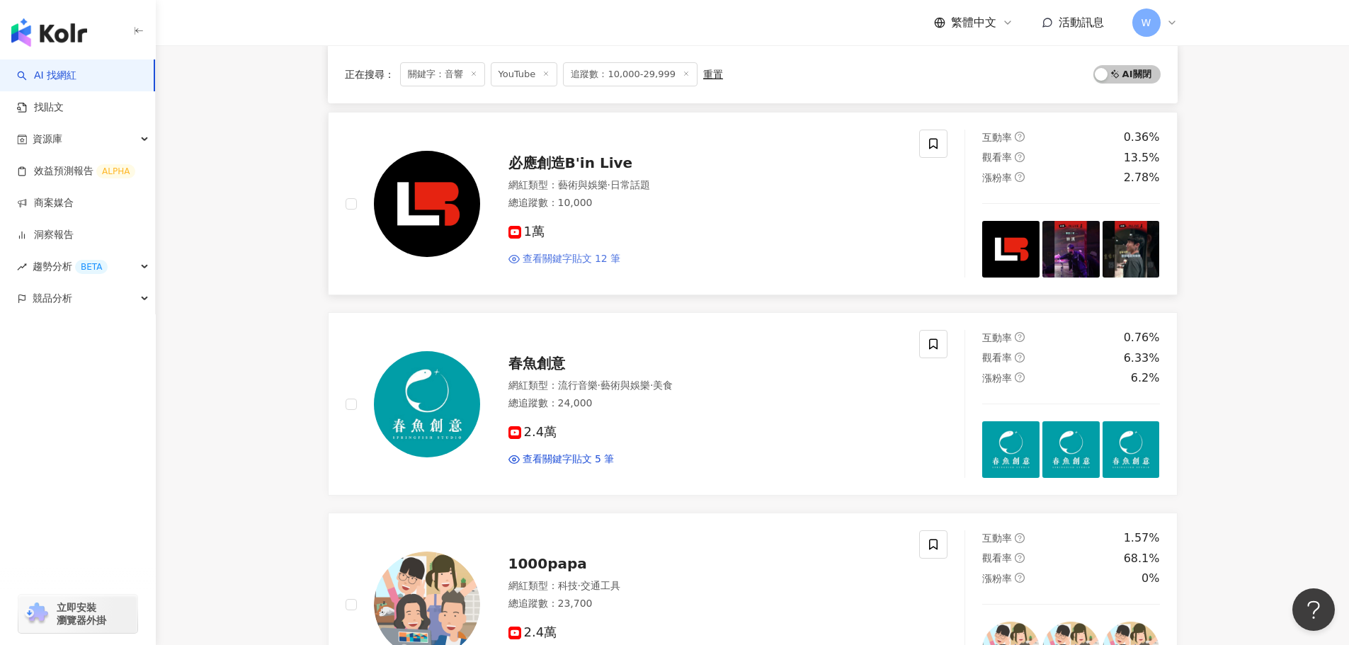
scroll to position [930, 0]
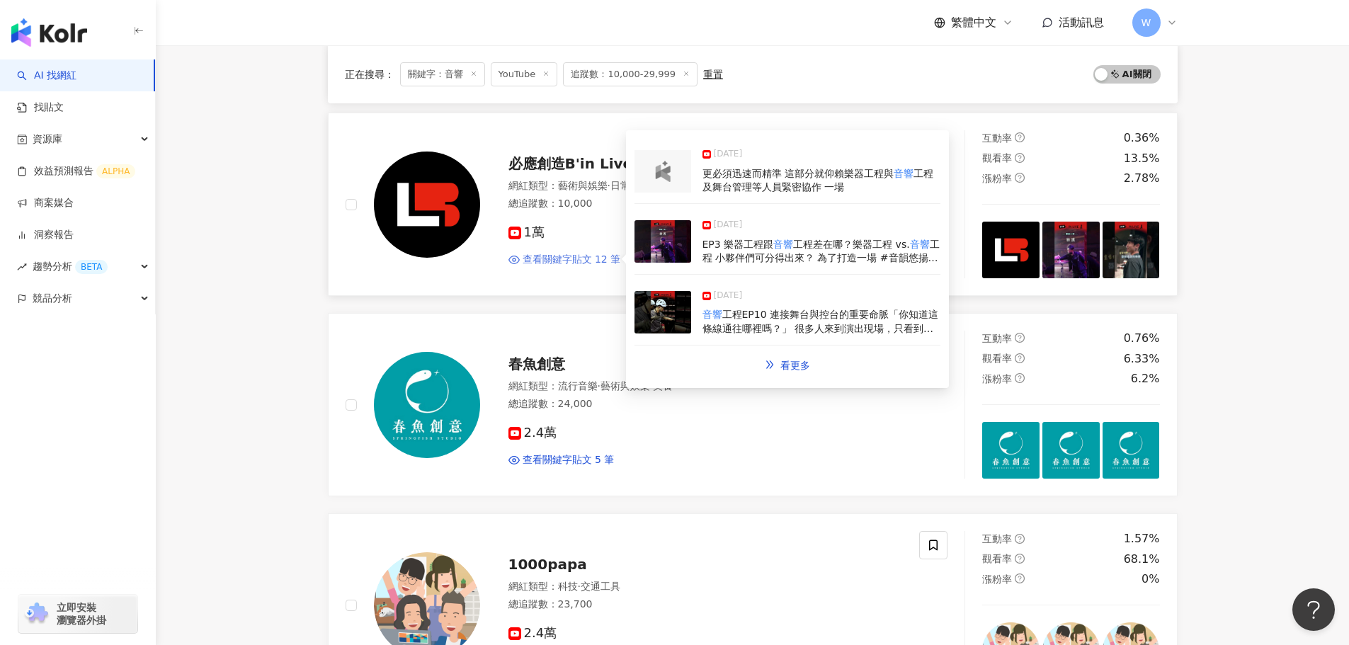
click at [599, 266] on span "查看關鍵字貼文 12 筆" at bounding box center [572, 260] width 98 height 14
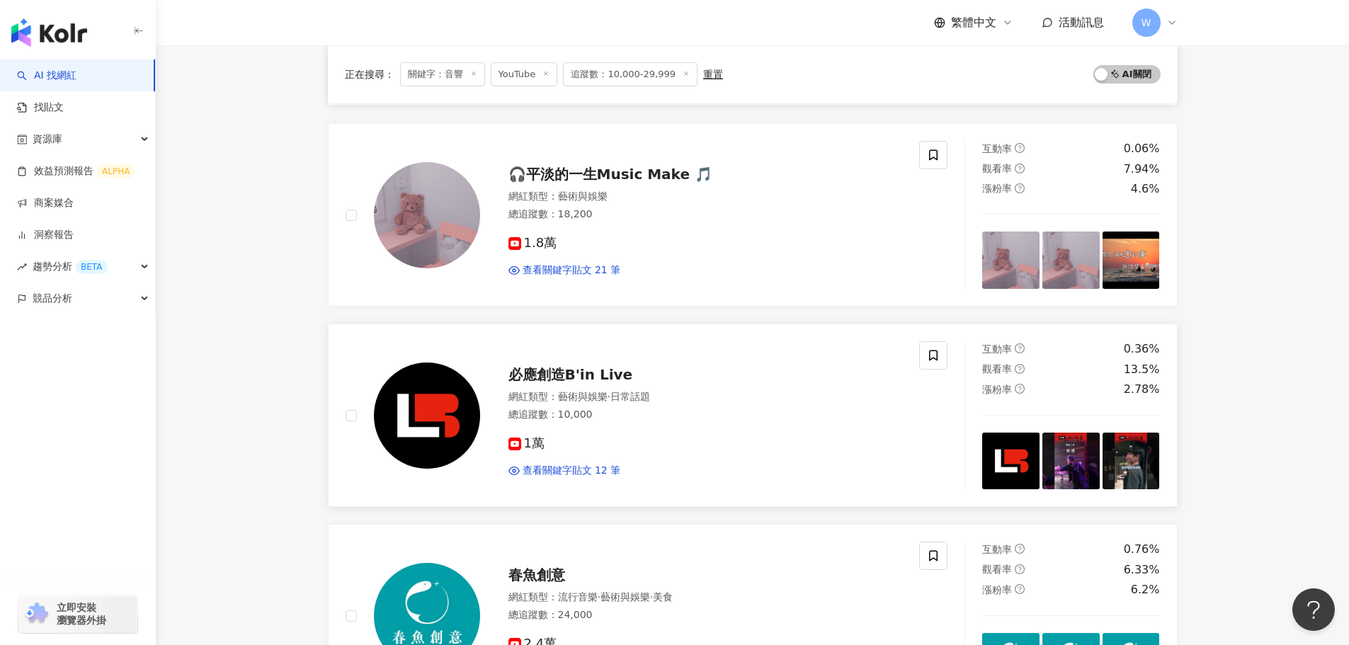
scroll to position [921, 0]
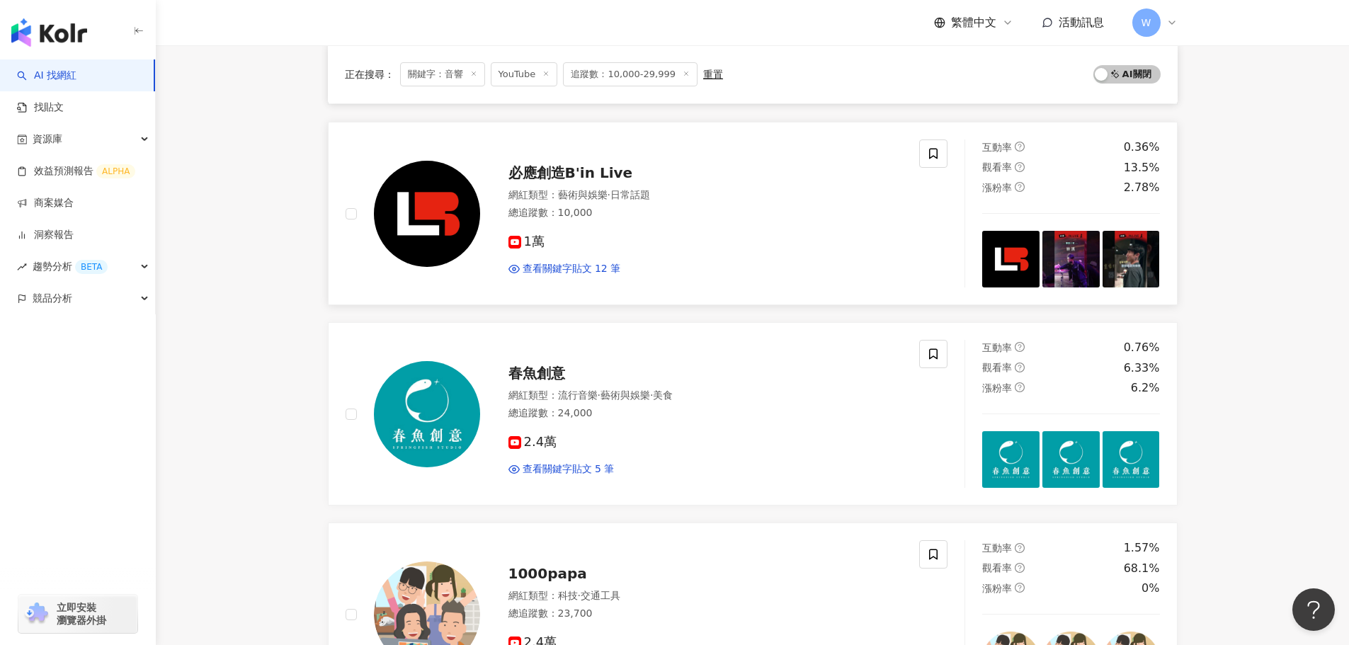
click at [581, 169] on span "必應創造B'in Live" at bounding box center [571, 172] width 125 height 17
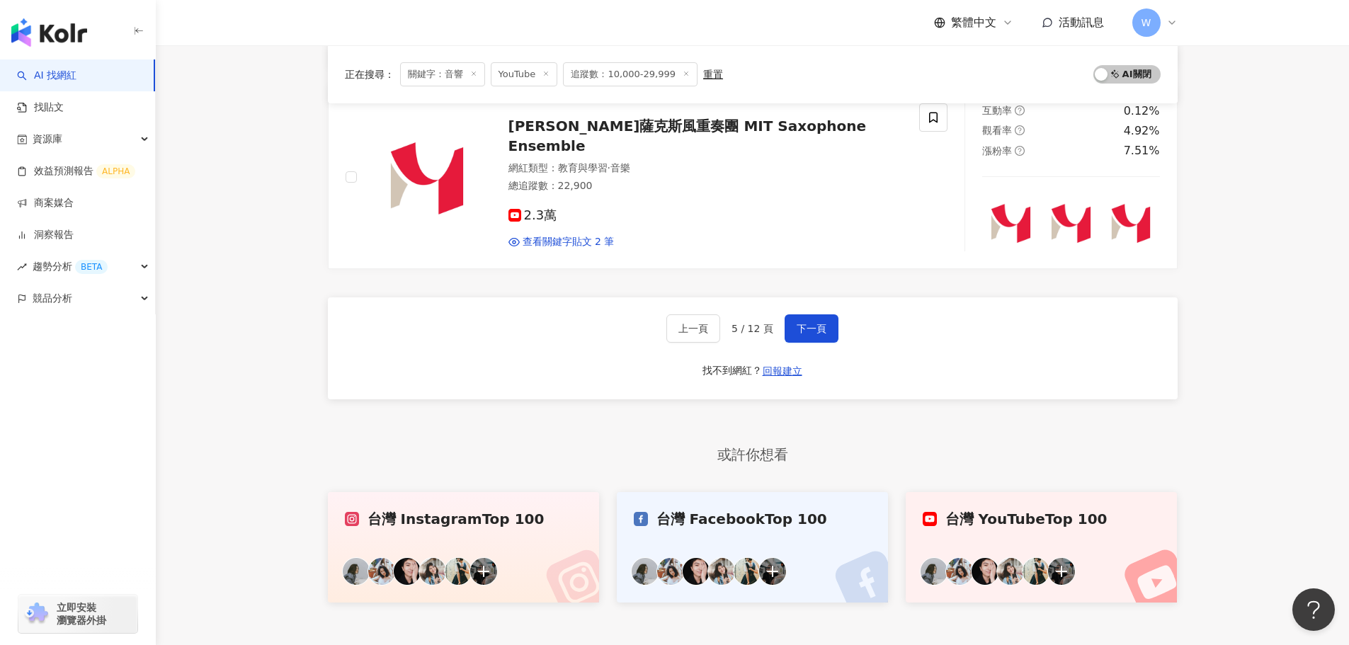
scroll to position [2275, 0]
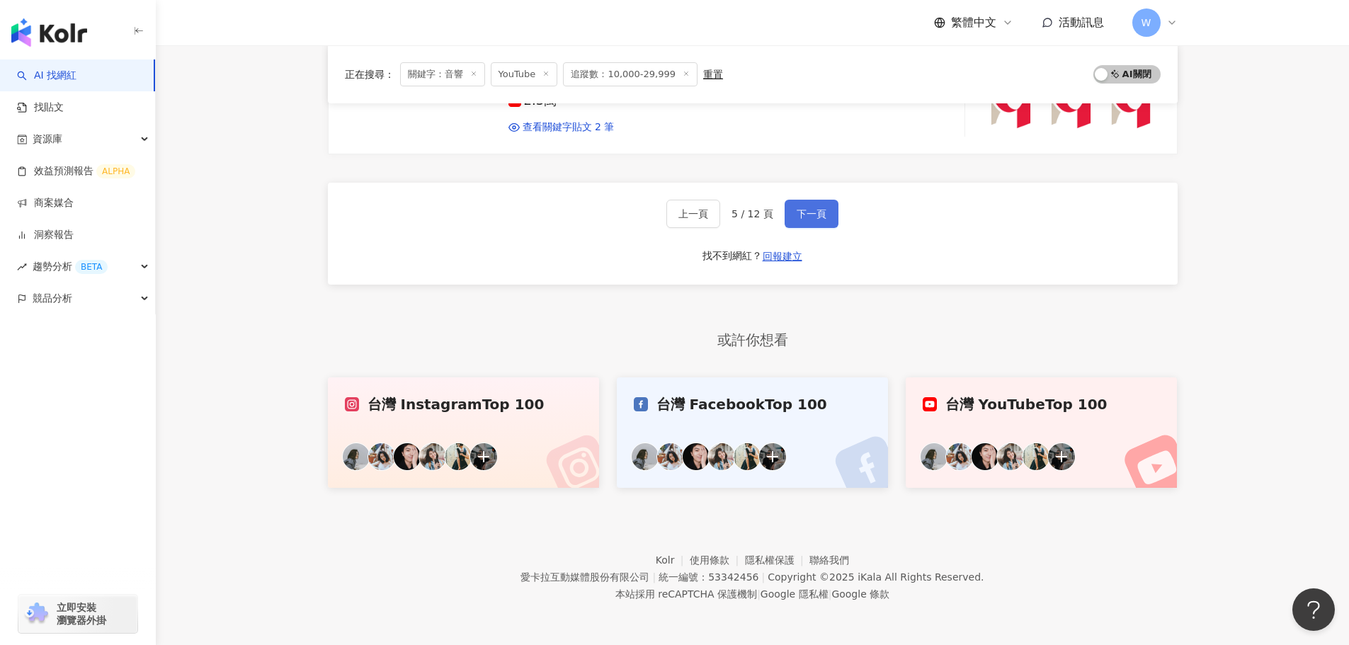
click at [799, 214] on span "下一頁" at bounding box center [812, 213] width 30 height 11
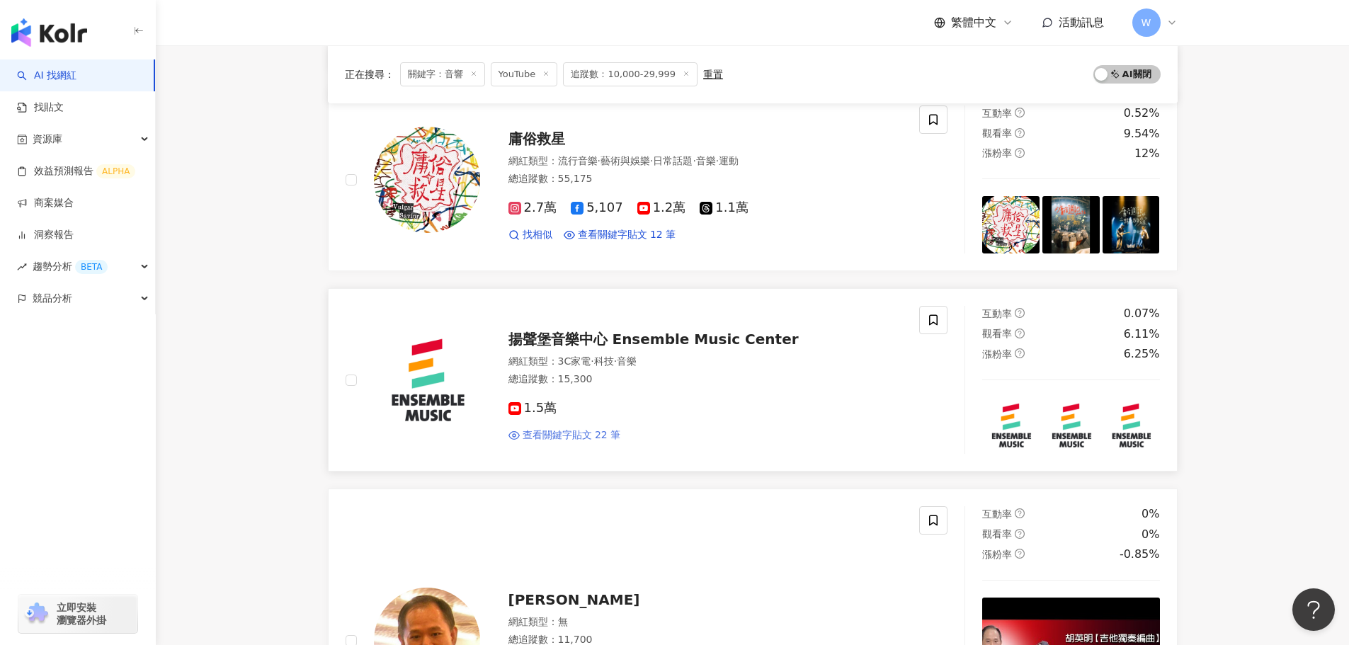
scroll to position [754, 0]
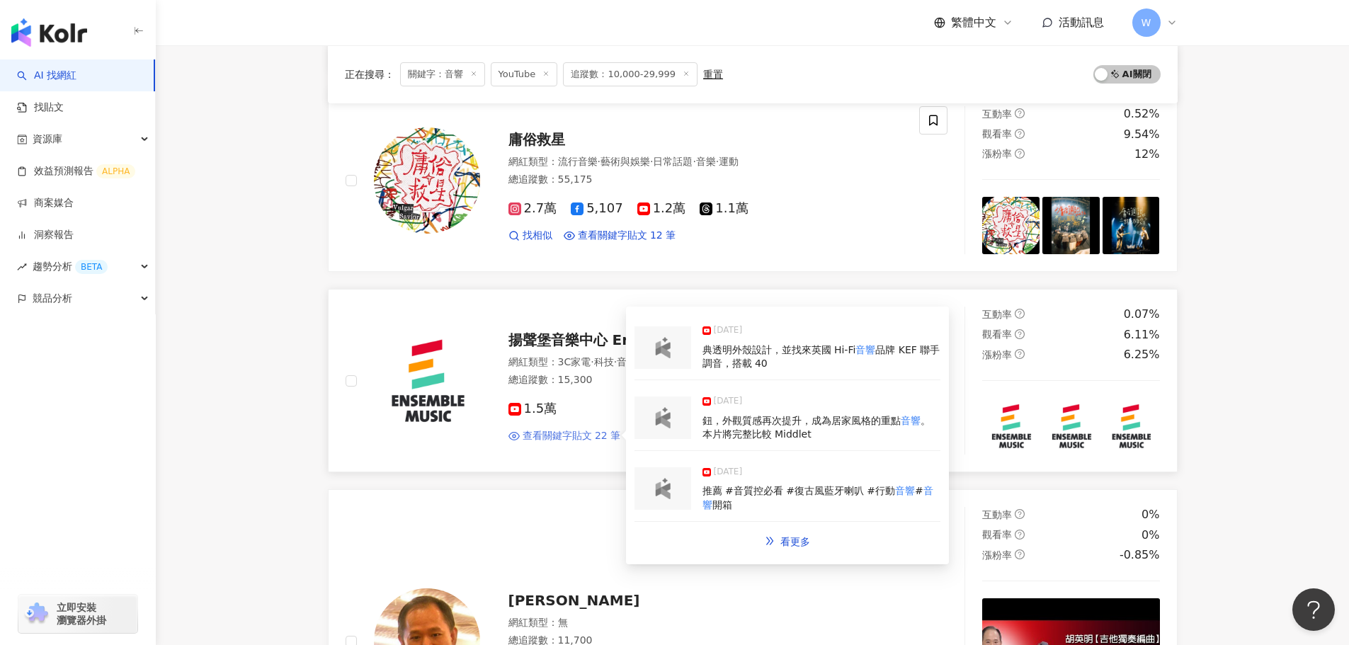
click at [575, 390] on span "查看關鍵字貼文 22 筆" at bounding box center [572, 436] width 98 height 14
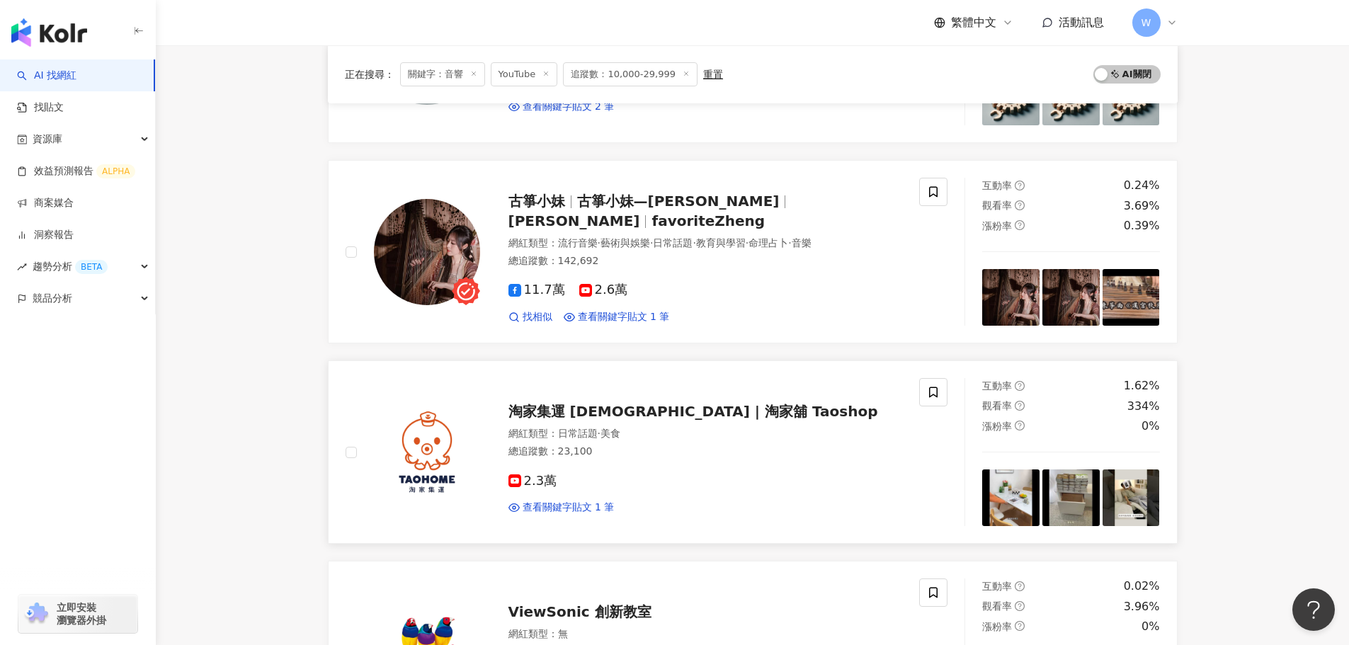
scroll to position [2312, 0]
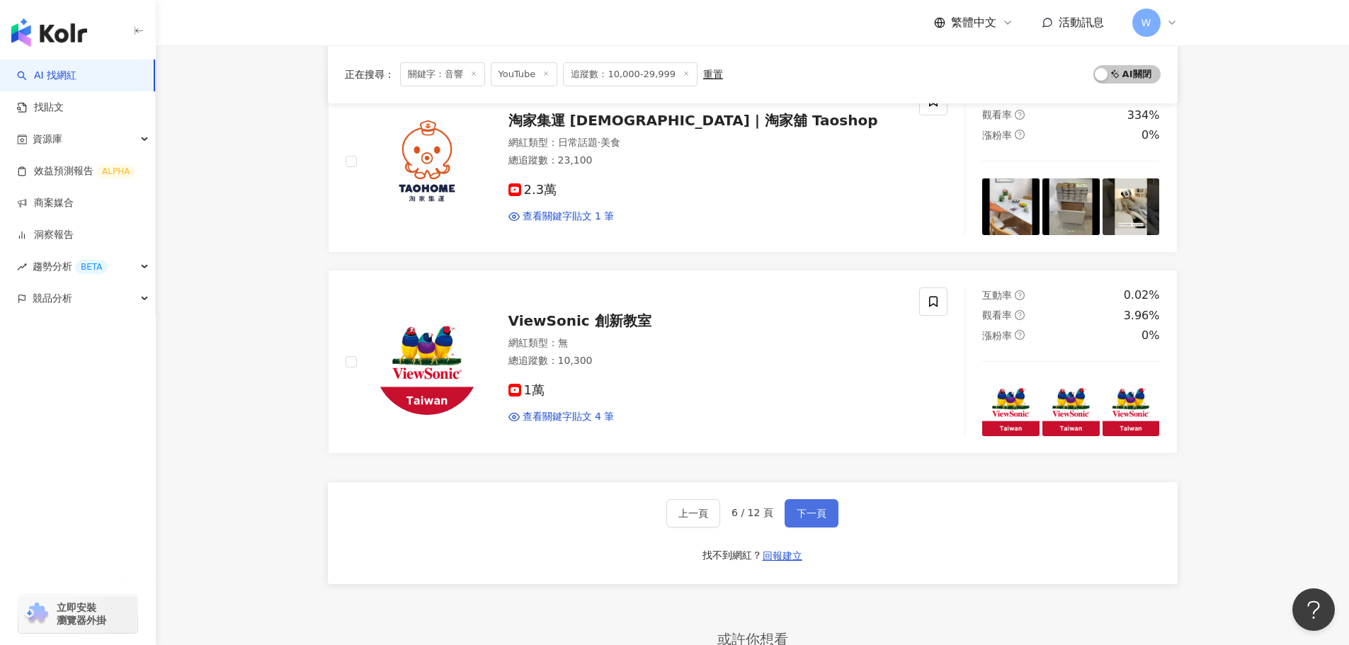
click at [797, 390] on span "下一頁" at bounding box center [812, 513] width 30 height 11
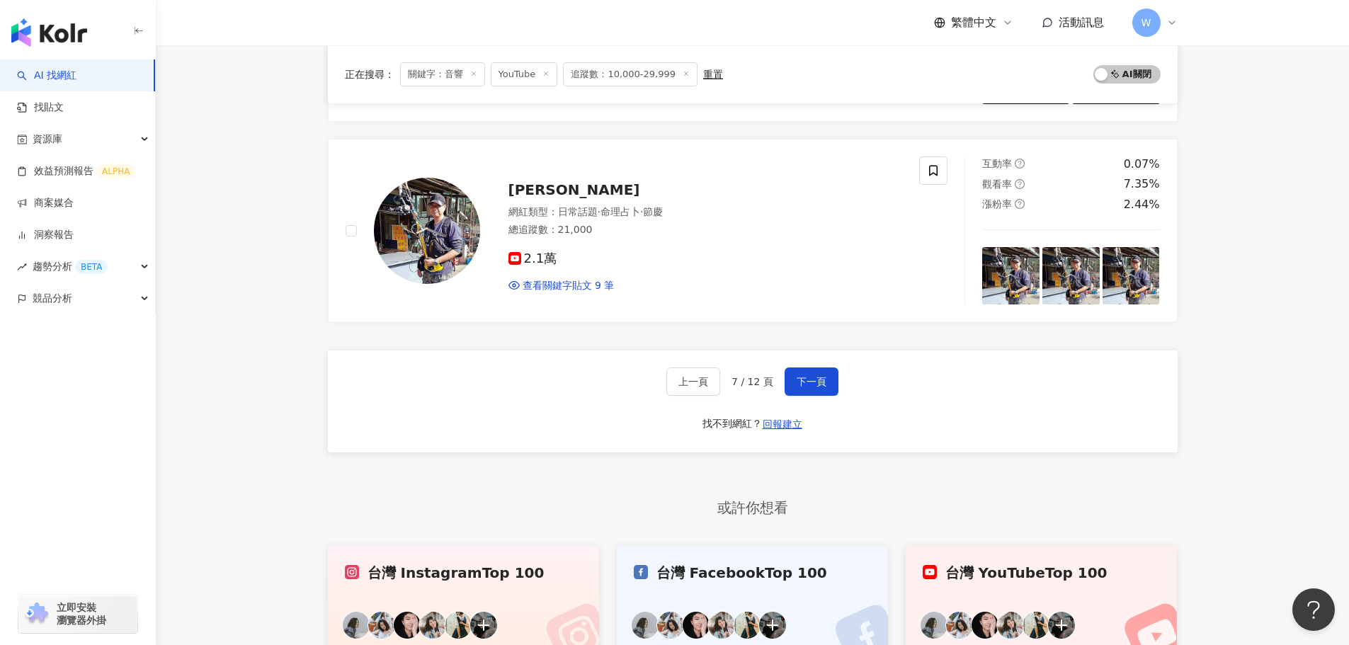
scroll to position [2506, 0]
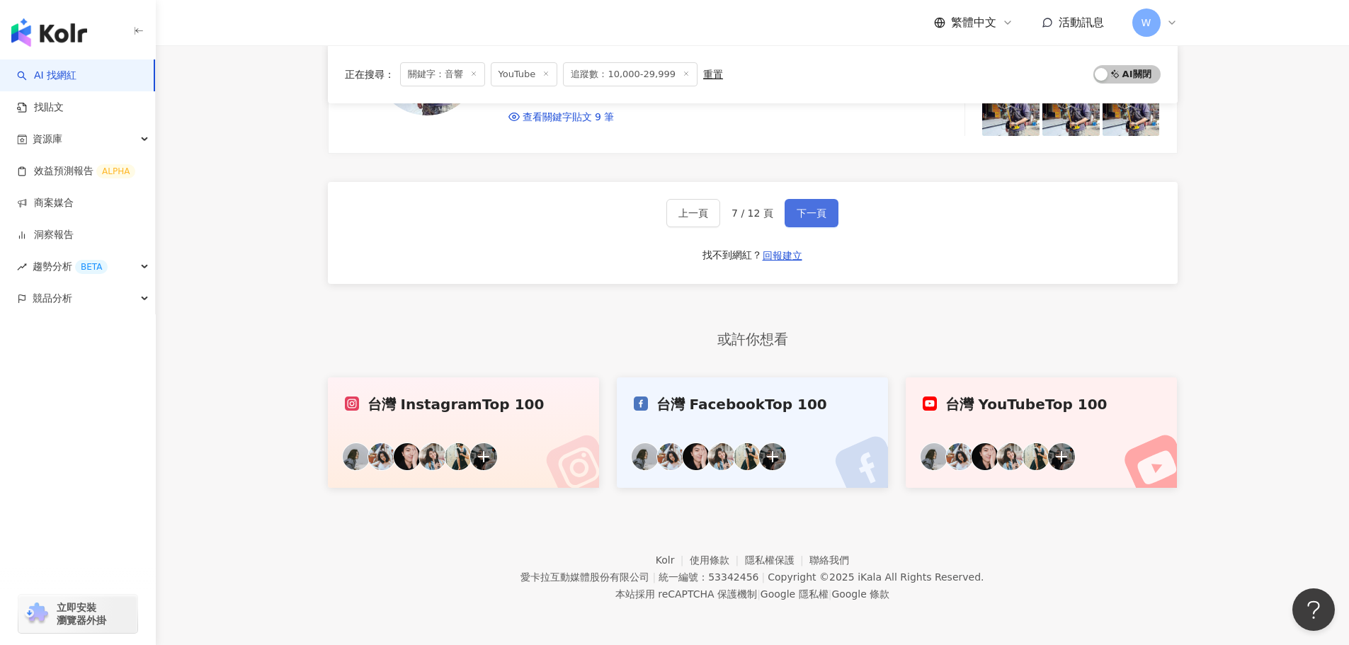
click at [820, 210] on span "下一頁" at bounding box center [812, 213] width 30 height 11
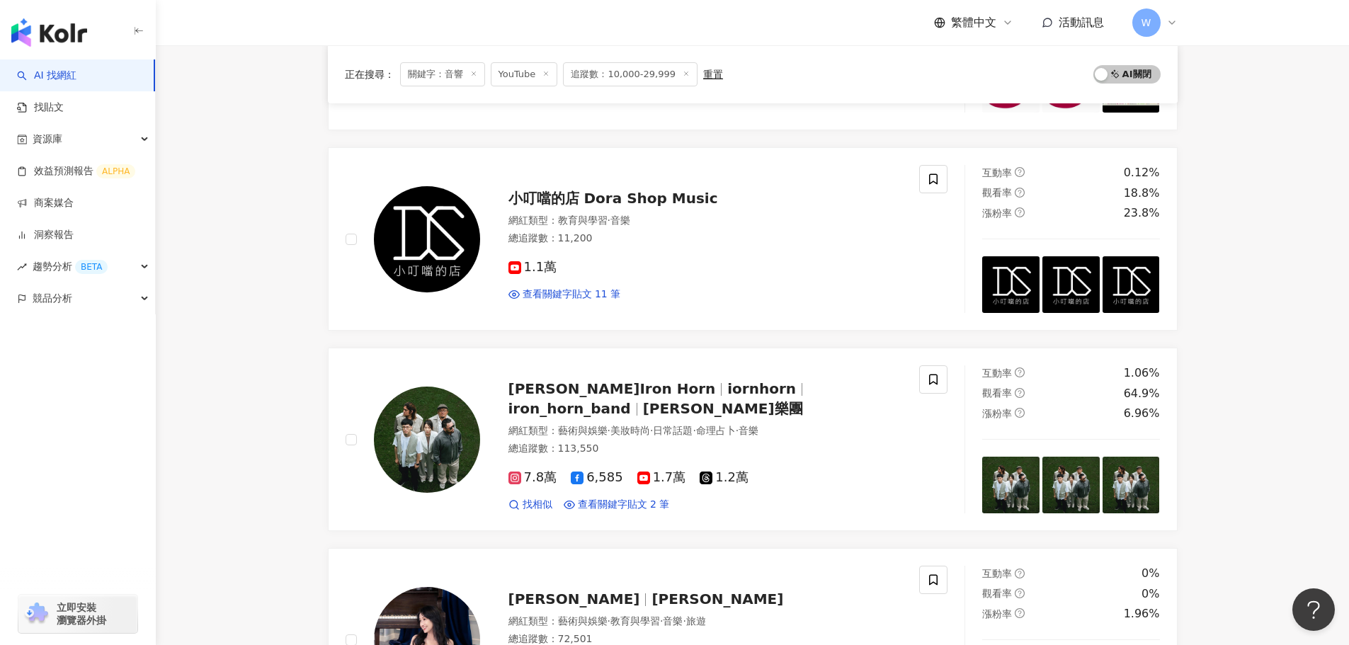
scroll to position [753, 0]
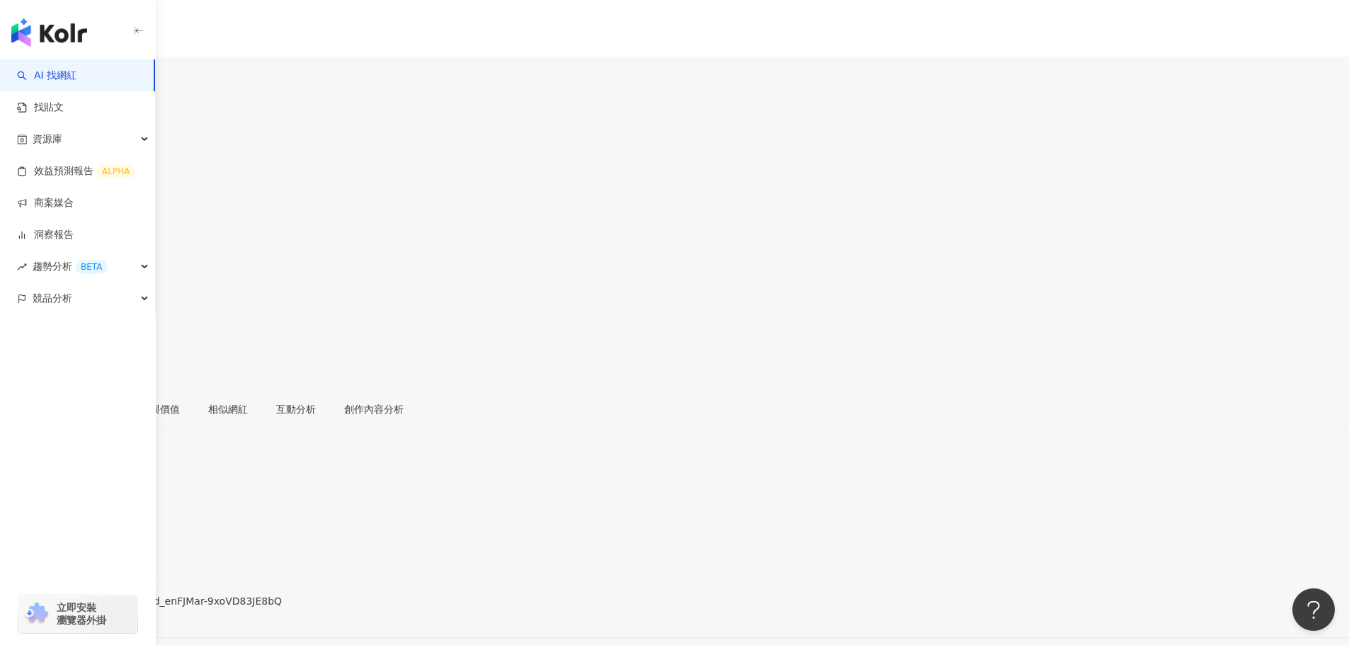
click at [125, 608] on div "[URL][DOMAIN_NAME]" at bounding box center [69, 613] width 110 height 11
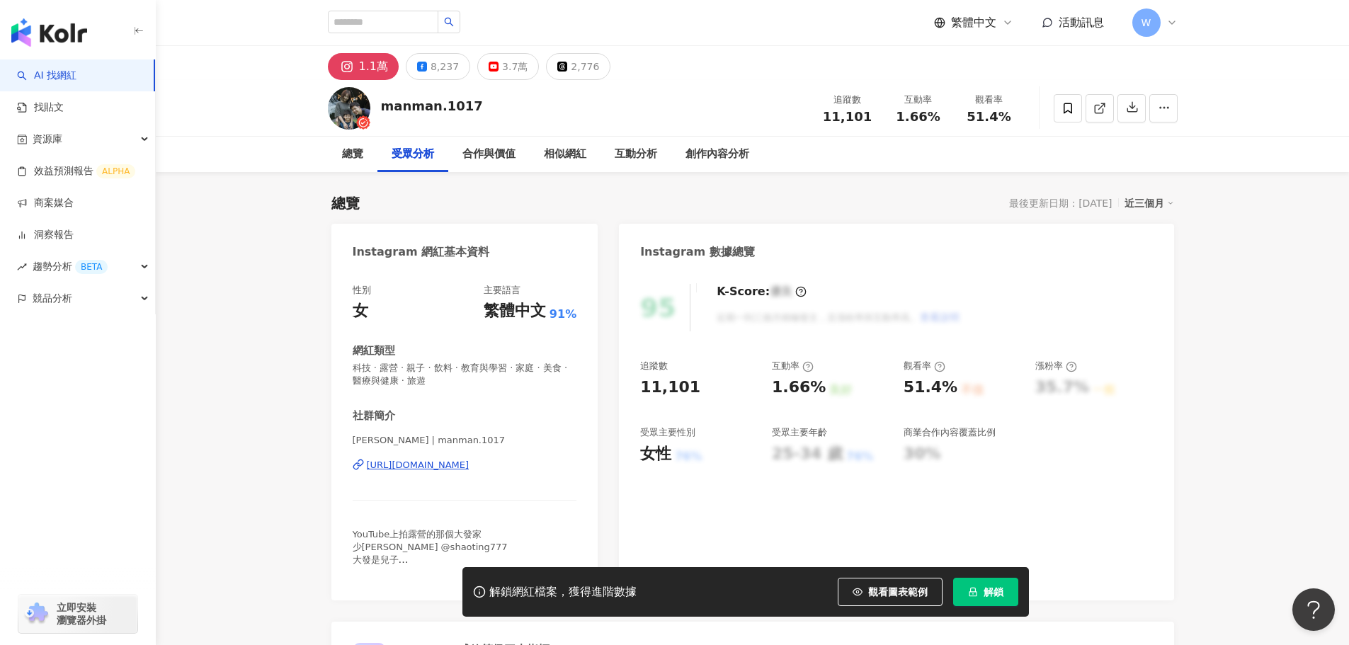
drag, startPoint x: 1215, startPoint y: 397, endPoint x: 1030, endPoint y: 149, distance: 309.7
click at [527, 76] on button "3.7萬" at bounding box center [508, 66] width 62 height 27
click at [511, 65] on div "3.7萬" at bounding box center [514, 67] width 25 height 20
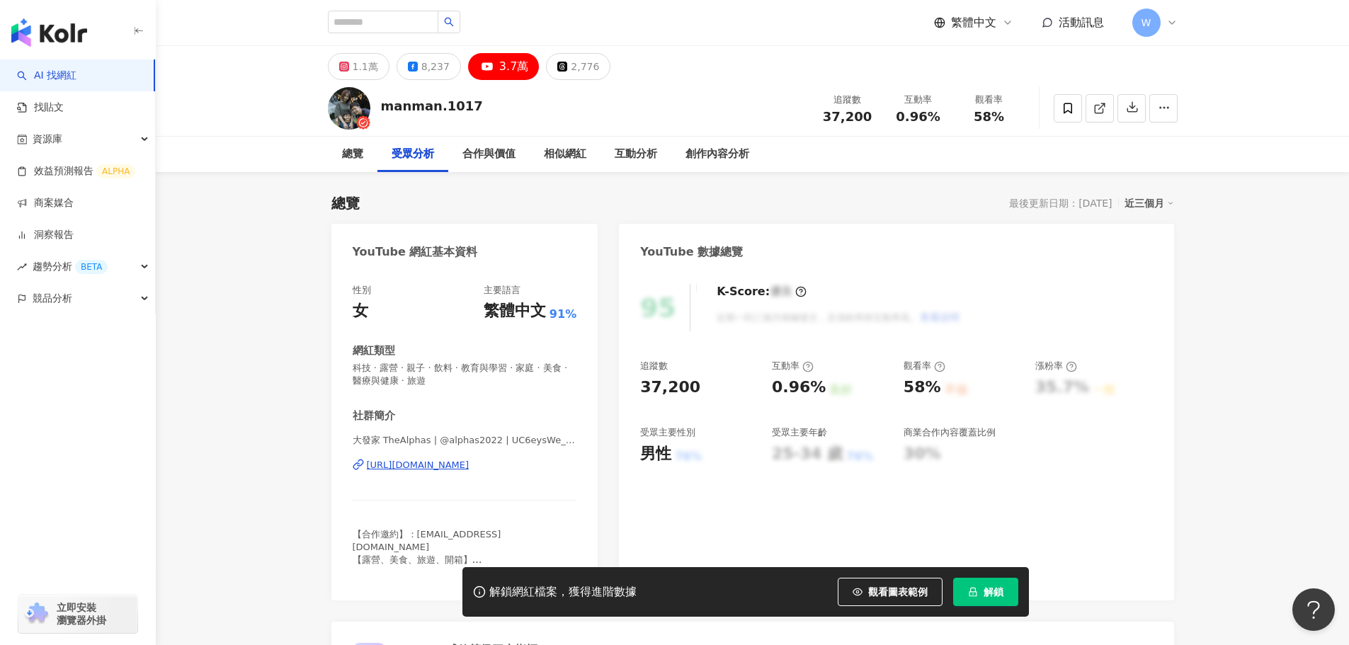
click at [470, 462] on div "https://www.youtube.com/channel/UC6eysWe__PECLI9dG-2my_A" at bounding box center [418, 465] width 103 height 13
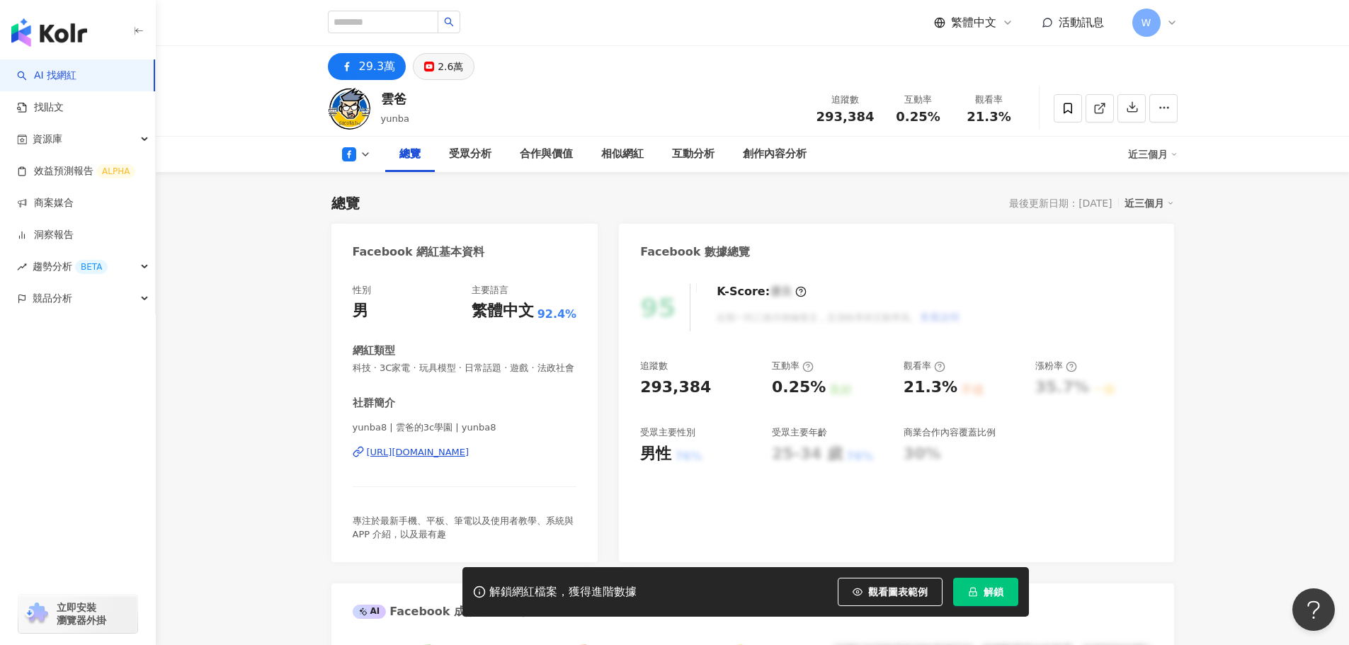
click at [442, 76] on div "2.6萬" at bounding box center [450, 67] width 25 height 20
click at [443, 75] on div "2.6萬" at bounding box center [450, 67] width 25 height 20
click at [455, 67] on div "2.6萬" at bounding box center [450, 67] width 25 height 20
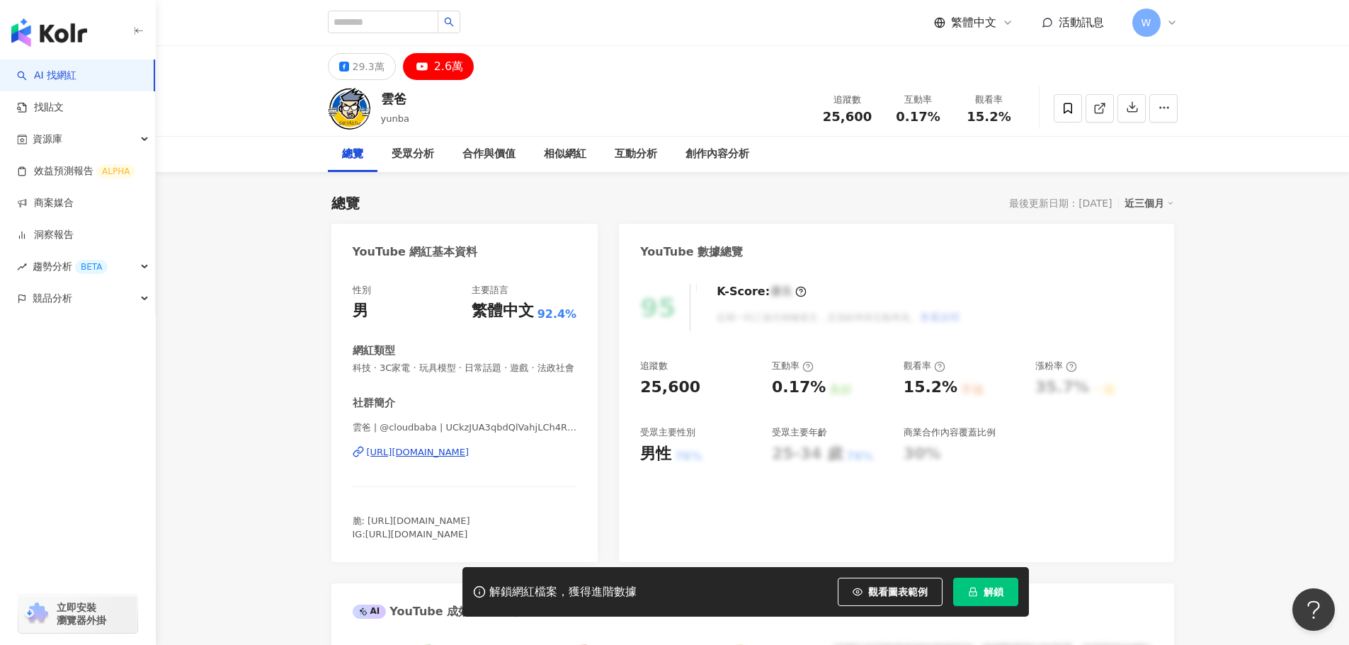
click at [428, 459] on div "https://www.youtube.com/channel/UCkzJUA3qbdQlVahjLCh4RzQ" at bounding box center [418, 452] width 103 height 13
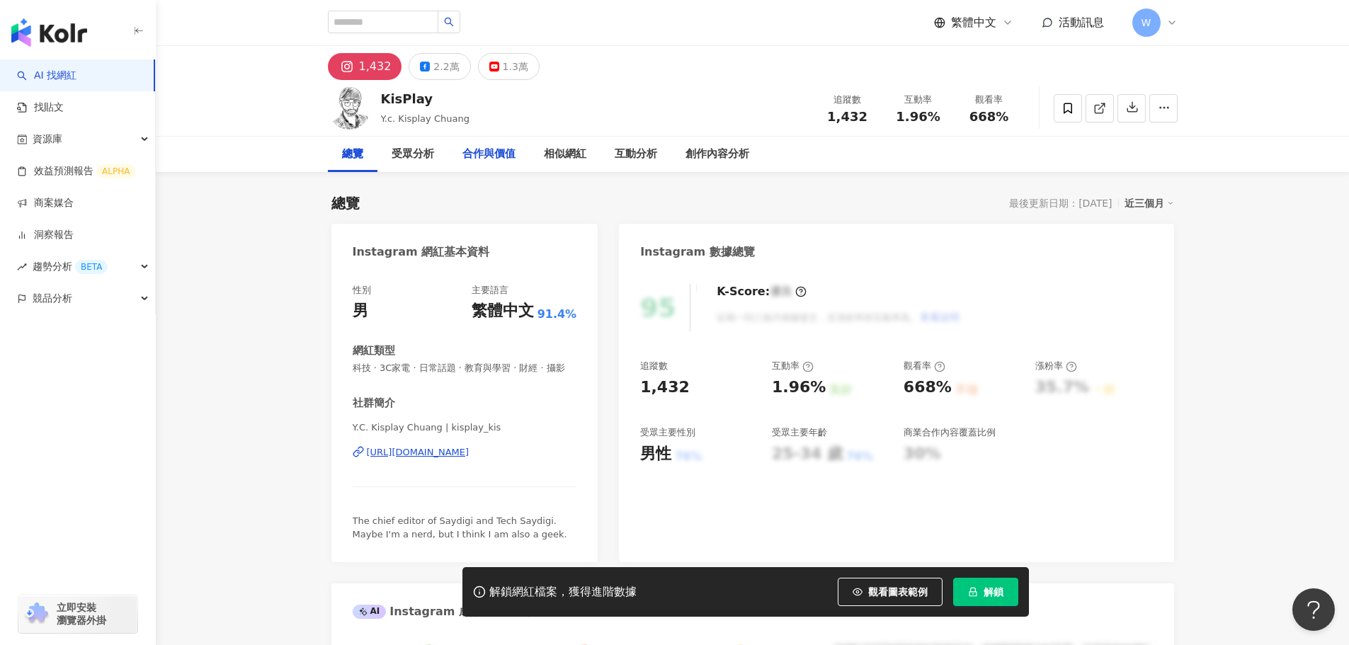
click at [503, 64] on div "1.3萬" at bounding box center [515, 67] width 25 height 20
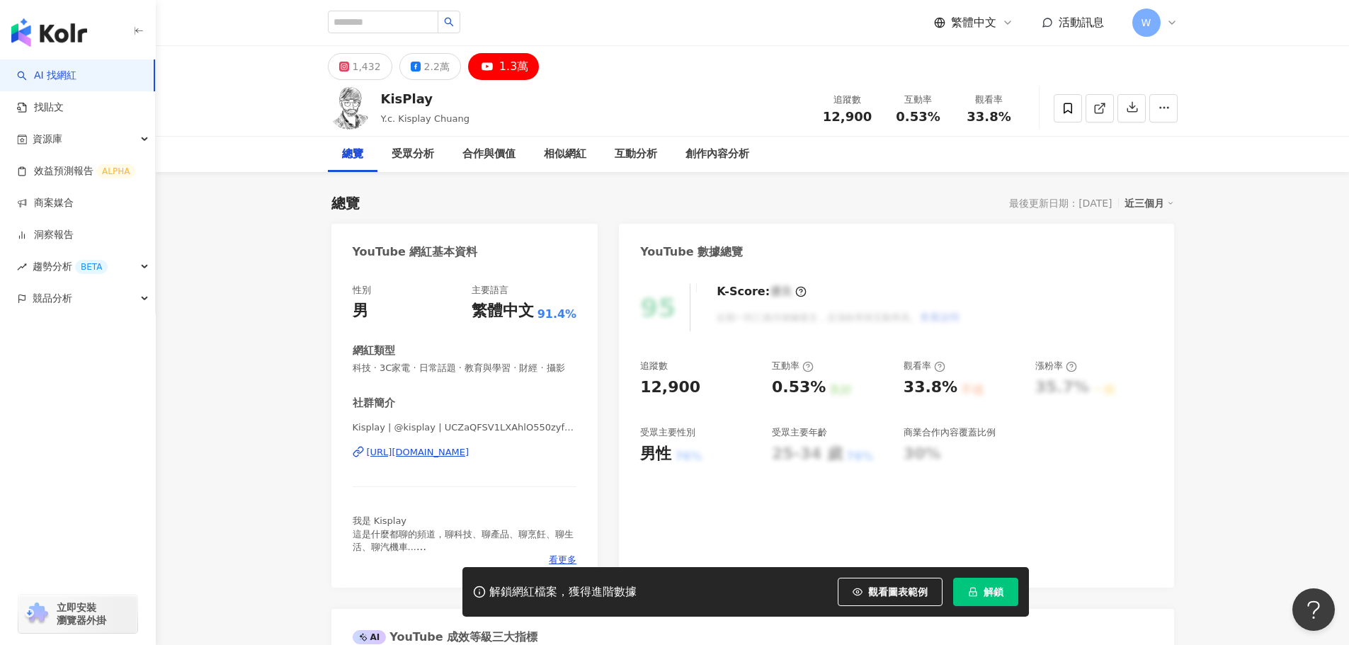
click at [470, 446] on div "https://www.youtube.com/channel/UCZaQFSV1LXAhlO550zyf4ng" at bounding box center [418, 452] width 103 height 13
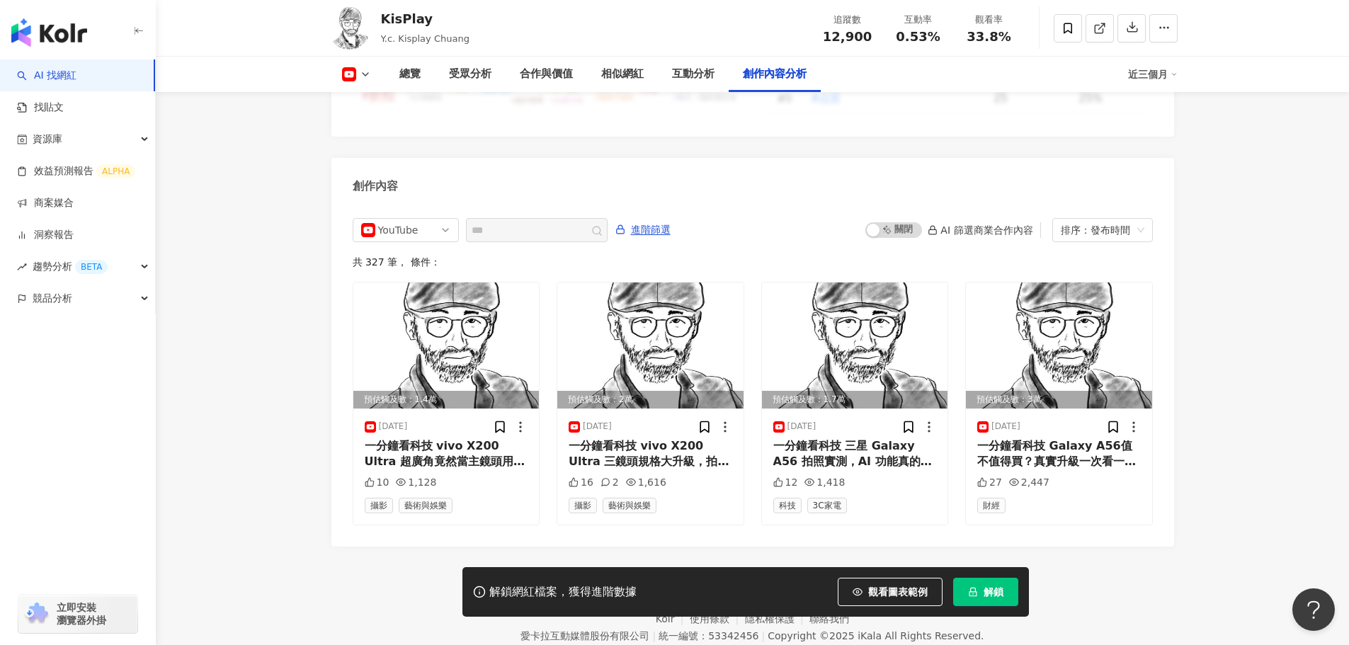
scroll to position [3859, 0]
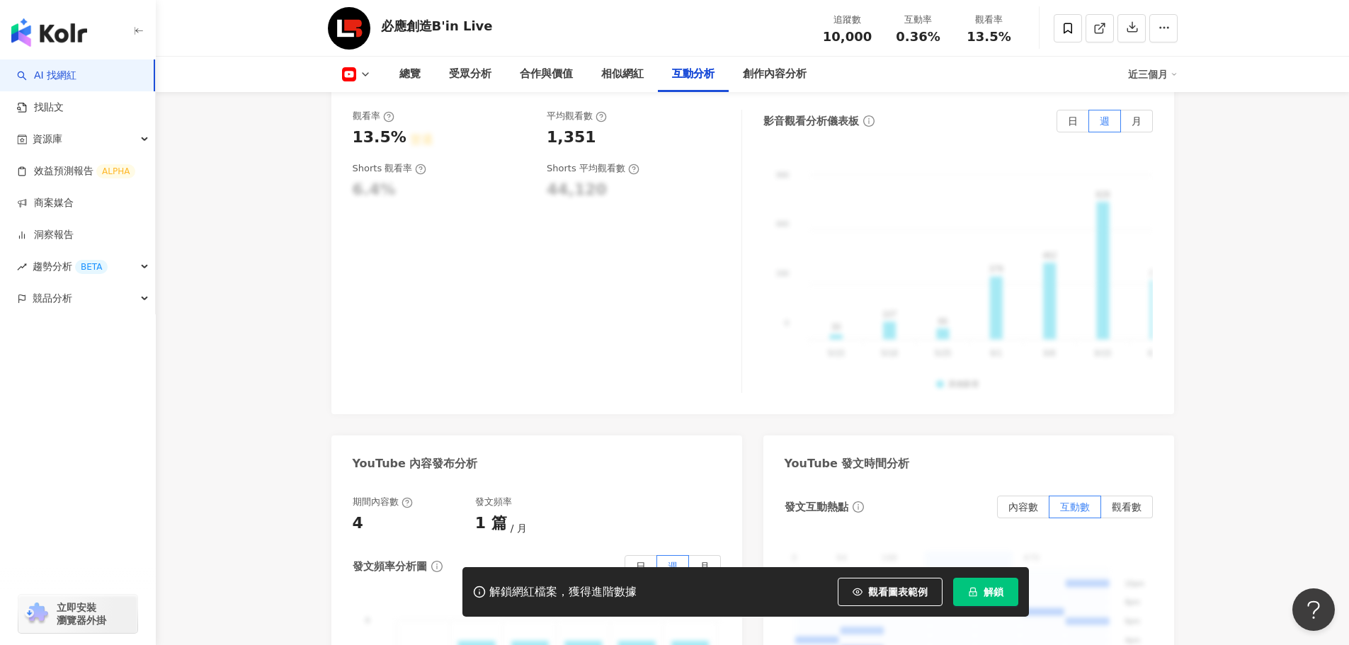
scroll to position [2584, 0]
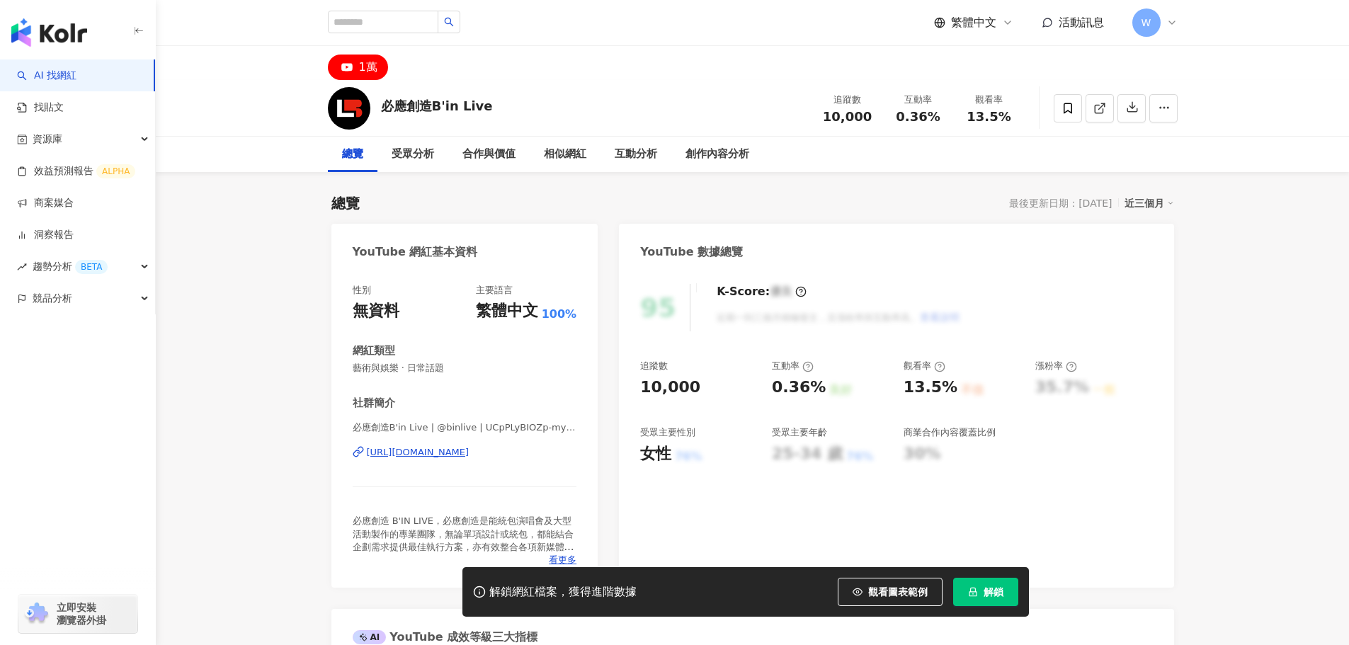
click at [470, 452] on div "https://www.youtube.com/channel/UCpPLyBIOZp-myycd9Cx1n1Q" at bounding box center [418, 452] width 103 height 13
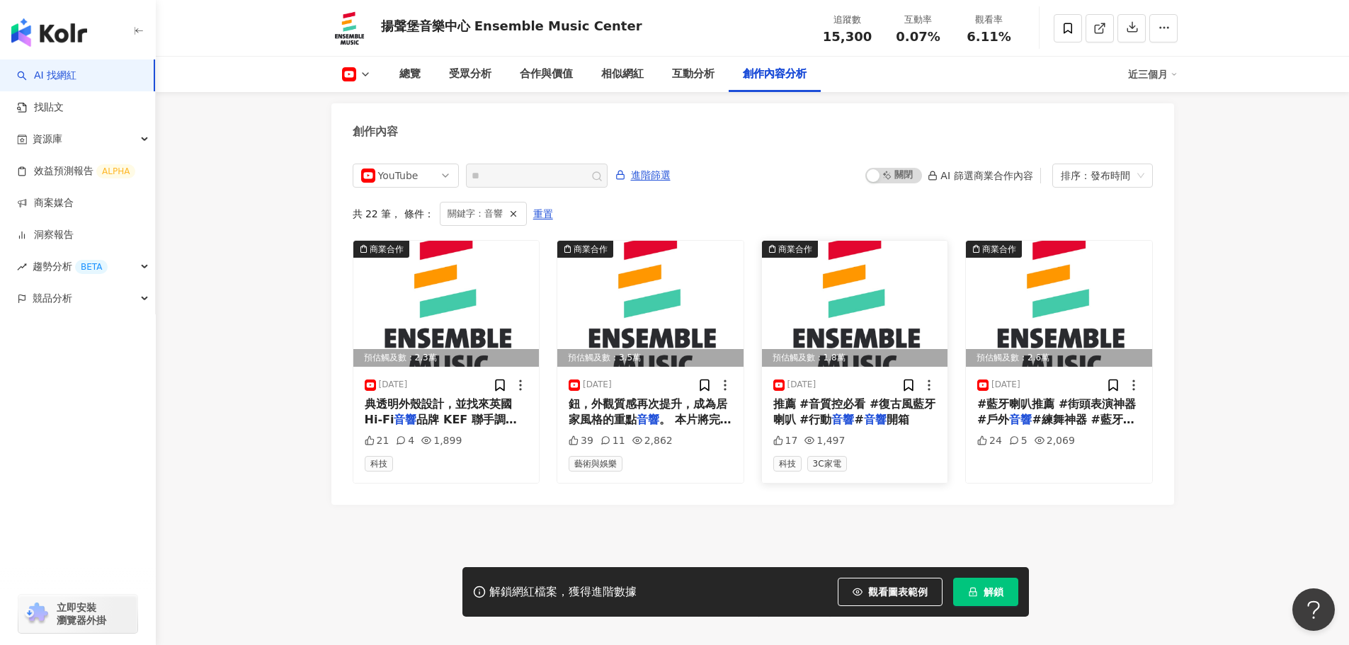
click at [856, 302] on img at bounding box center [855, 304] width 186 height 126
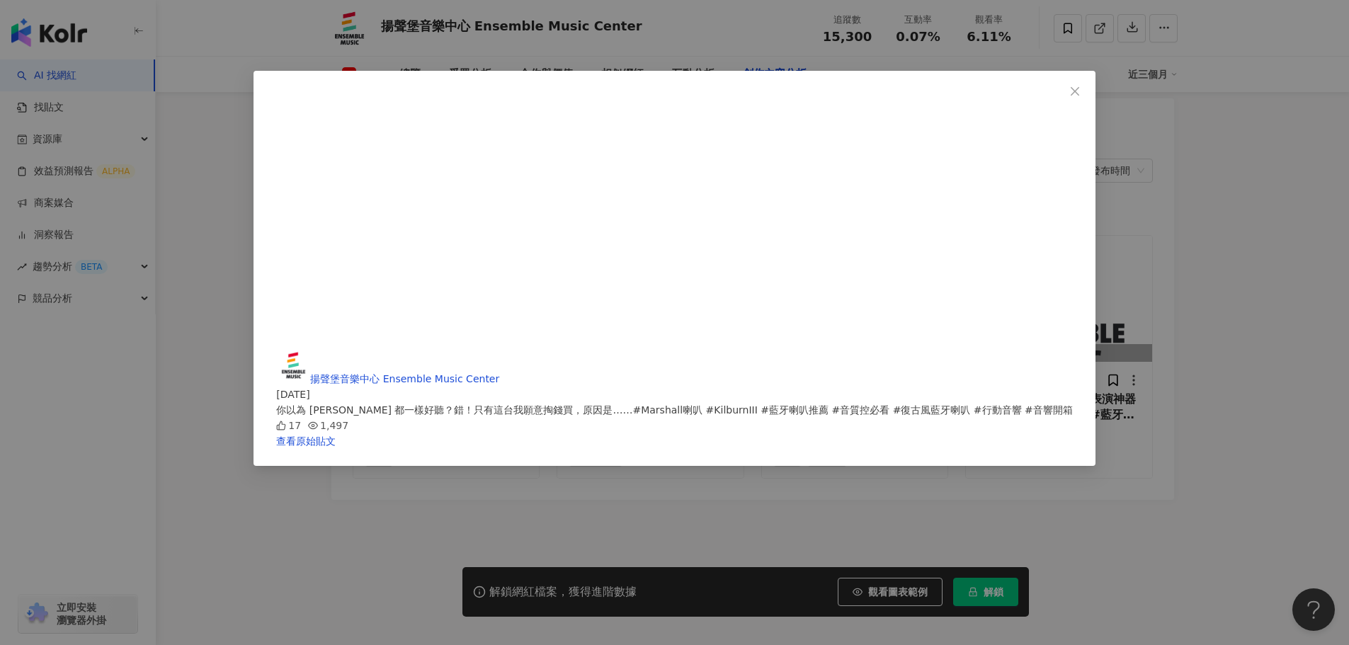
scroll to position [3843, 0]
click at [336, 436] on link "查看原始貼文" at bounding box center [305, 441] width 59 height 11
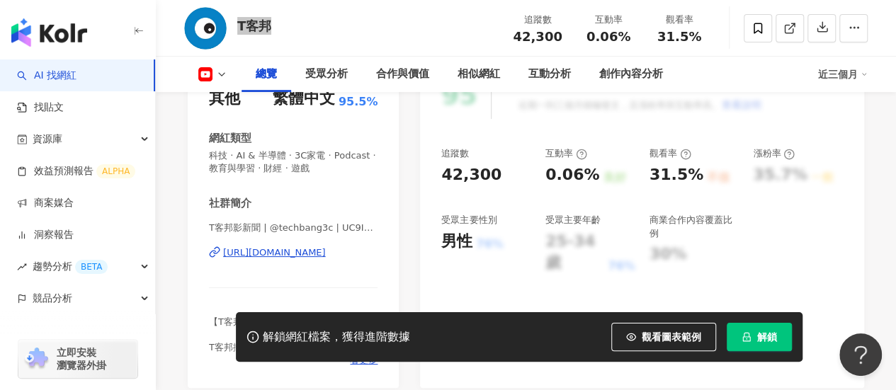
scroll to position [212, 0]
